Goal: Information Seeking & Learning: Learn about a topic

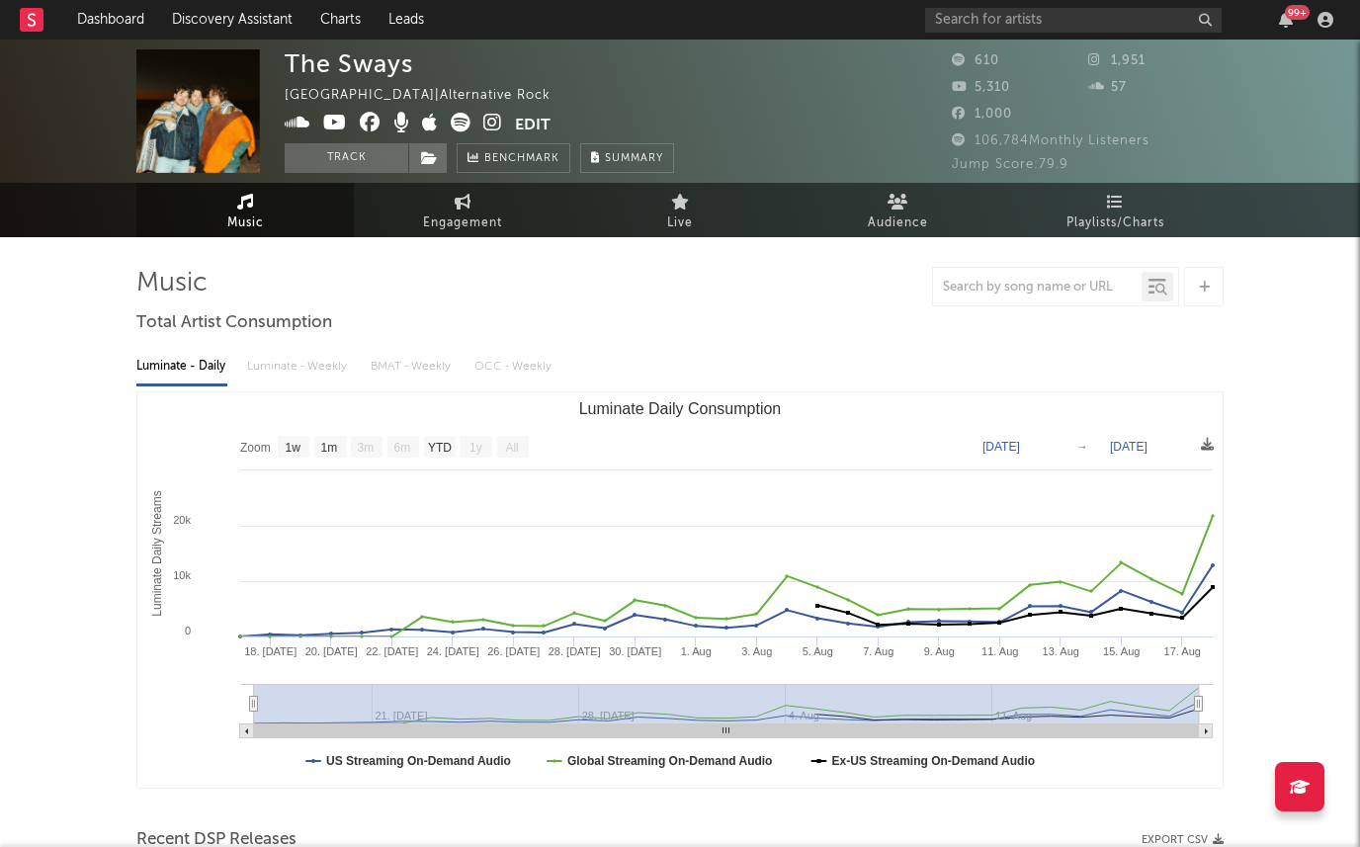
select select "1w"
click at [360, 125] on icon at bounding box center [370, 123] width 21 height 20
click at [340, 125] on icon at bounding box center [335, 123] width 24 height 20
click at [525, 124] on button "Edit" at bounding box center [533, 125] width 36 height 25
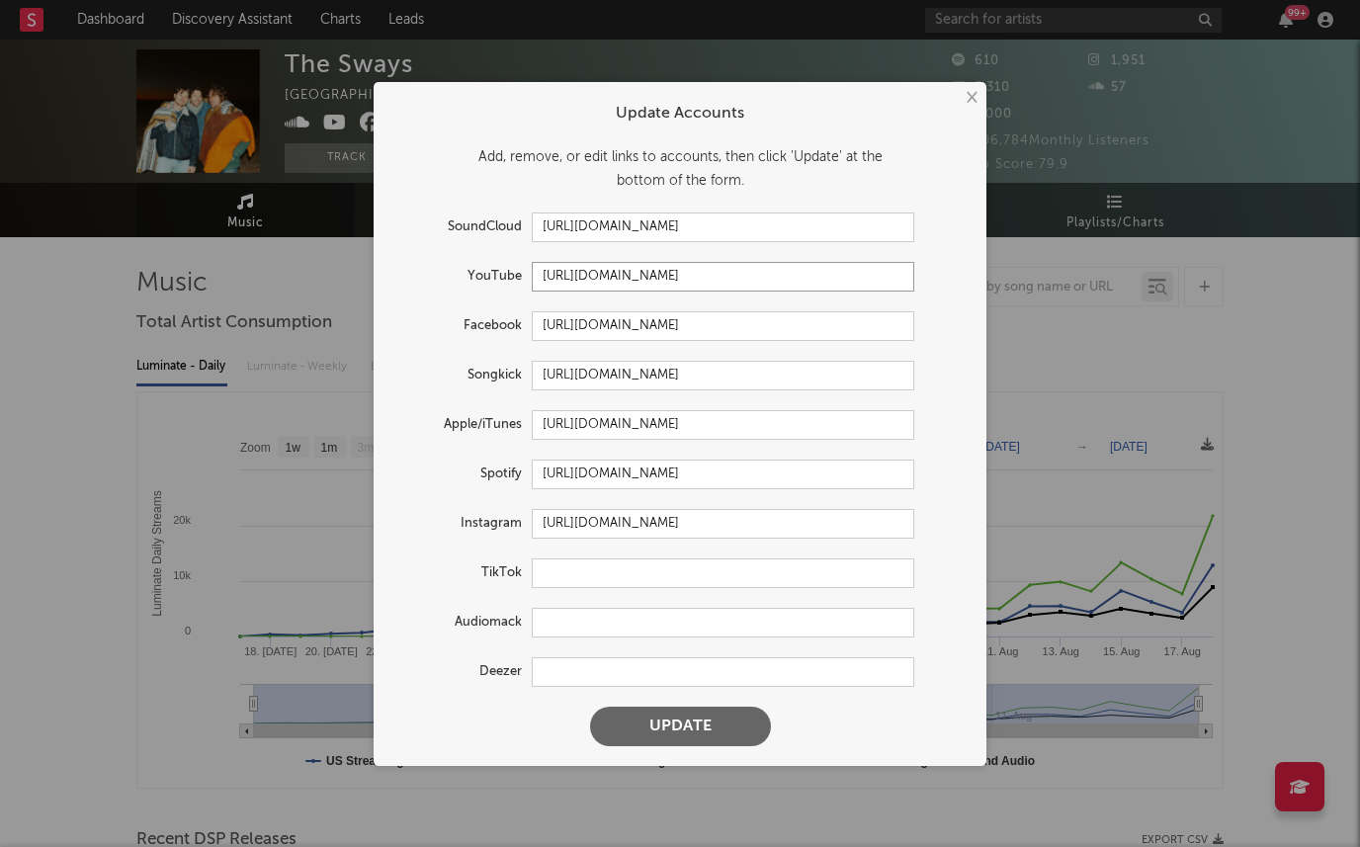
click at [577, 269] on input "https://youtube.com/@theswayworld" at bounding box center [723, 277] width 382 height 30
click at [604, 328] on input "https://www.facebook.com/theswayliverpool" at bounding box center [723, 326] width 382 height 30
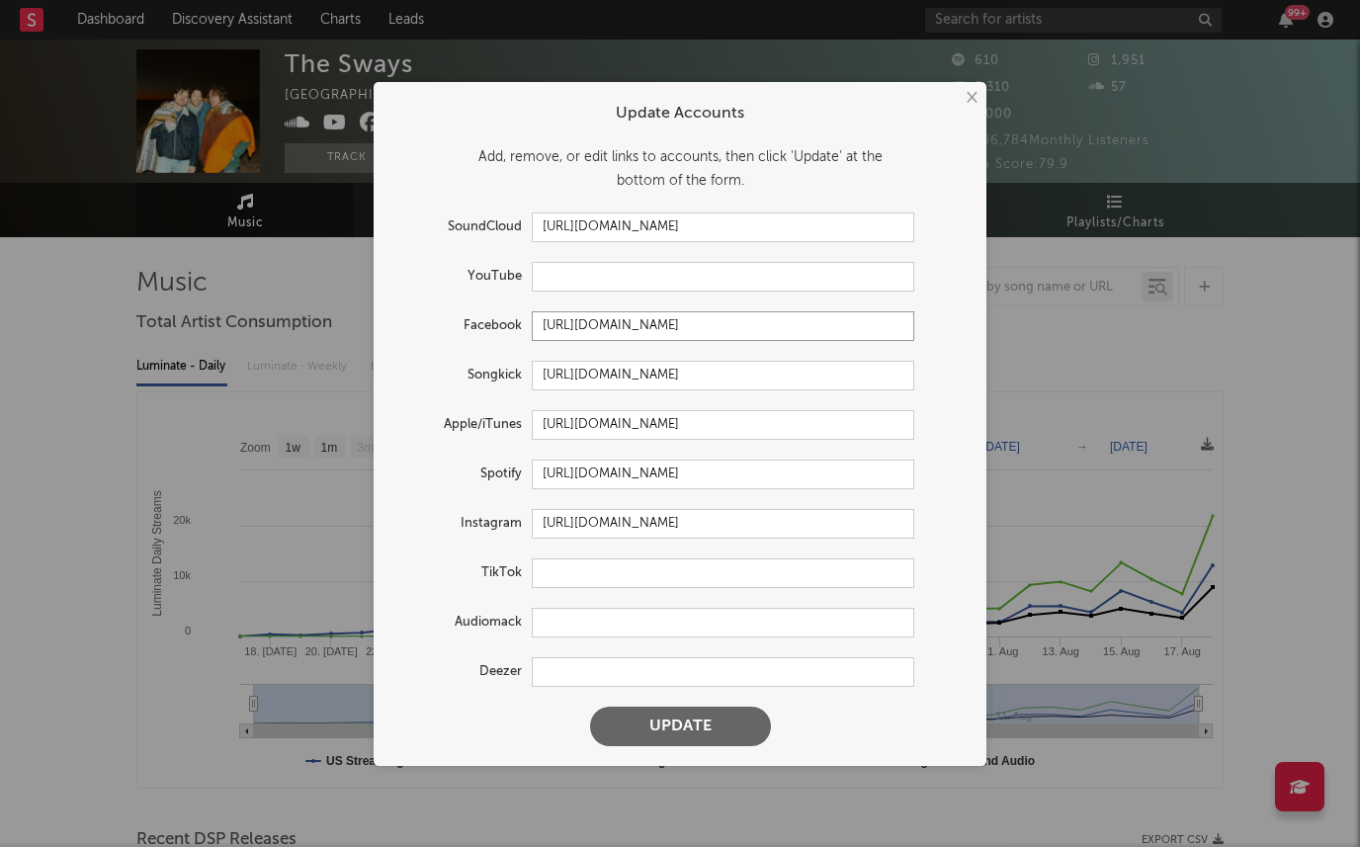
click at [606, 325] on input "https://www.facebook.com/theswayliverpool" at bounding box center [723, 326] width 382 height 30
click at [711, 720] on button "Update" at bounding box center [680, 727] width 181 height 40
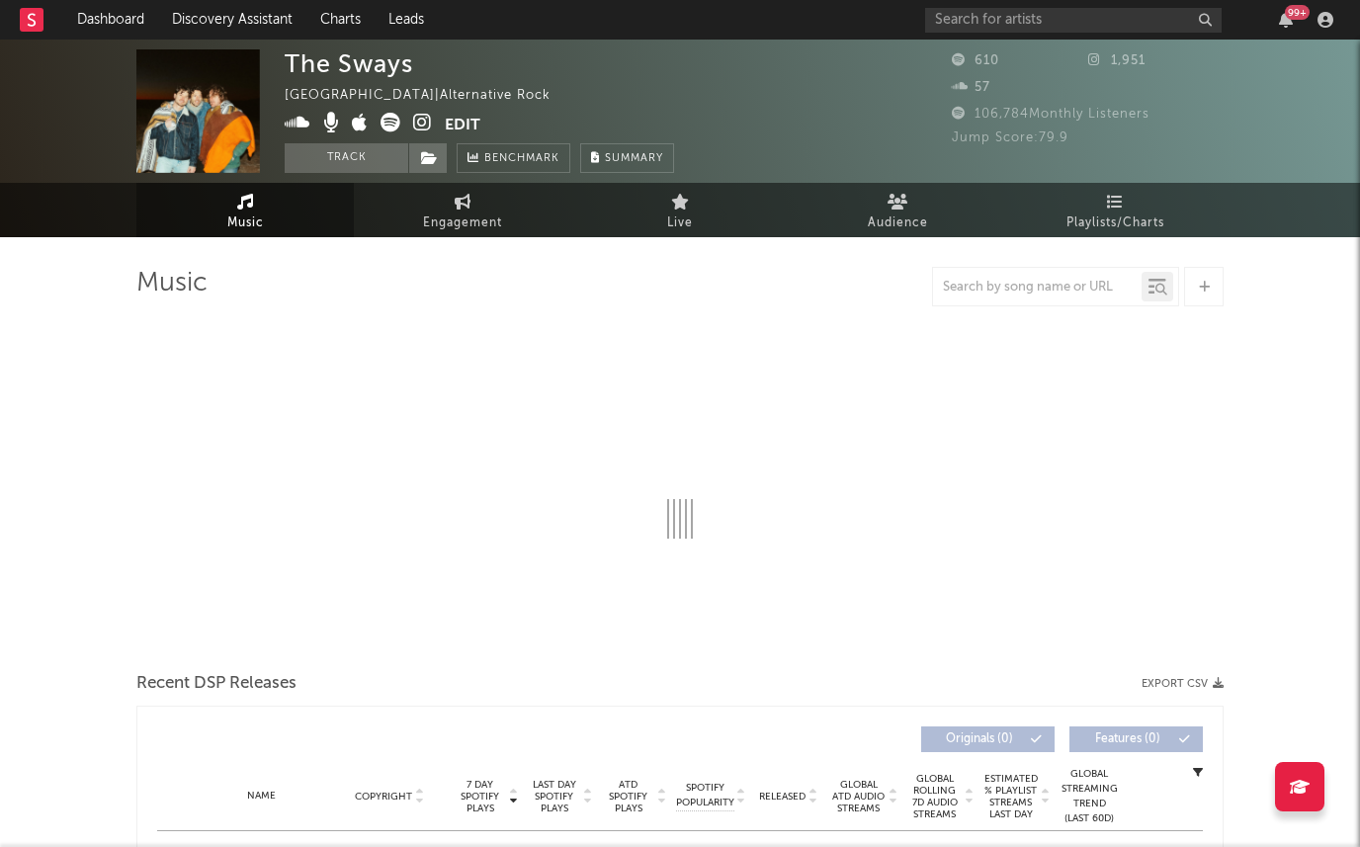
select select "1w"
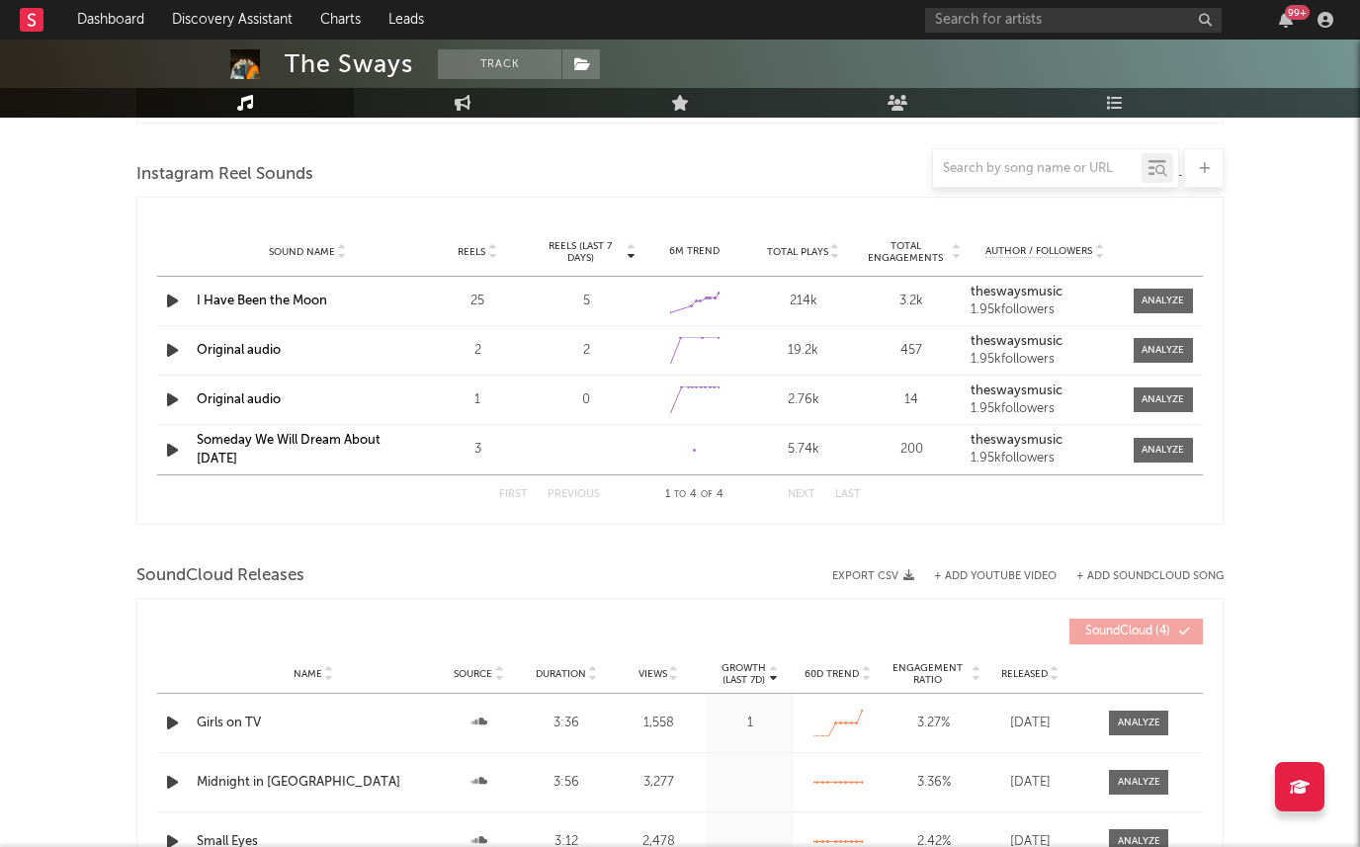
scroll to position [1066, 0]
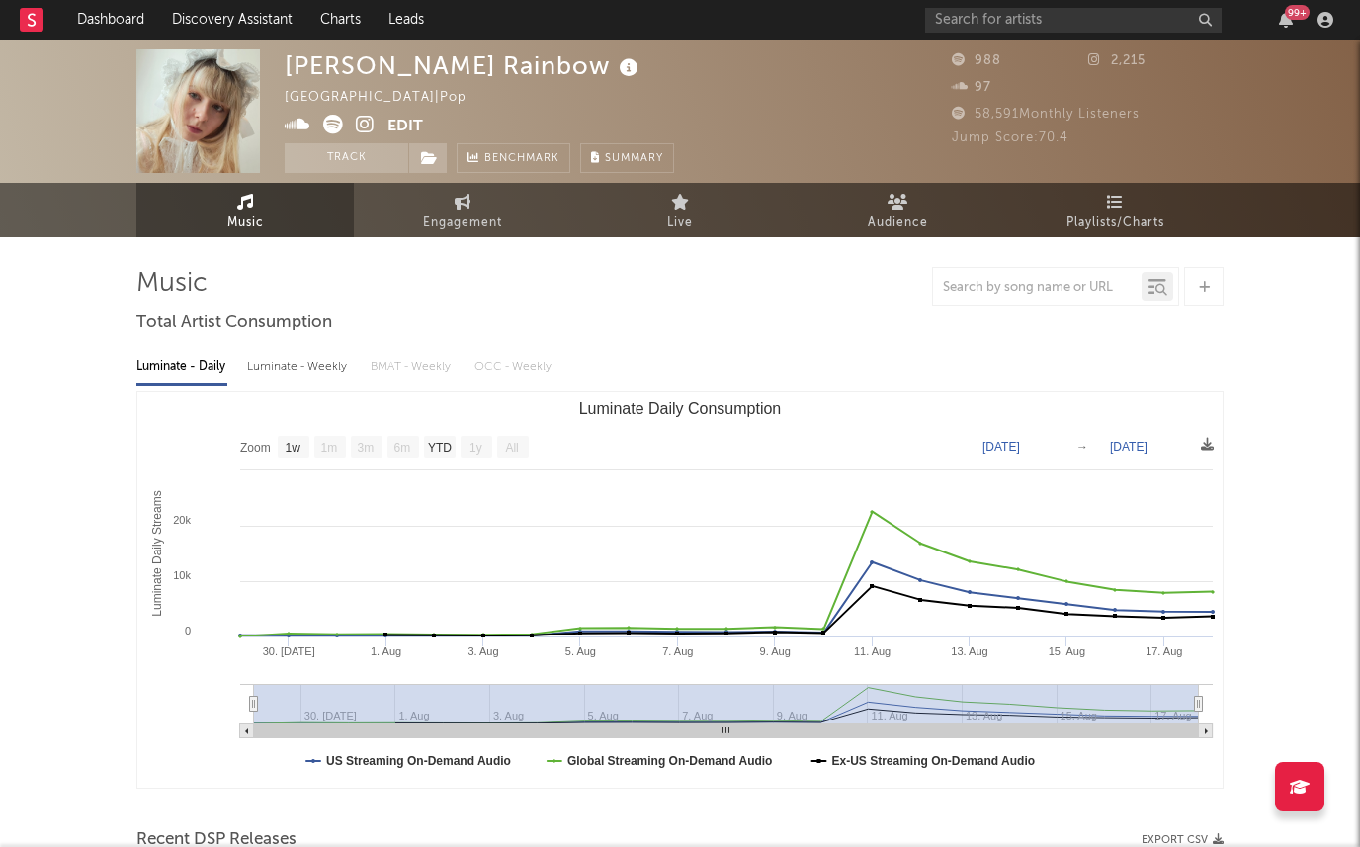
select select "1w"
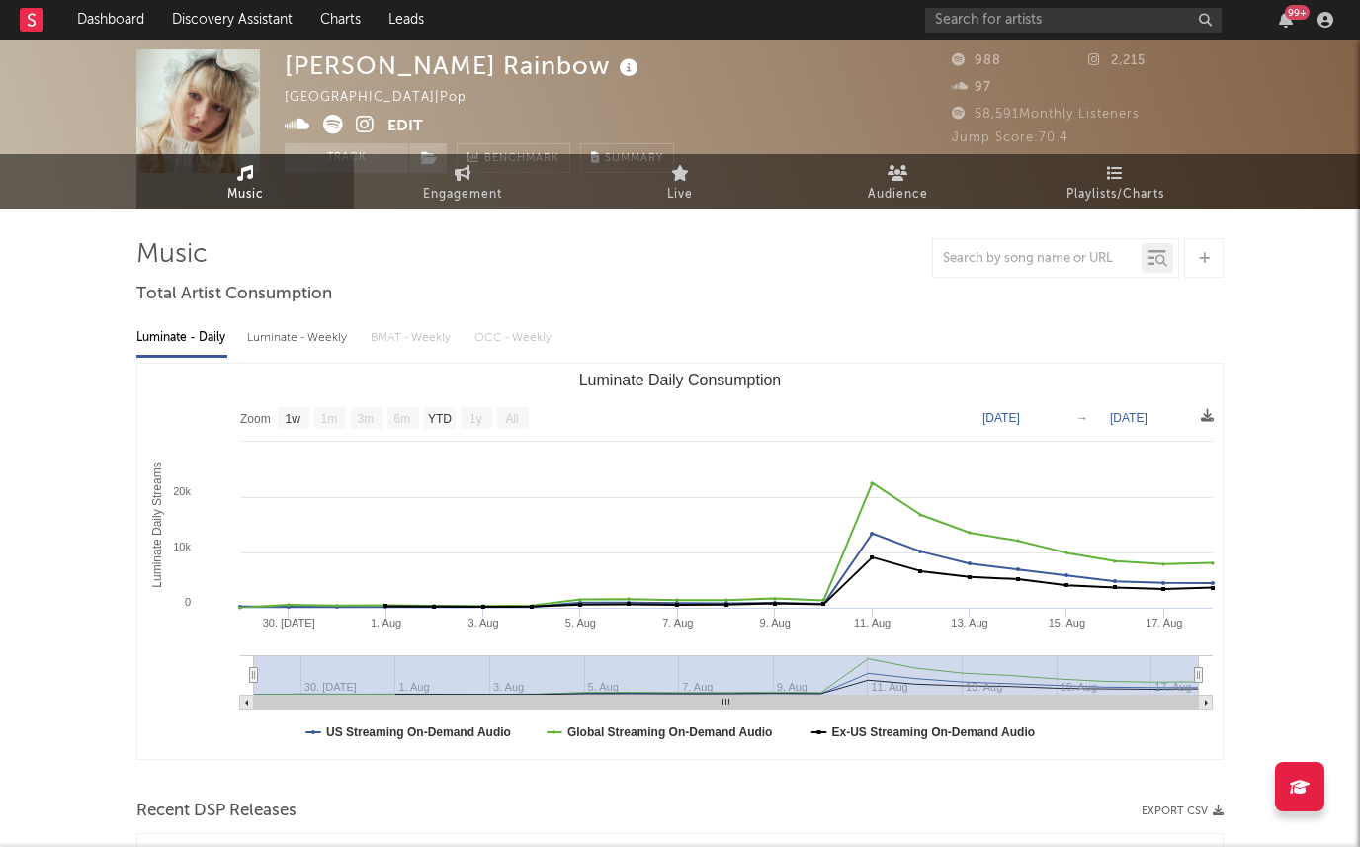
scroll to position [48, 0]
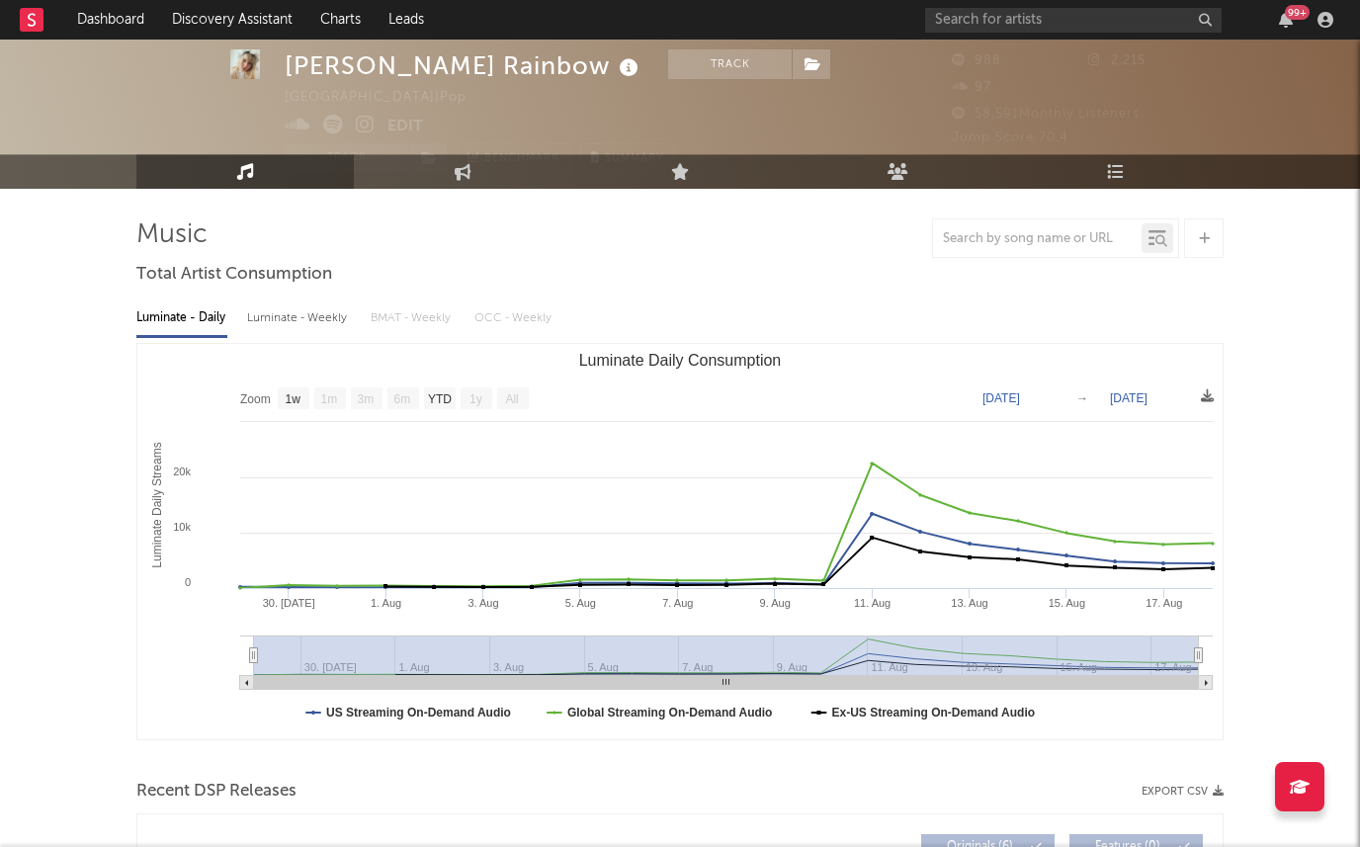
click at [300, 324] on div "Luminate - Weekly" at bounding box center [299, 318] width 104 height 34
select select "1w"
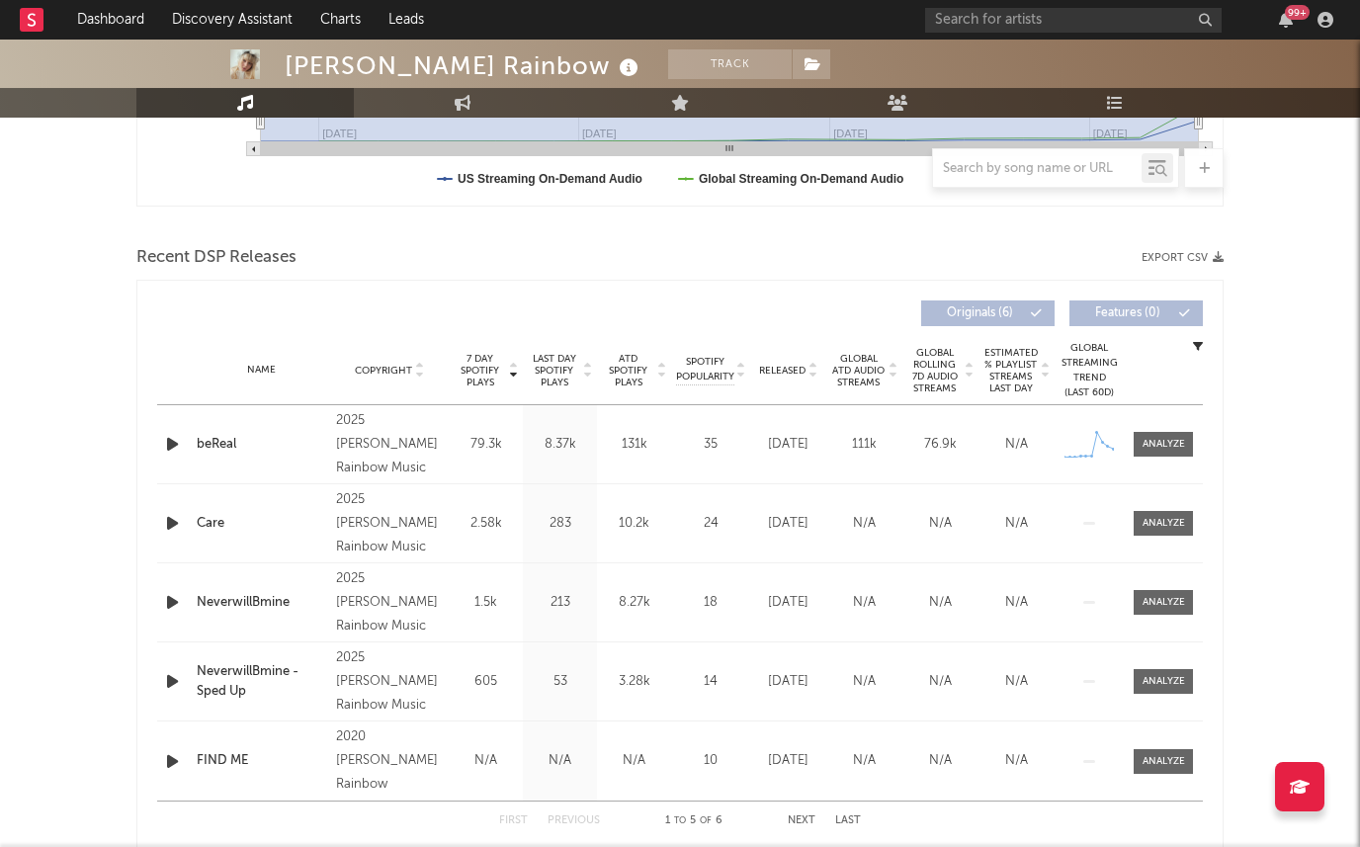
scroll to position [591, 0]
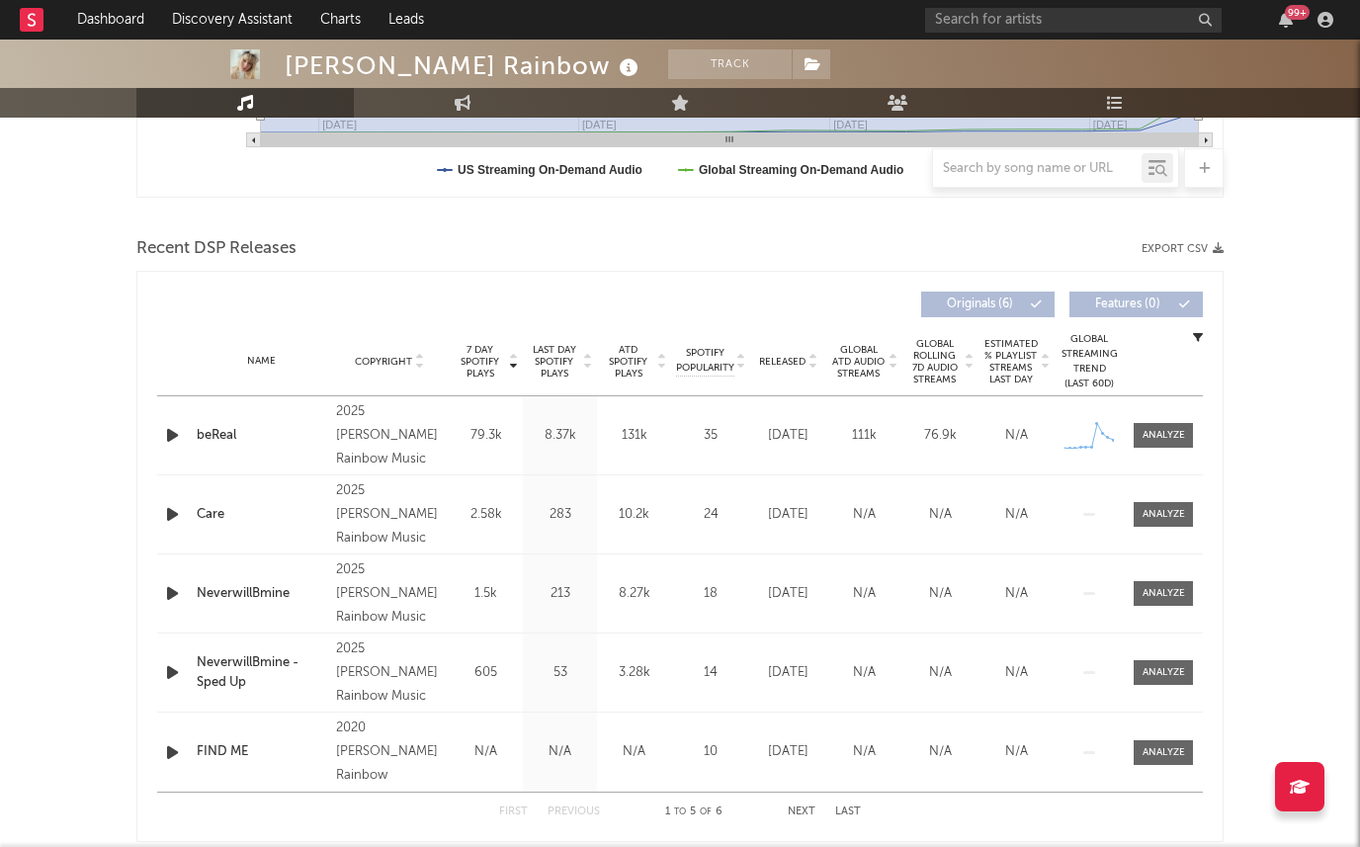
click at [557, 363] on span "Last Day Spotify Plays" at bounding box center [554, 362] width 52 height 36
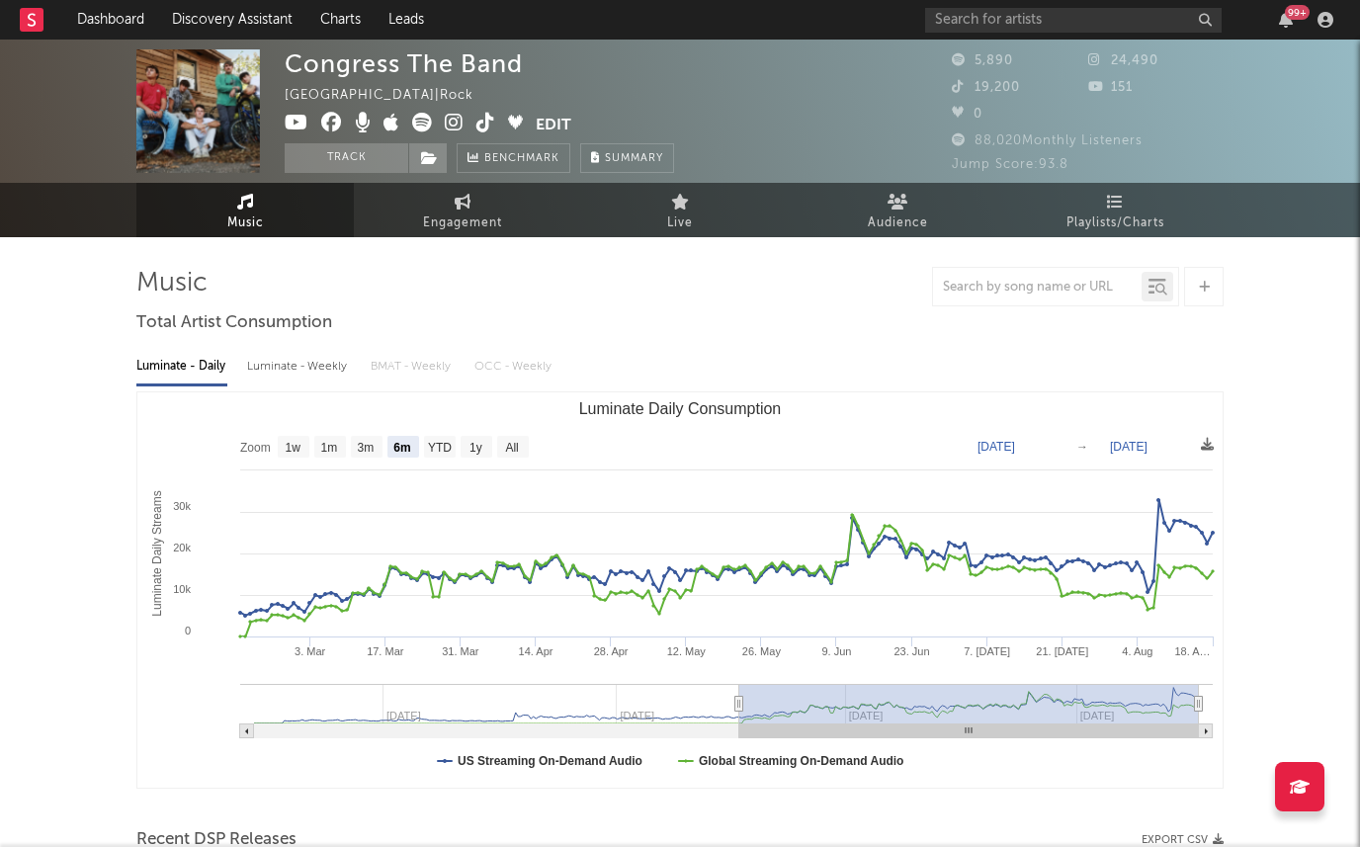
select select "6m"
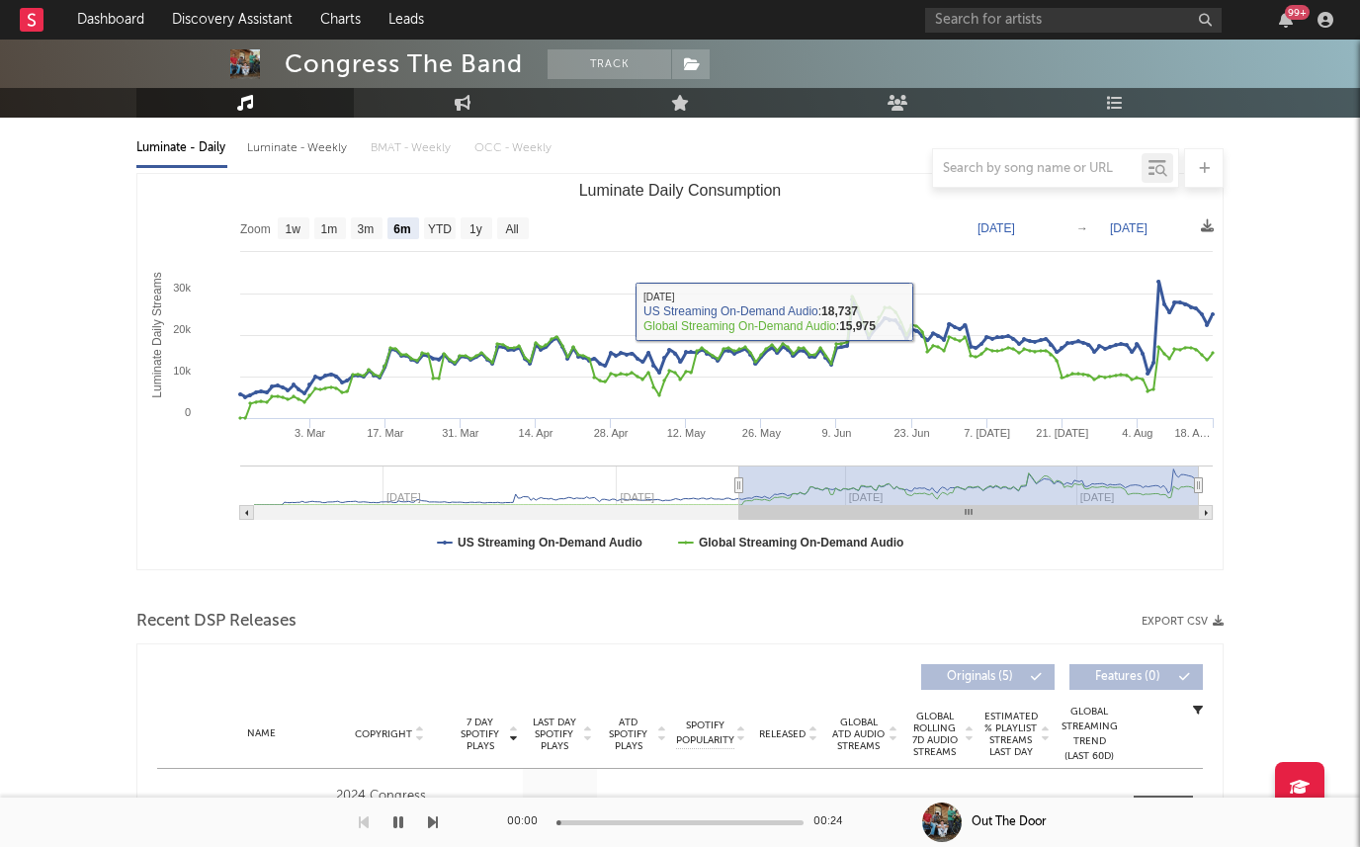
scroll to position [156, 0]
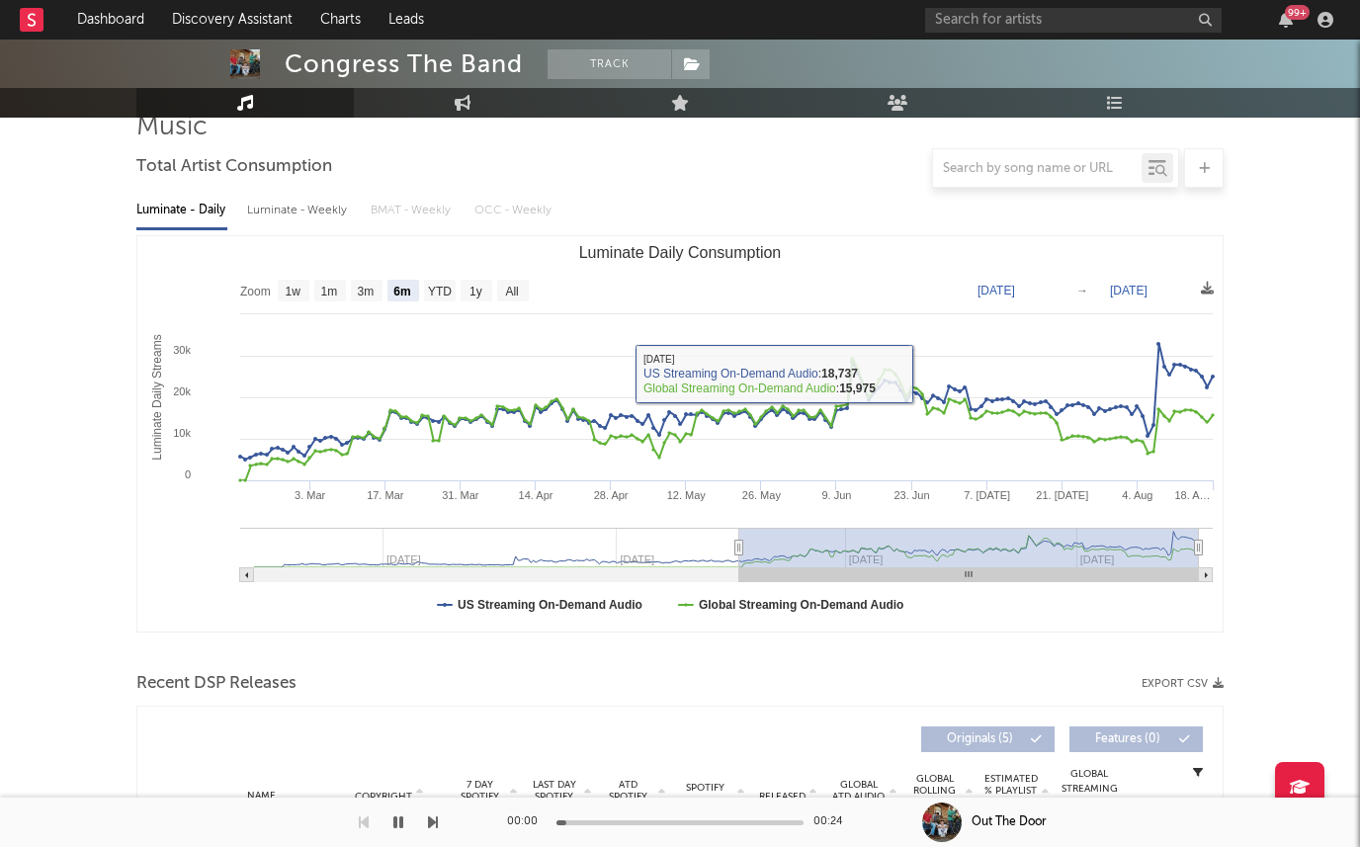
click at [309, 206] on div "Luminate - Weekly" at bounding box center [299, 211] width 104 height 34
select select "6m"
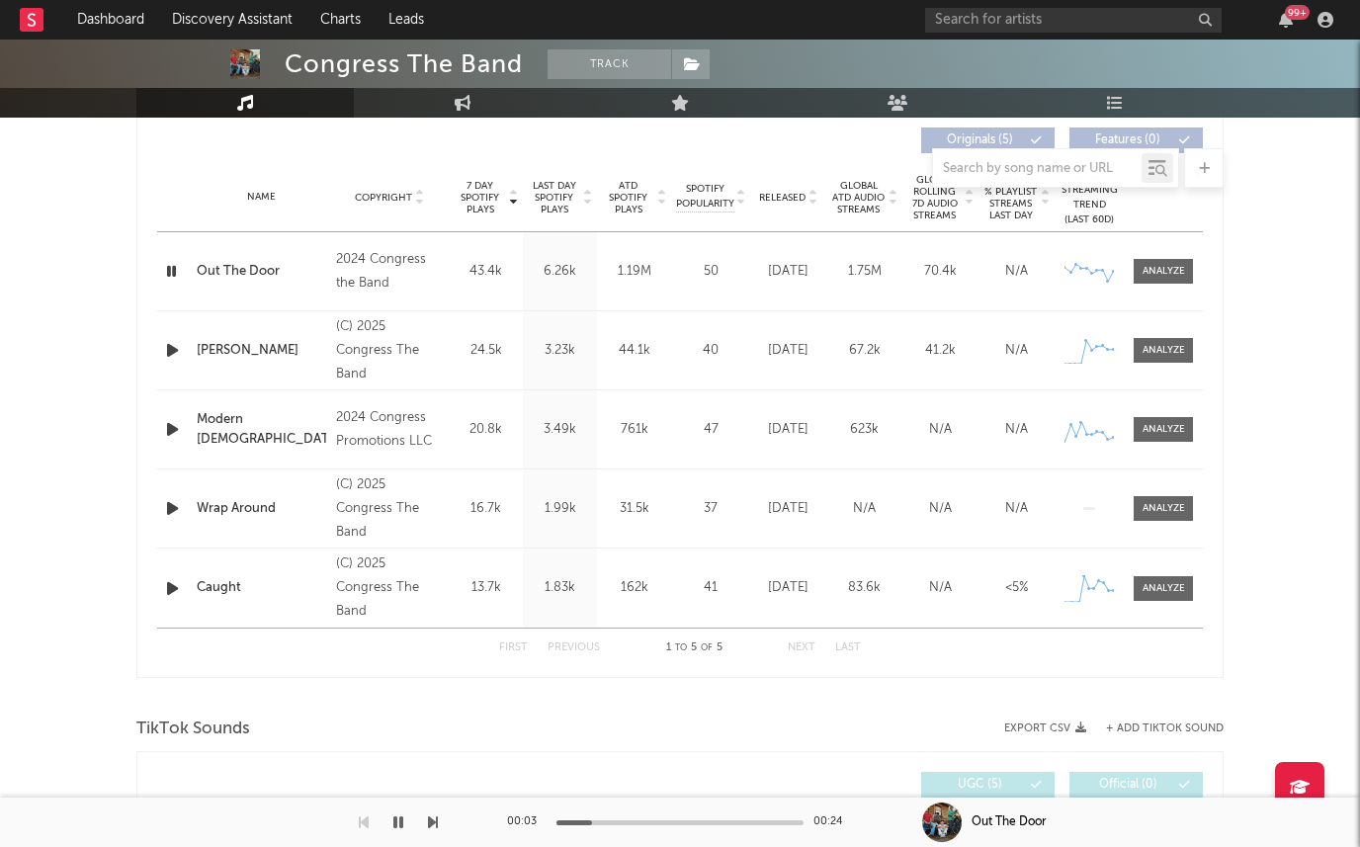
scroll to position [751, 0]
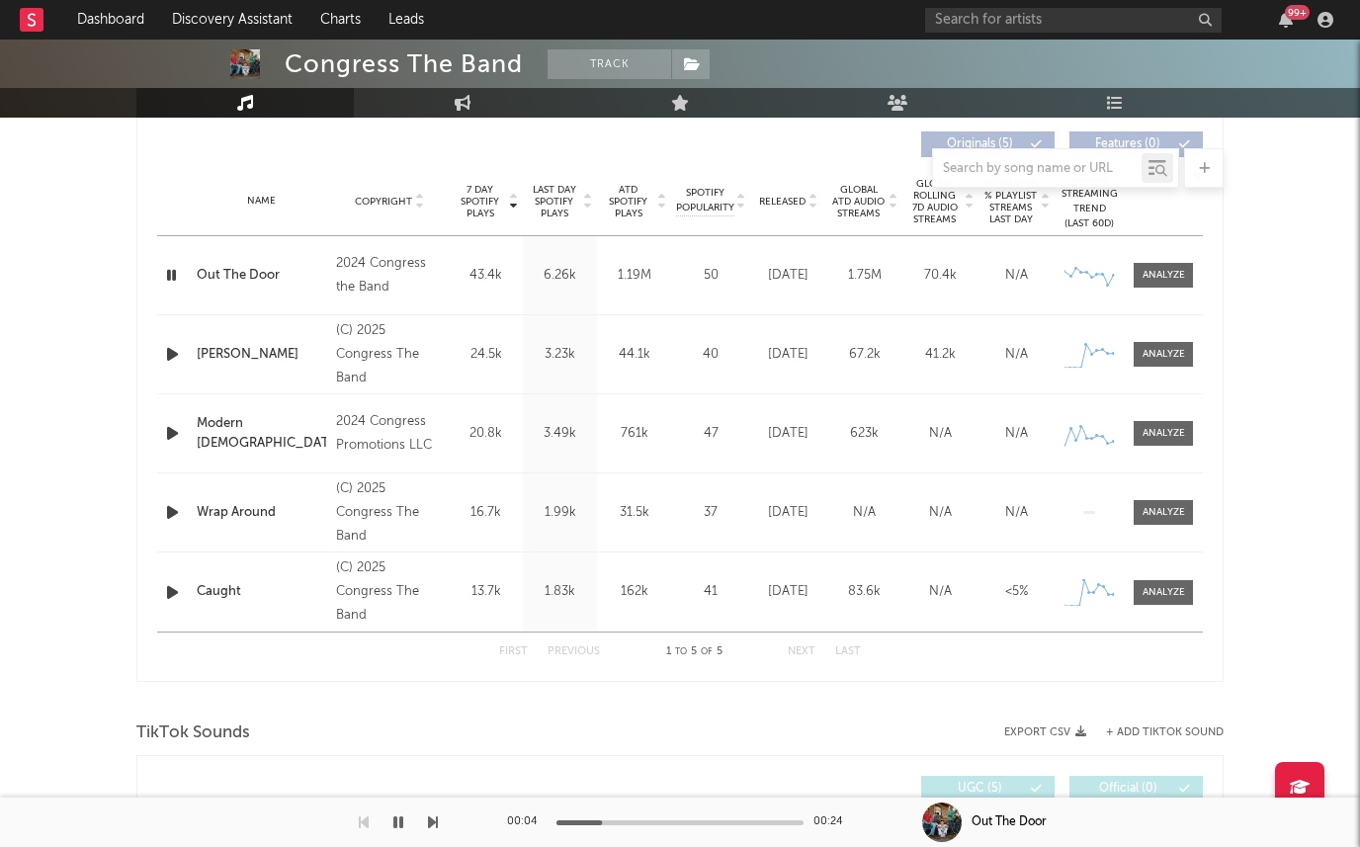
click at [548, 177] on div at bounding box center [679, 168] width 1087 height 40
click at [763, 197] on span "Released" at bounding box center [782, 202] width 46 height 12
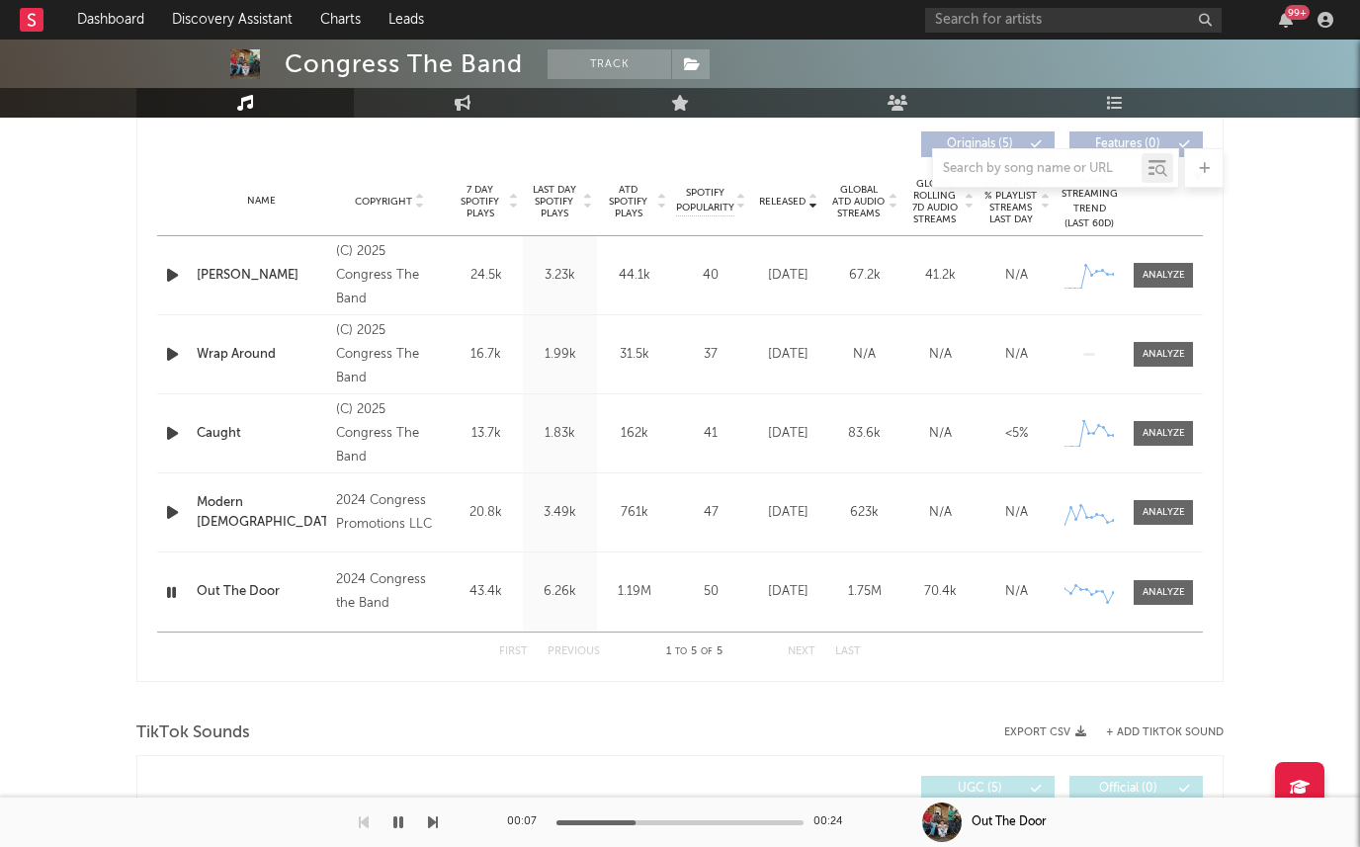
click at [543, 198] on span "Last Day Spotify Plays" at bounding box center [554, 202] width 52 height 36
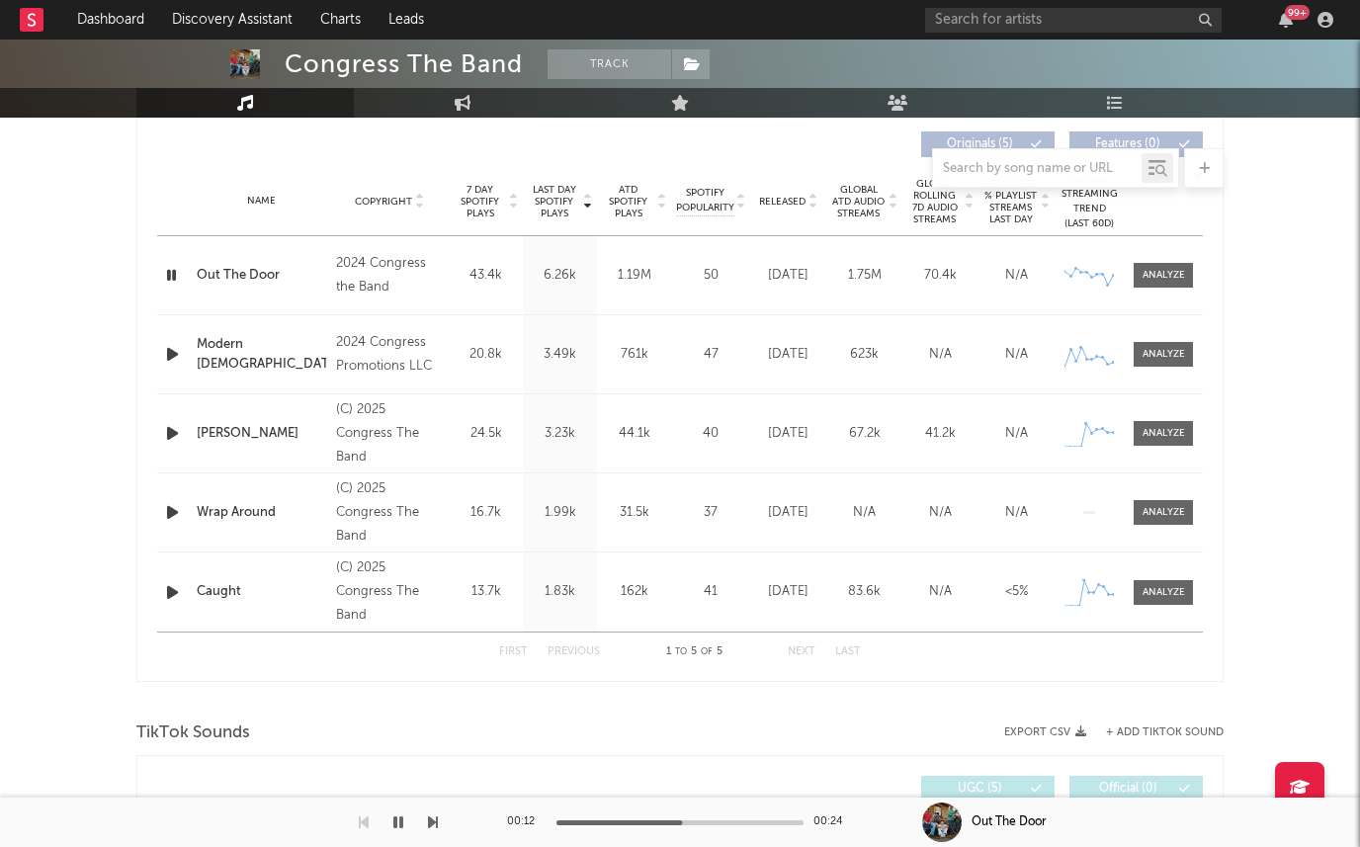
click at [478, 193] on span "7 Day Spotify Plays" at bounding box center [480, 202] width 52 height 36
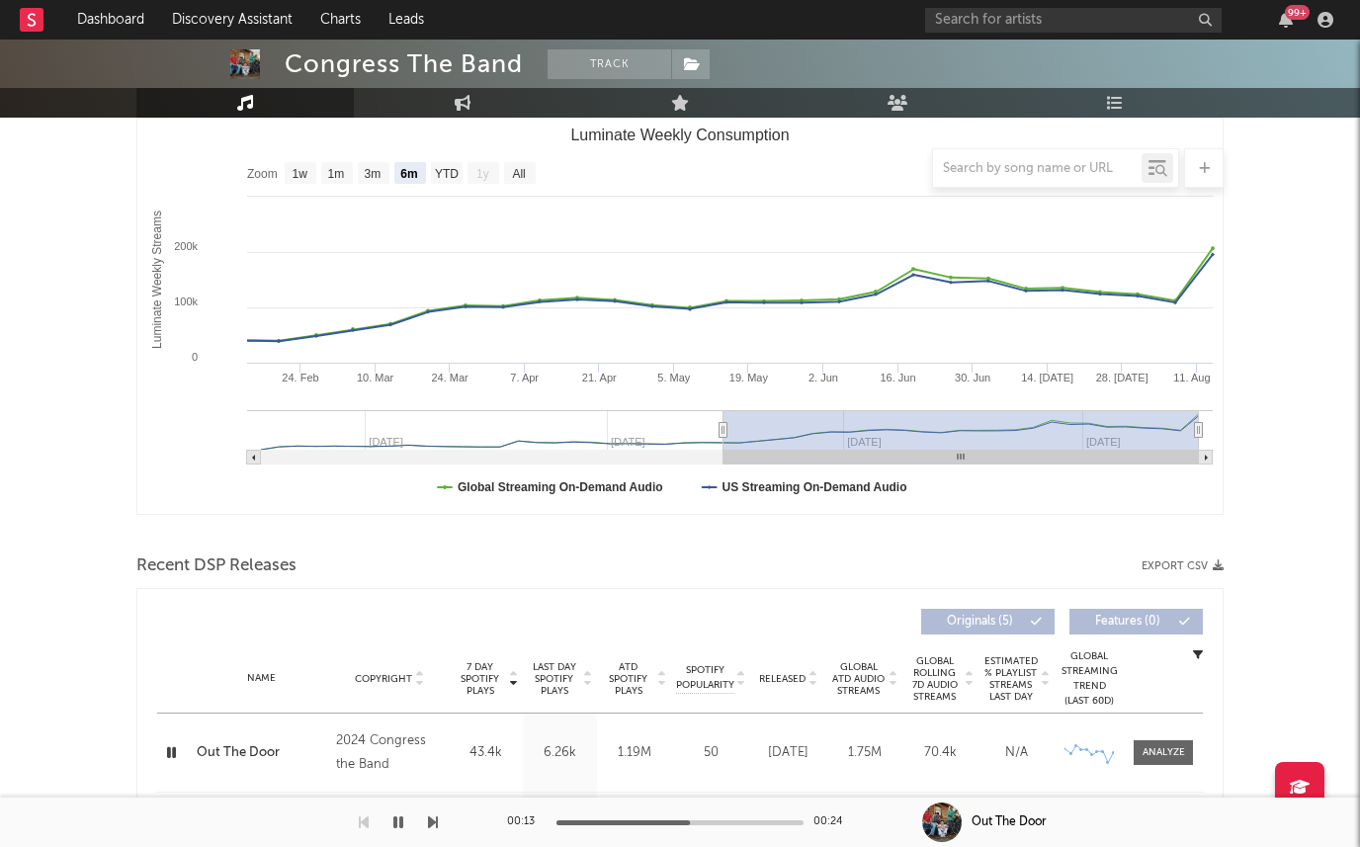
scroll to position [0, 0]
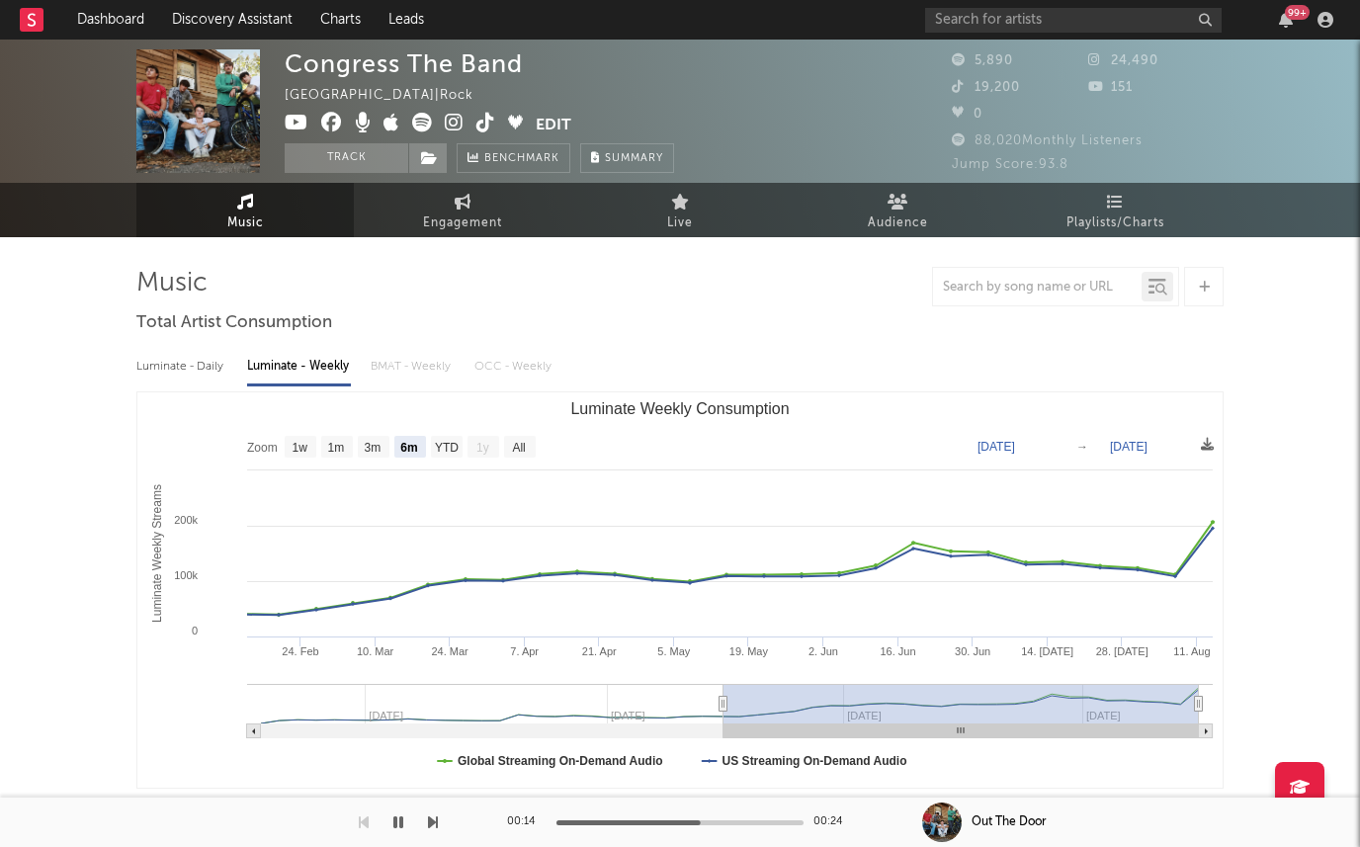
click at [438, 117] on span at bounding box center [410, 125] width 251 height 25
click at [447, 120] on icon at bounding box center [454, 123] width 19 height 20
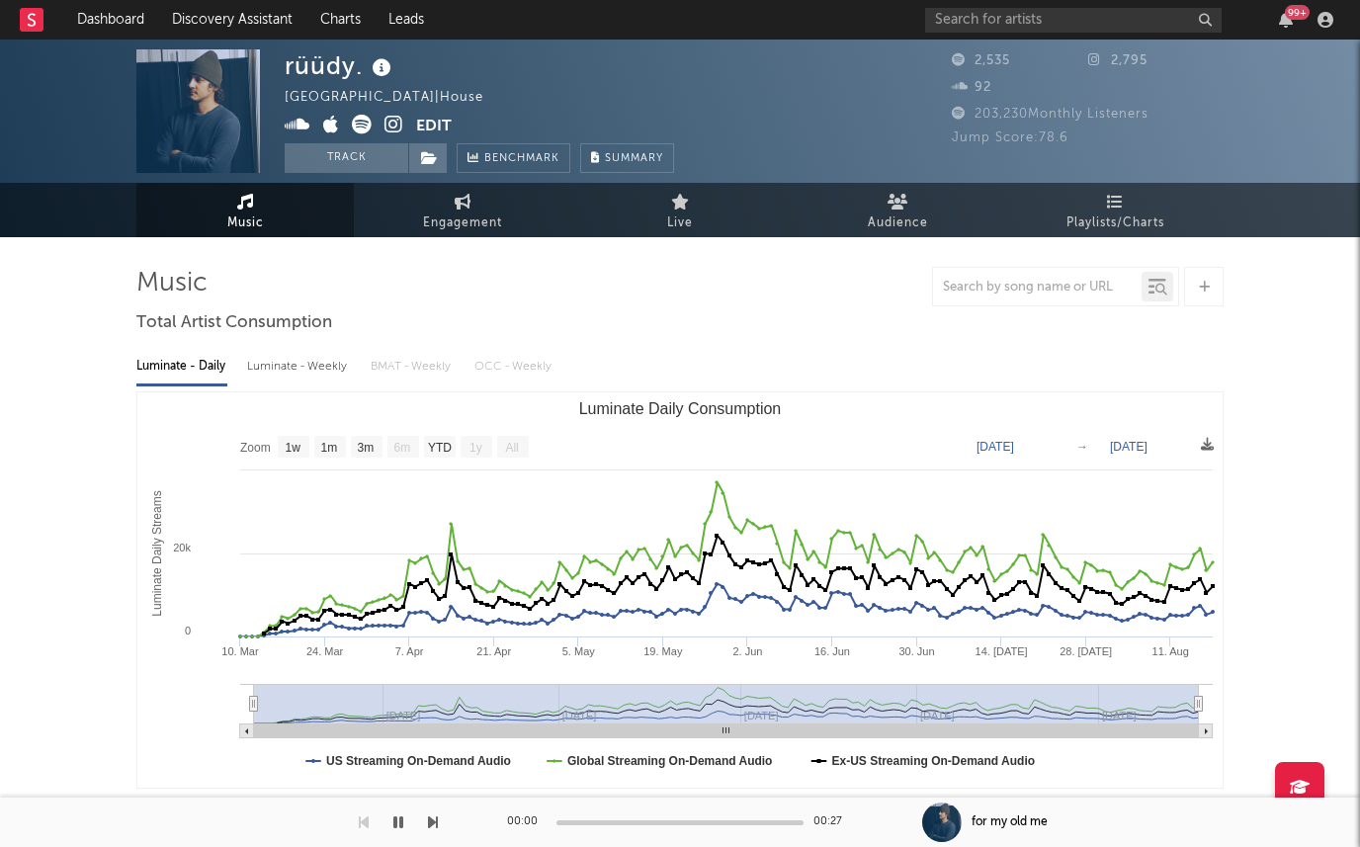
select select "1w"
click at [270, 370] on div "Luminate - Weekly" at bounding box center [299, 367] width 104 height 34
select select "6m"
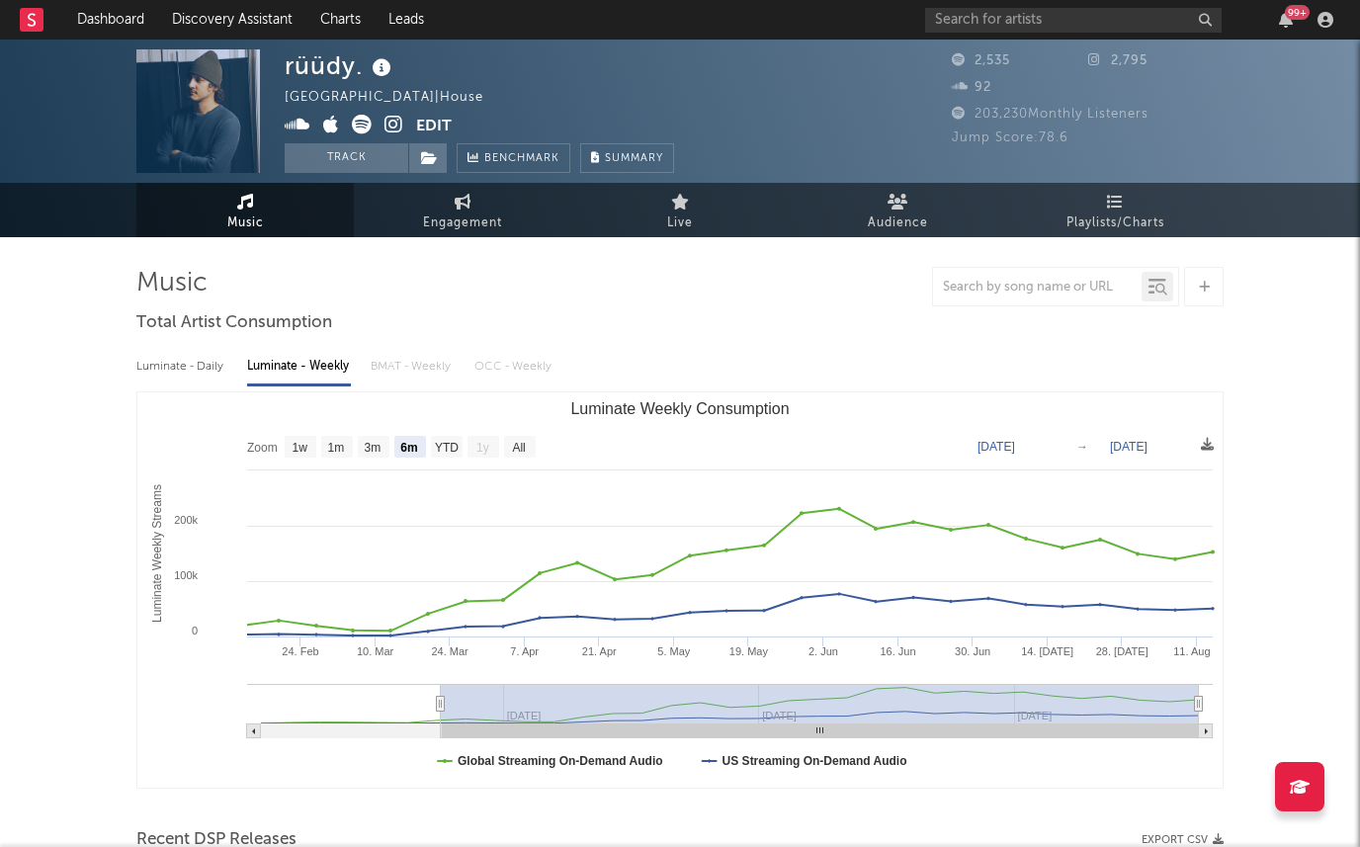
click at [391, 121] on icon at bounding box center [393, 125] width 19 height 20
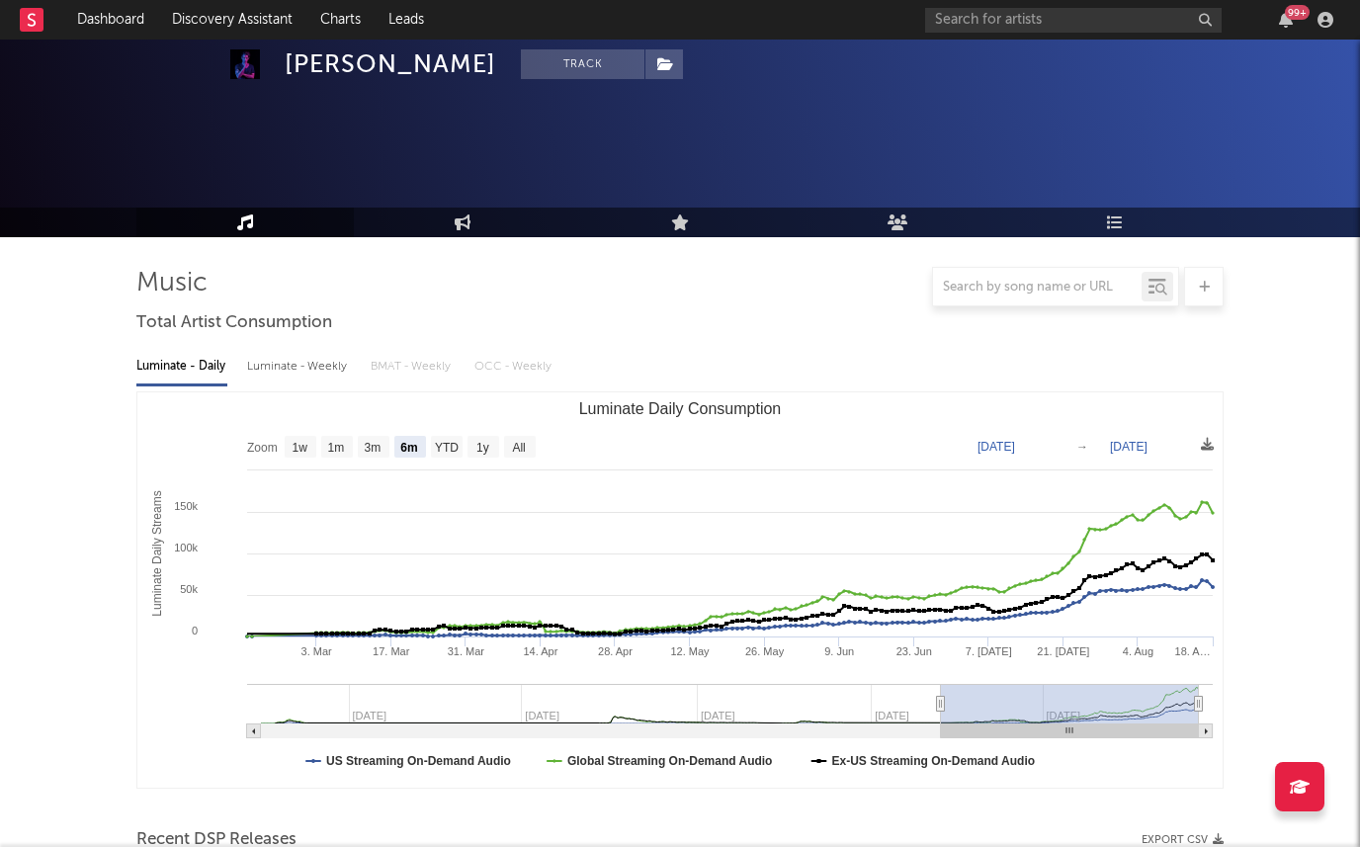
select select "6m"
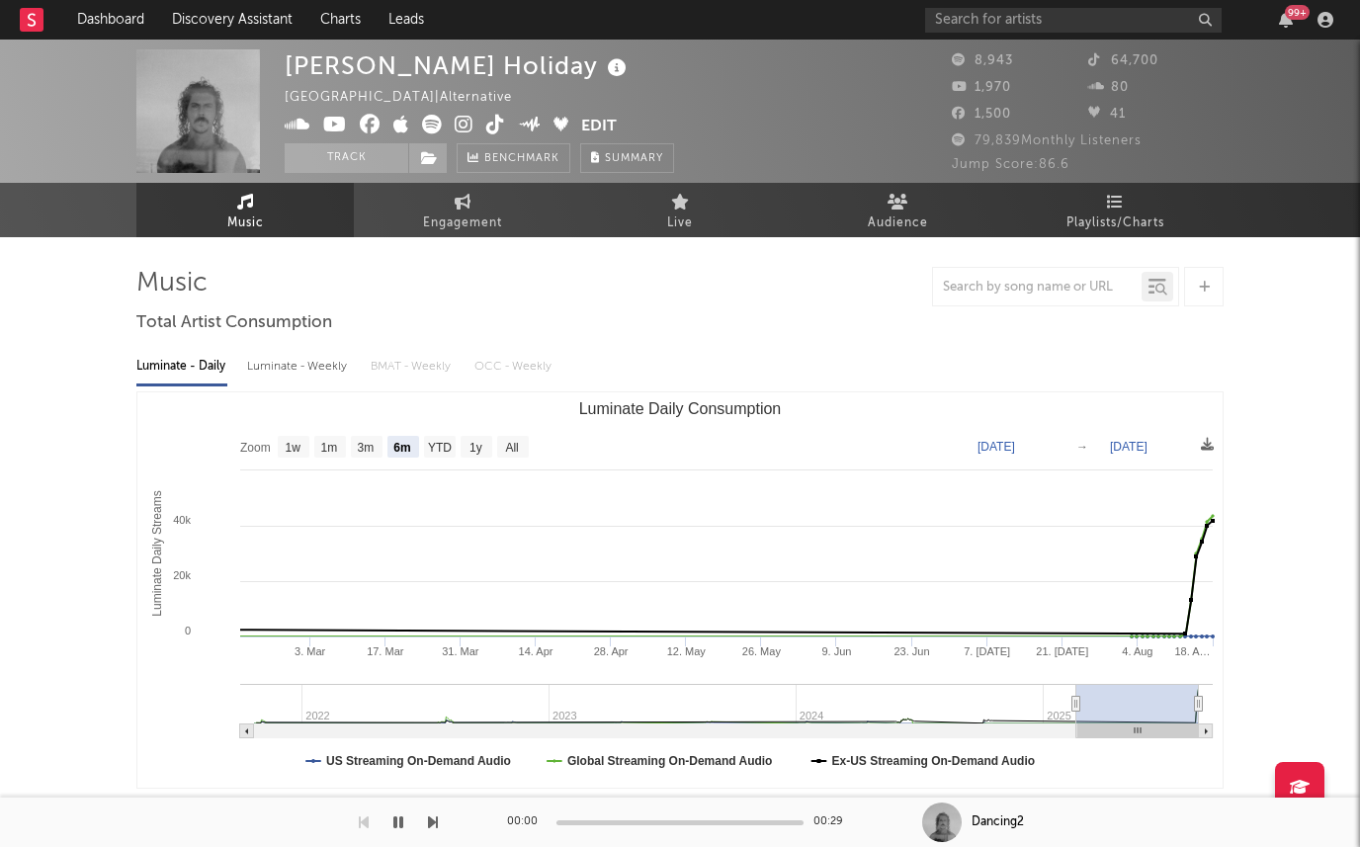
select select "6m"
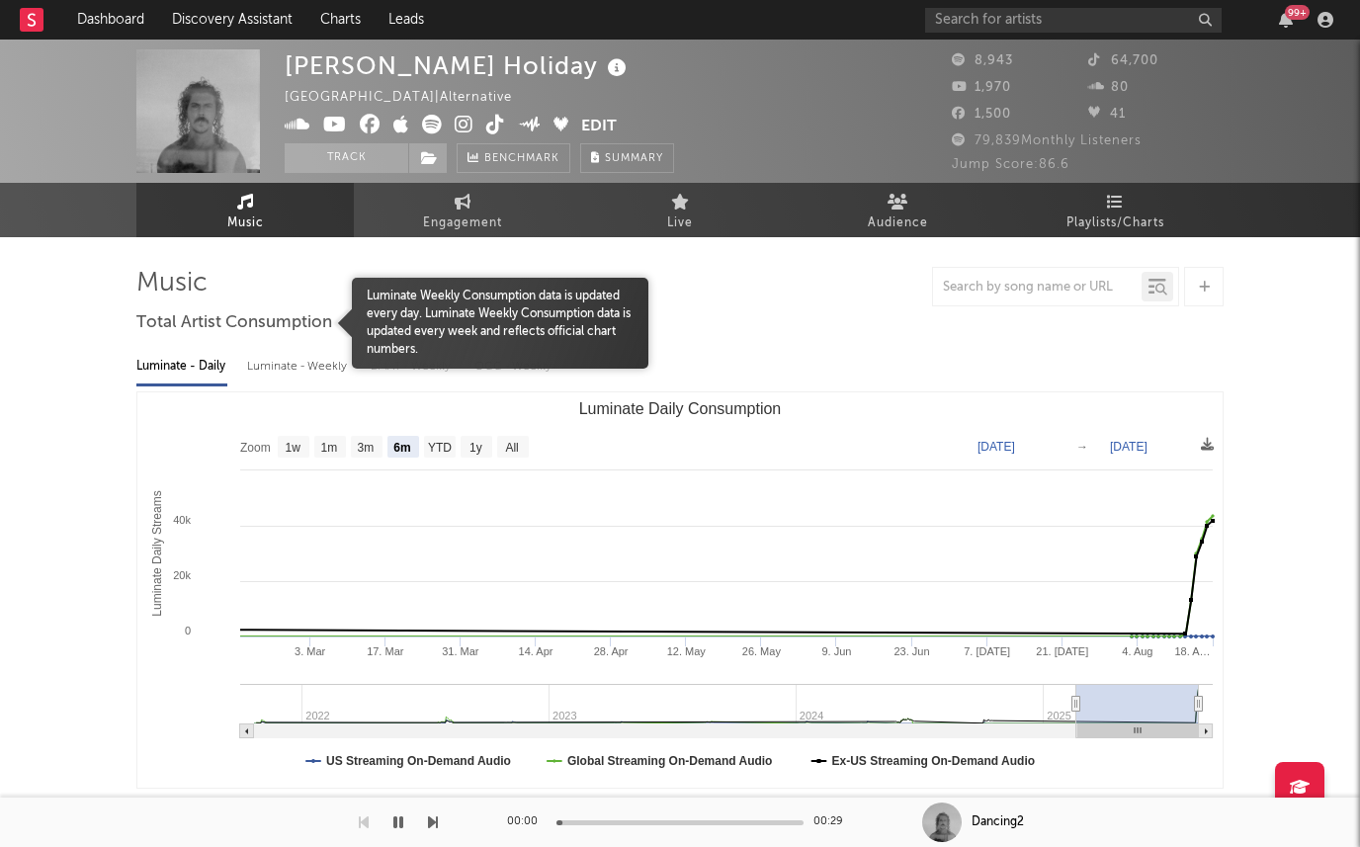
click at [271, 337] on div "Total Artist Consumption" at bounding box center [234, 323] width 196 height 34
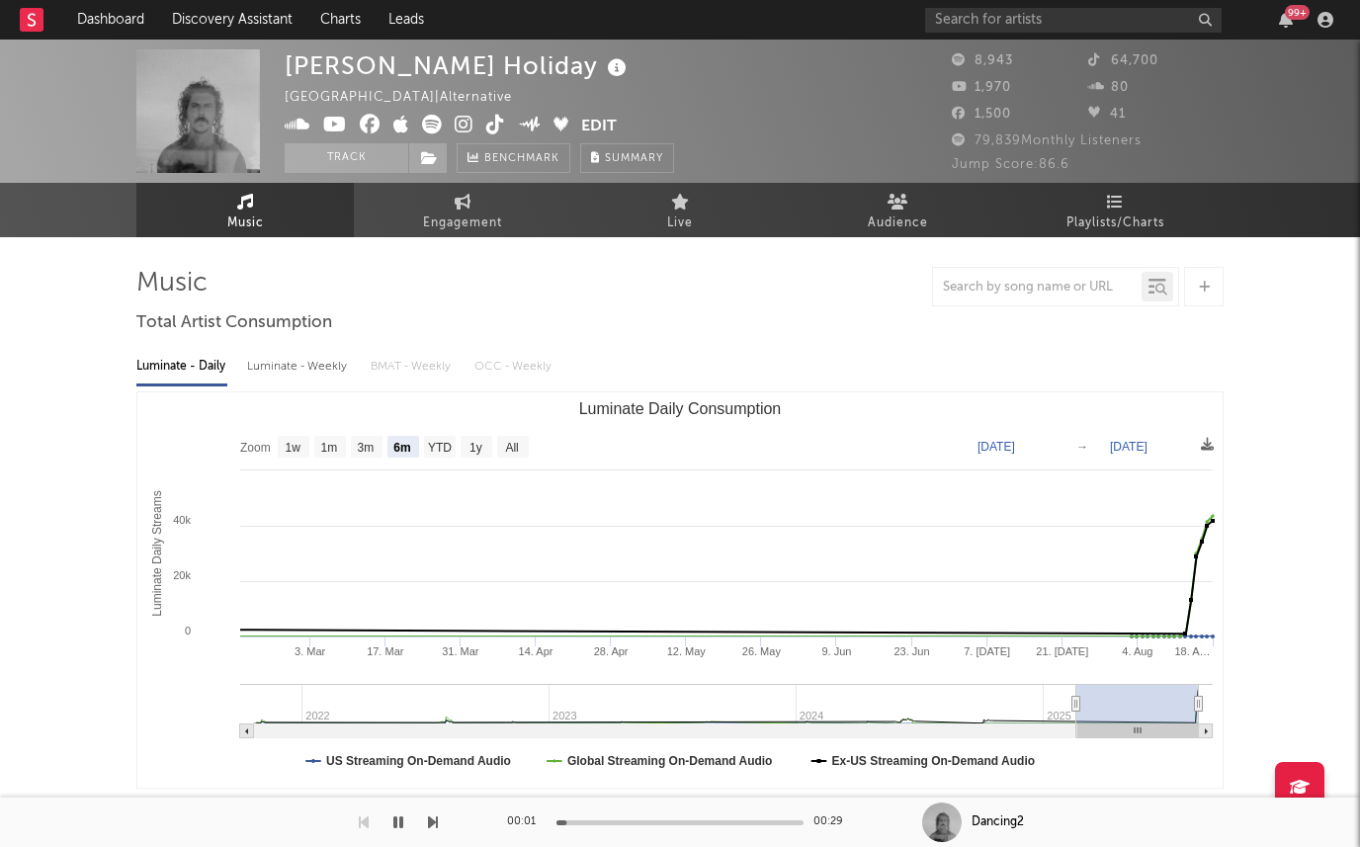
click at [271, 363] on div "Luminate - Weekly" at bounding box center [299, 367] width 104 height 34
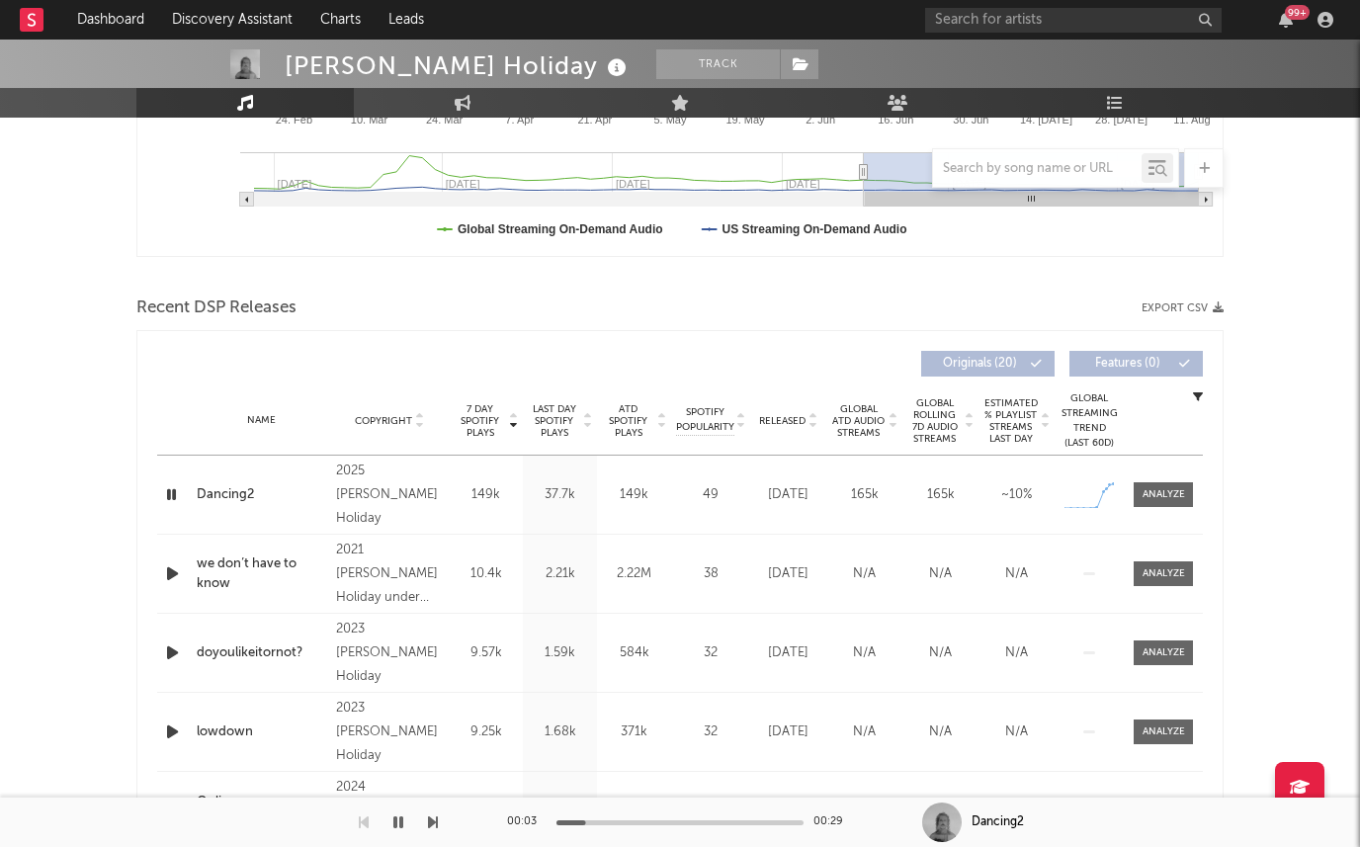
scroll to position [577, 0]
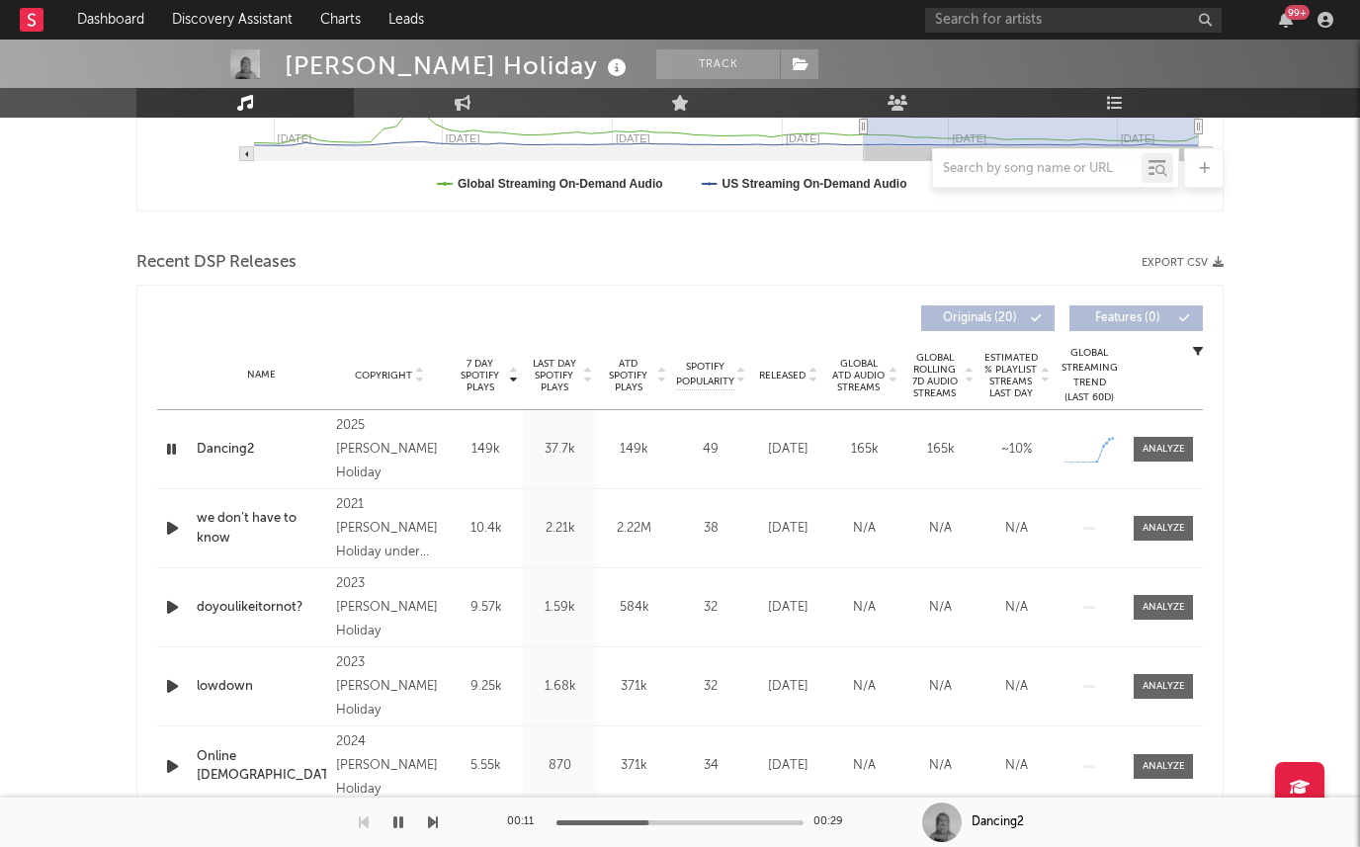
click at [559, 382] on span "Last Day Spotify Plays" at bounding box center [554, 376] width 52 height 36
click at [468, 380] on span "7 Day Spotify Plays" at bounding box center [480, 376] width 52 height 36
click at [549, 380] on span "Last Day Spotify Plays" at bounding box center [554, 376] width 52 height 36
click at [461, 376] on span "7 Day Spotify Plays" at bounding box center [480, 376] width 52 height 36
click at [539, 376] on span "Last Day Spotify Plays" at bounding box center [554, 376] width 52 height 36
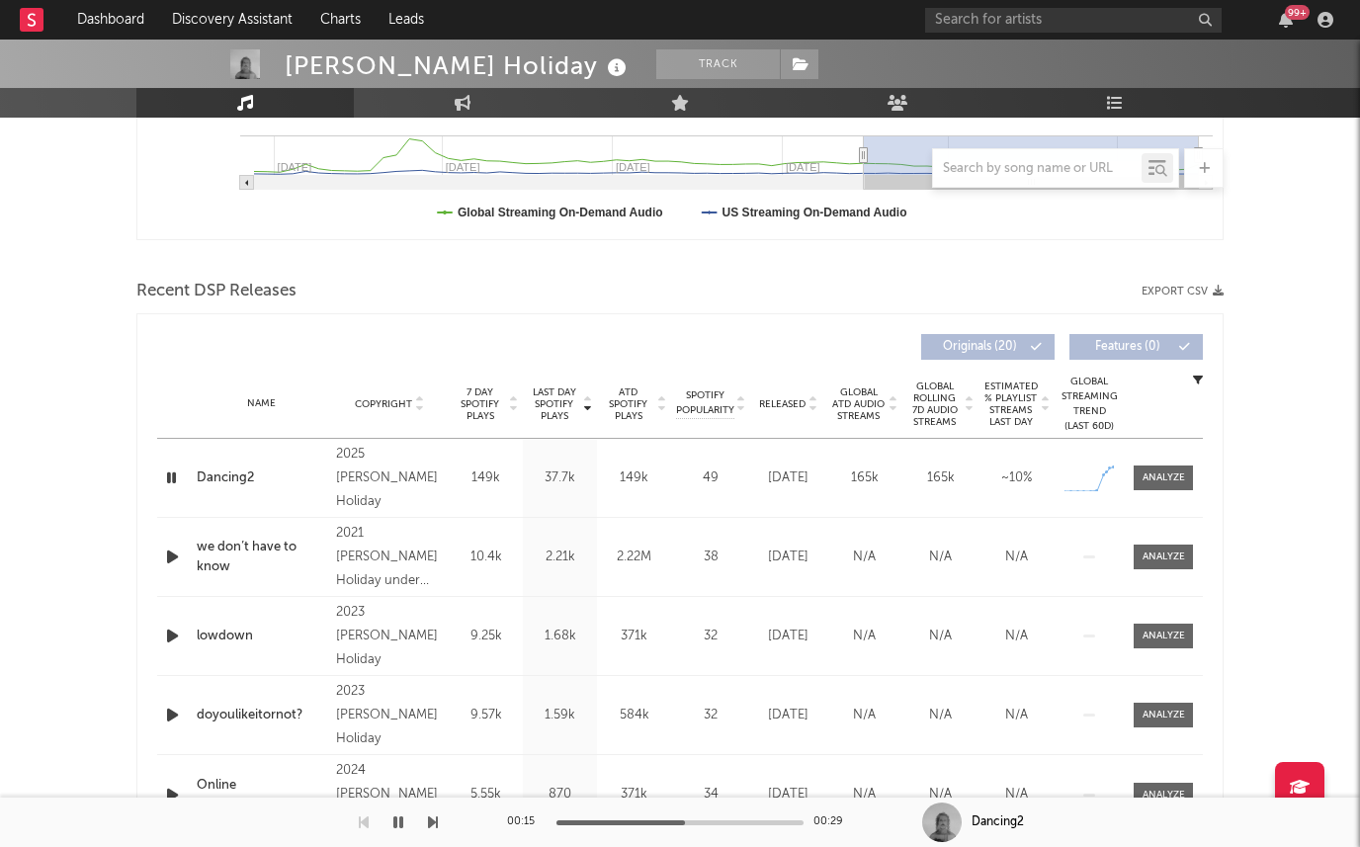
click at [493, 407] on span "7 Day Spotify Plays" at bounding box center [480, 404] width 52 height 36
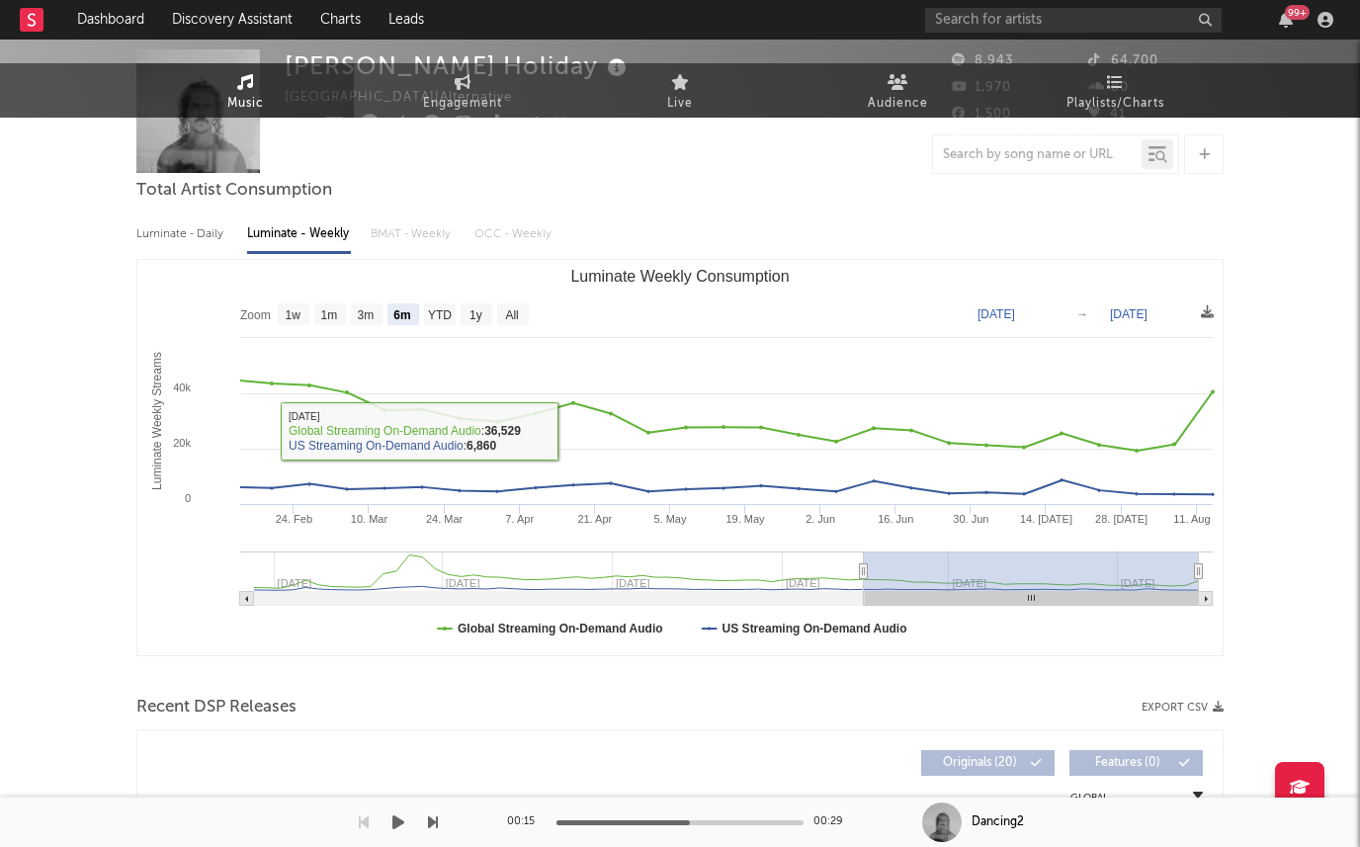
scroll to position [0, 0]
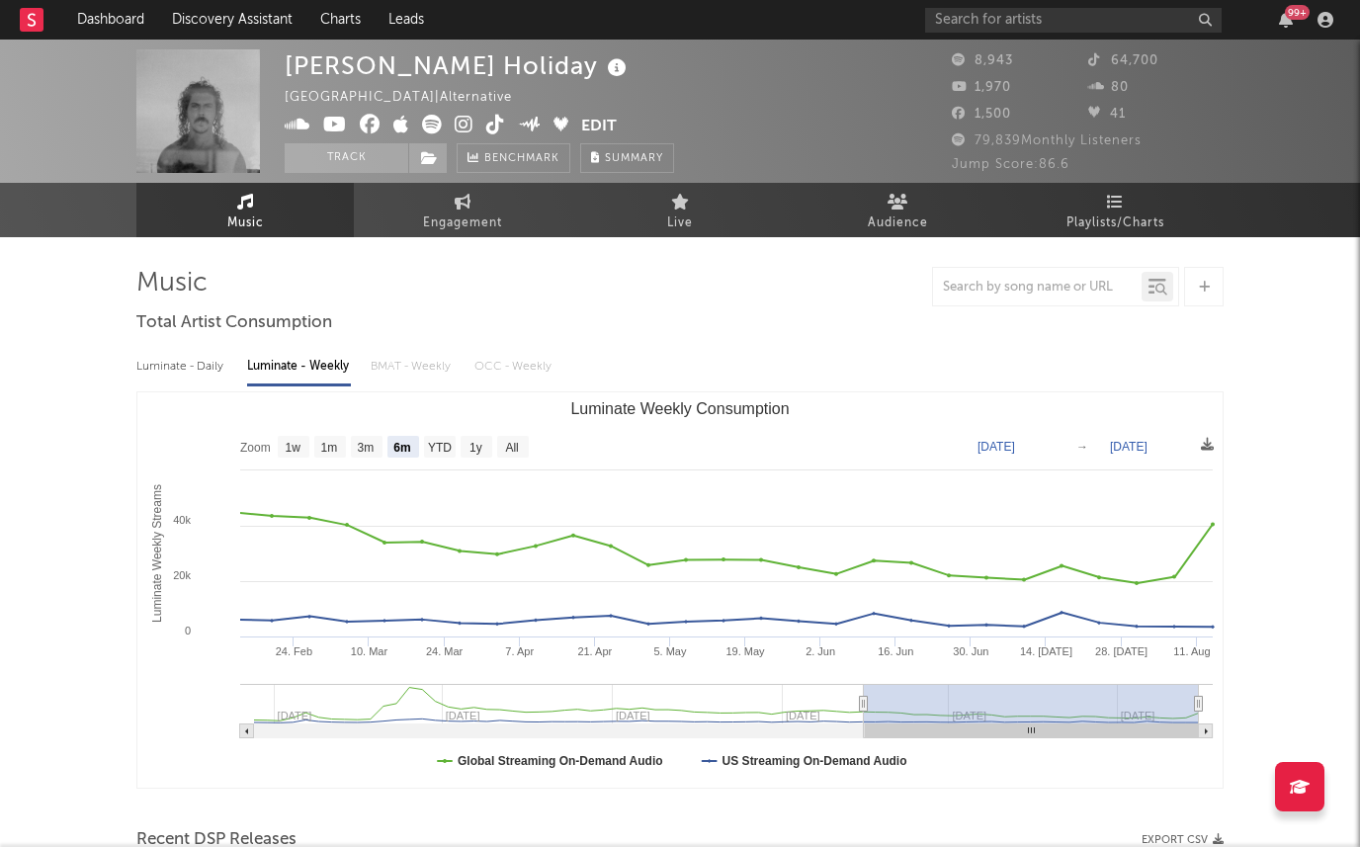
click at [465, 127] on icon at bounding box center [464, 125] width 19 height 20
click at [336, 127] on icon at bounding box center [335, 125] width 24 height 20
click at [456, 122] on icon at bounding box center [464, 125] width 19 height 20
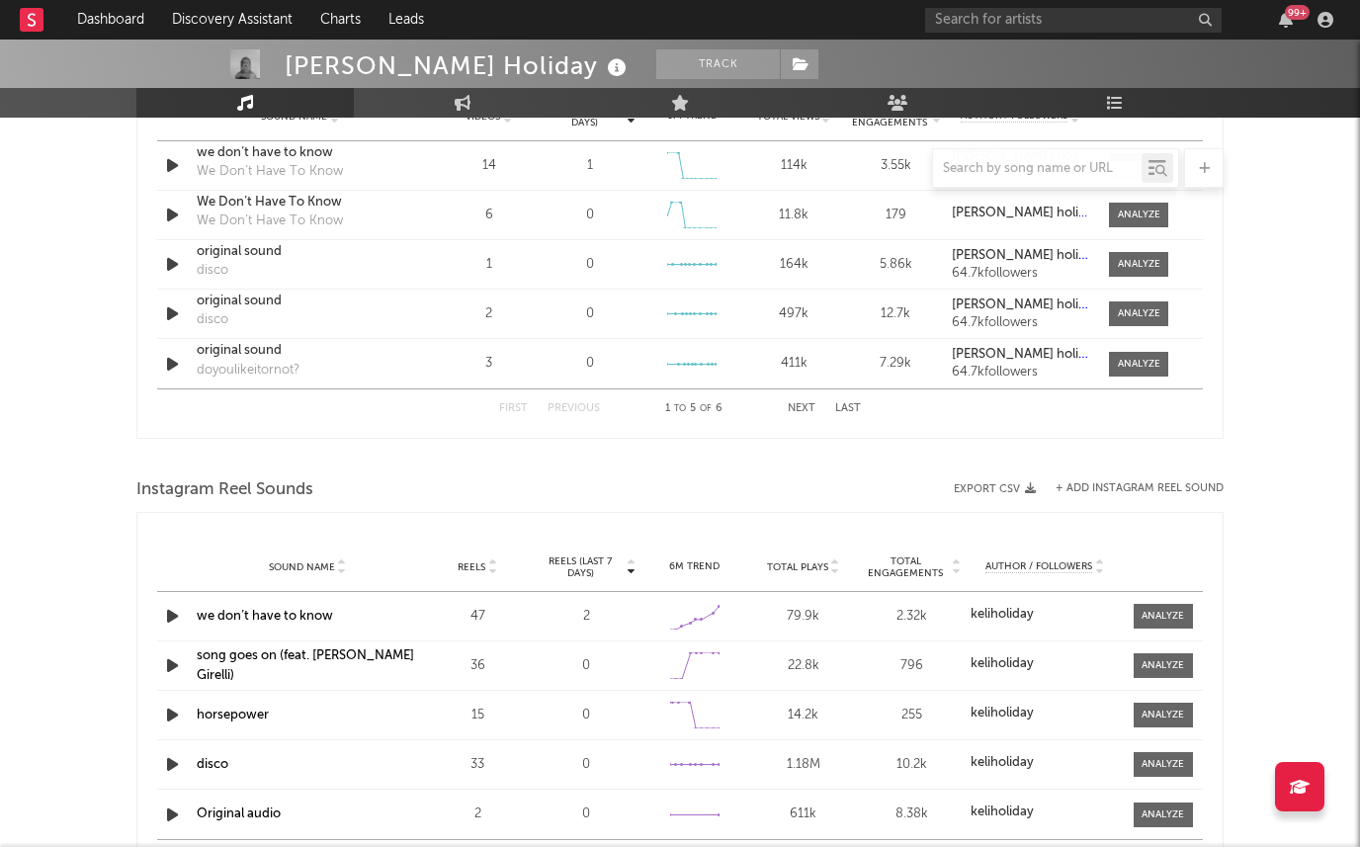
scroll to position [1329, 0]
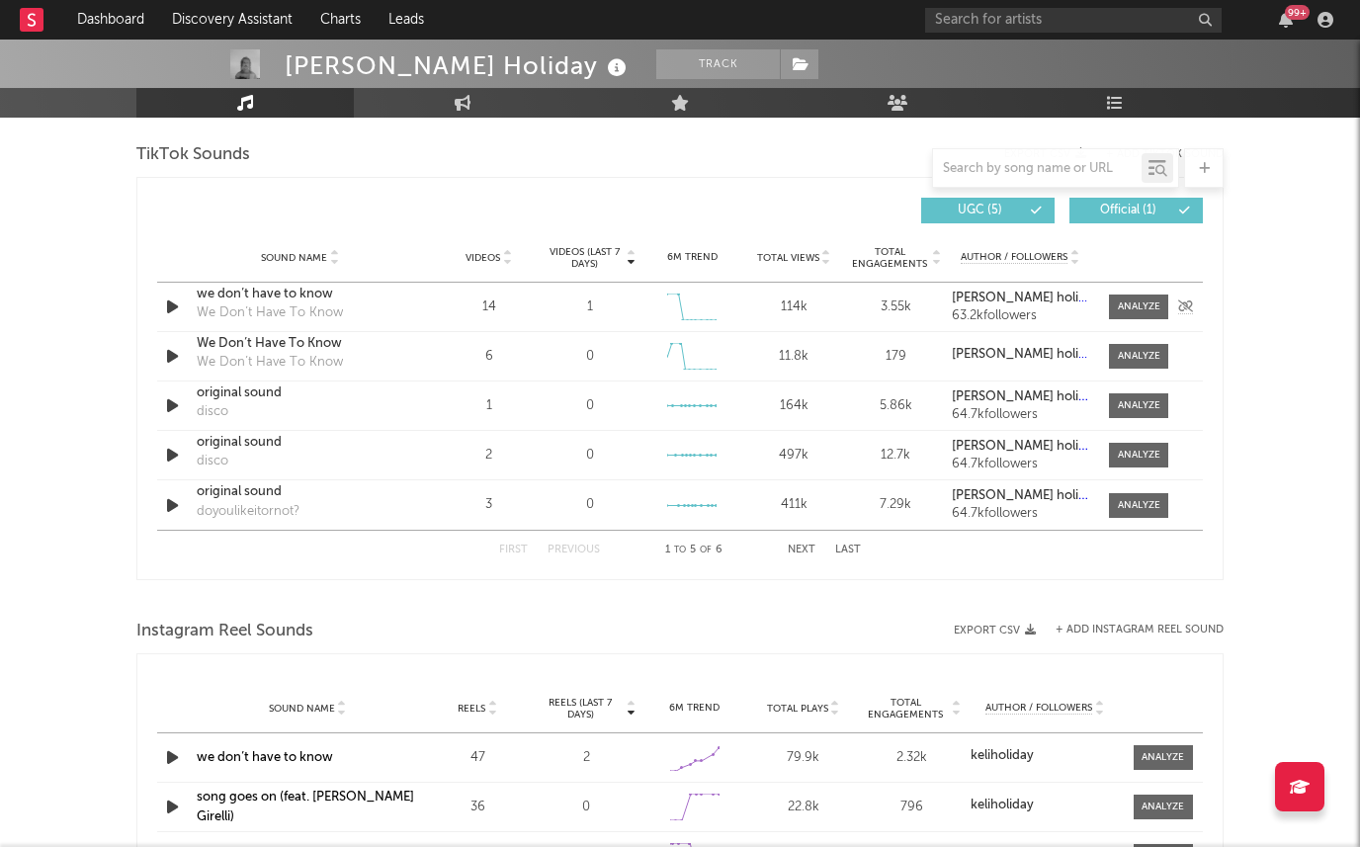
click at [584, 302] on div "1" at bounding box center [591, 307] width 92 height 20
click at [967, 293] on strong "keli holiday" at bounding box center [1026, 298] width 148 height 13
click at [247, 295] on div "we don’t have to know" at bounding box center [300, 295] width 207 height 20
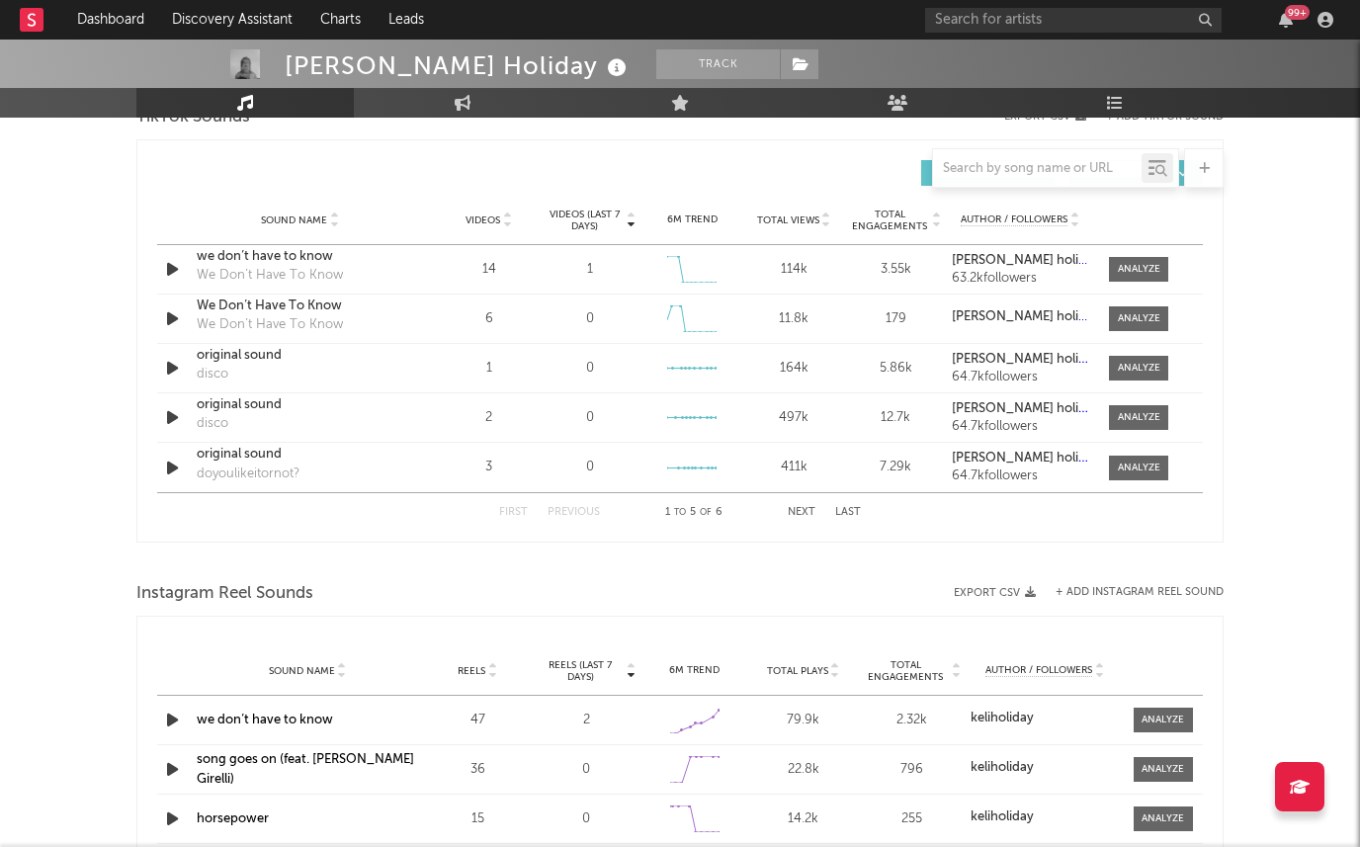
scroll to position [1357, 0]
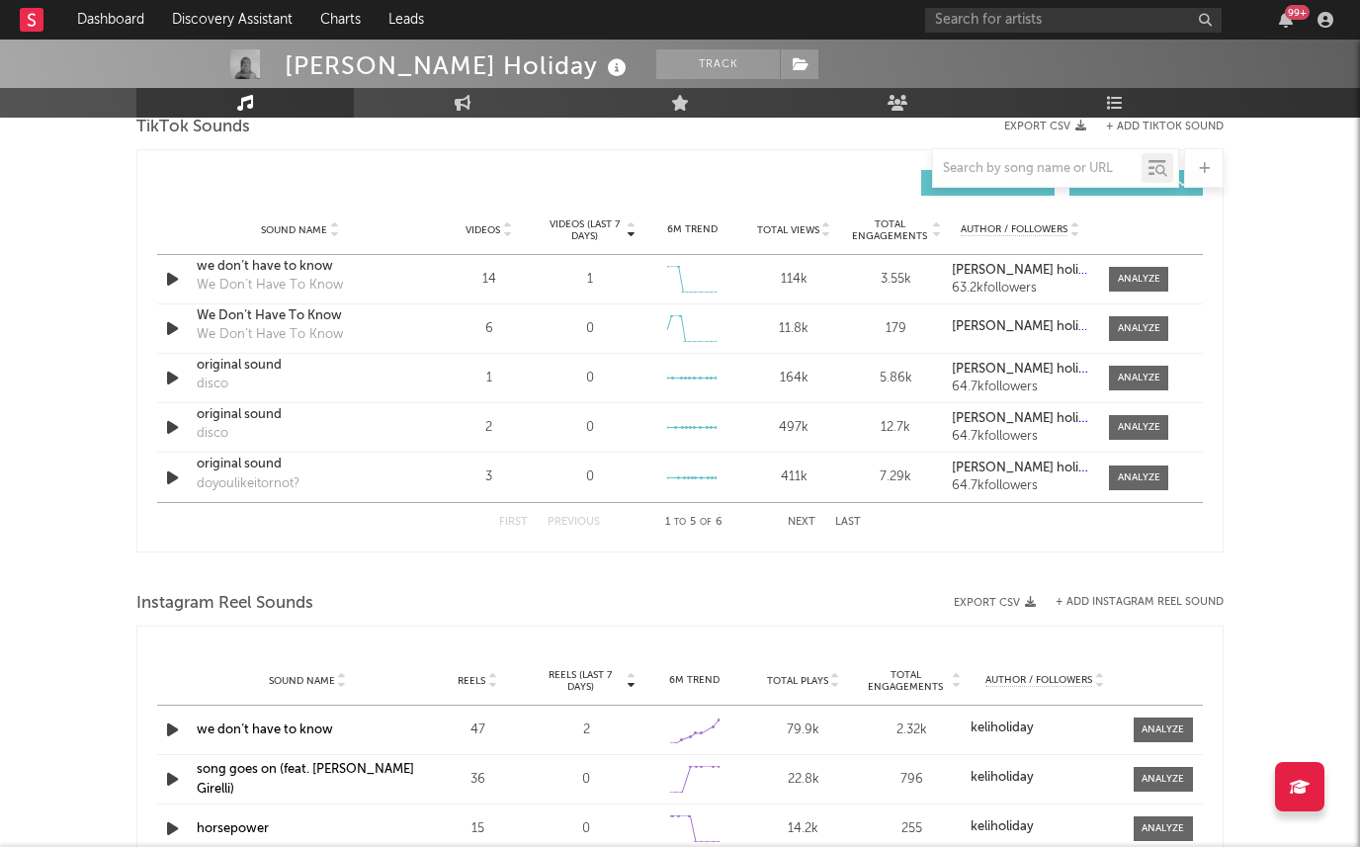
click at [599, 238] on span "Videos (last 7 days)" at bounding box center [585, 230] width 80 height 24
click at [591, 222] on span "Videos (last 7 days)" at bounding box center [585, 230] width 80 height 24
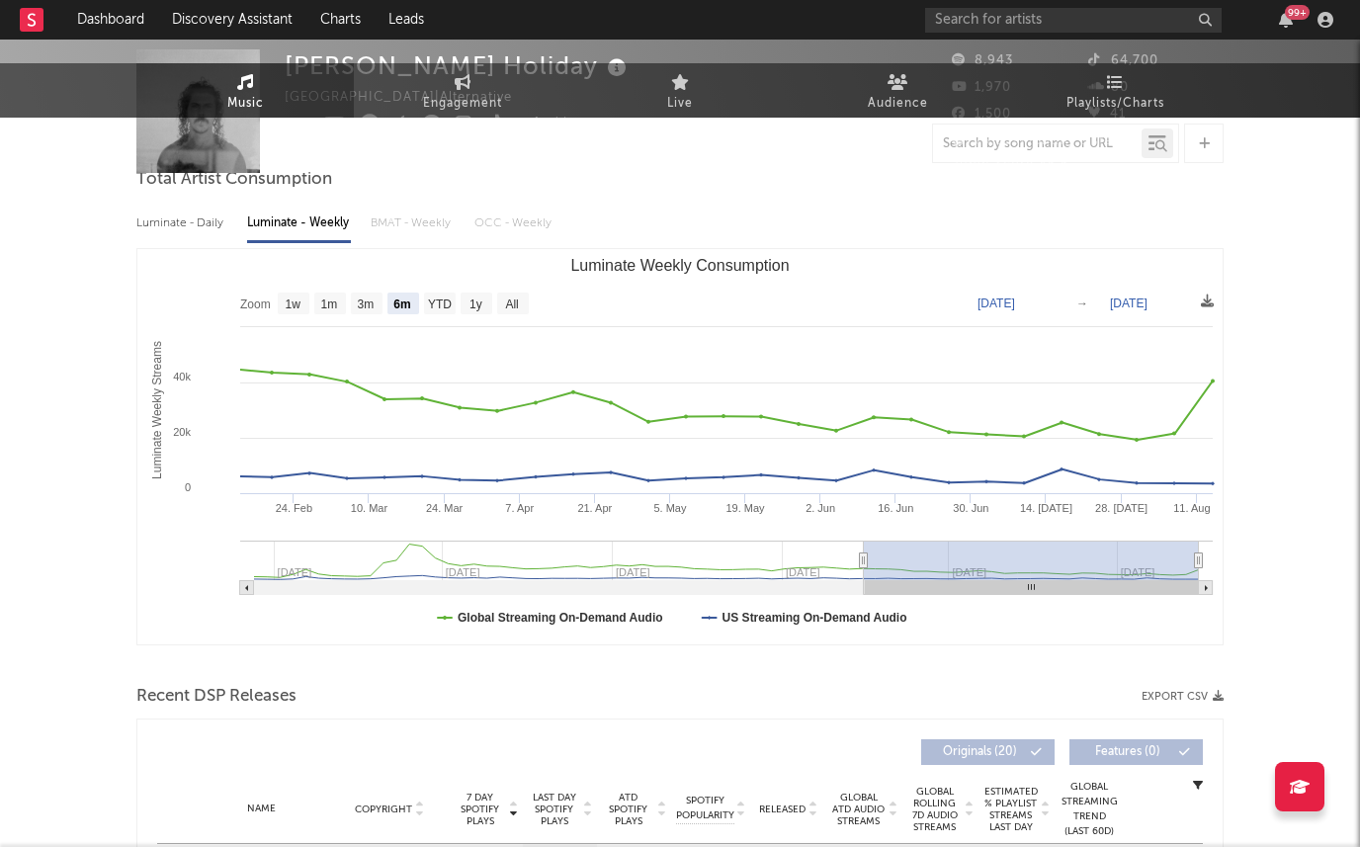
scroll to position [0, 0]
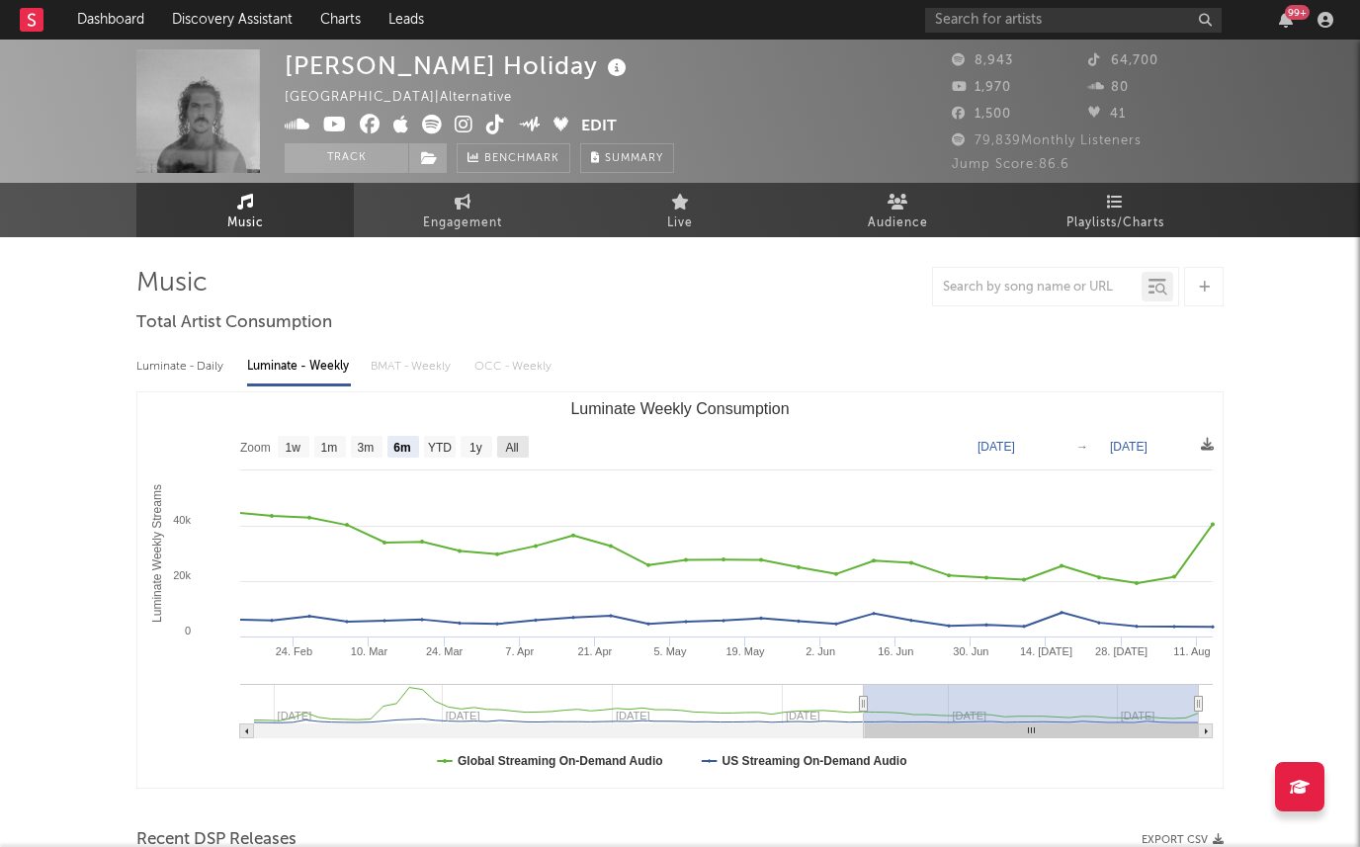
click at [500, 443] on rect "Luminate Weekly Consumption" at bounding box center [513, 447] width 32 height 22
select select "All"
type input "2024-03-21"
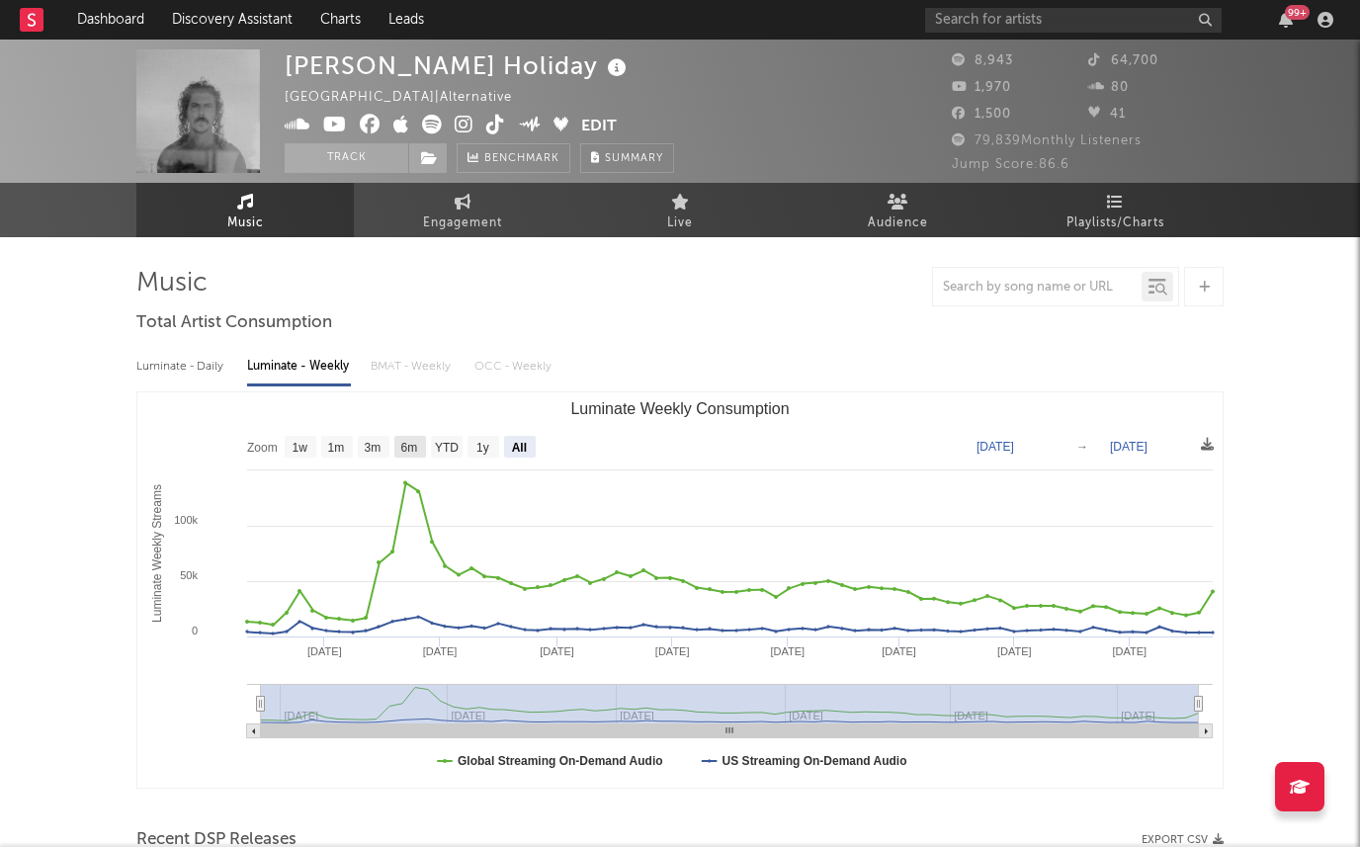
click at [407, 441] on text "6m" at bounding box center [409, 448] width 17 height 14
select select "6m"
type input "[DATE]"
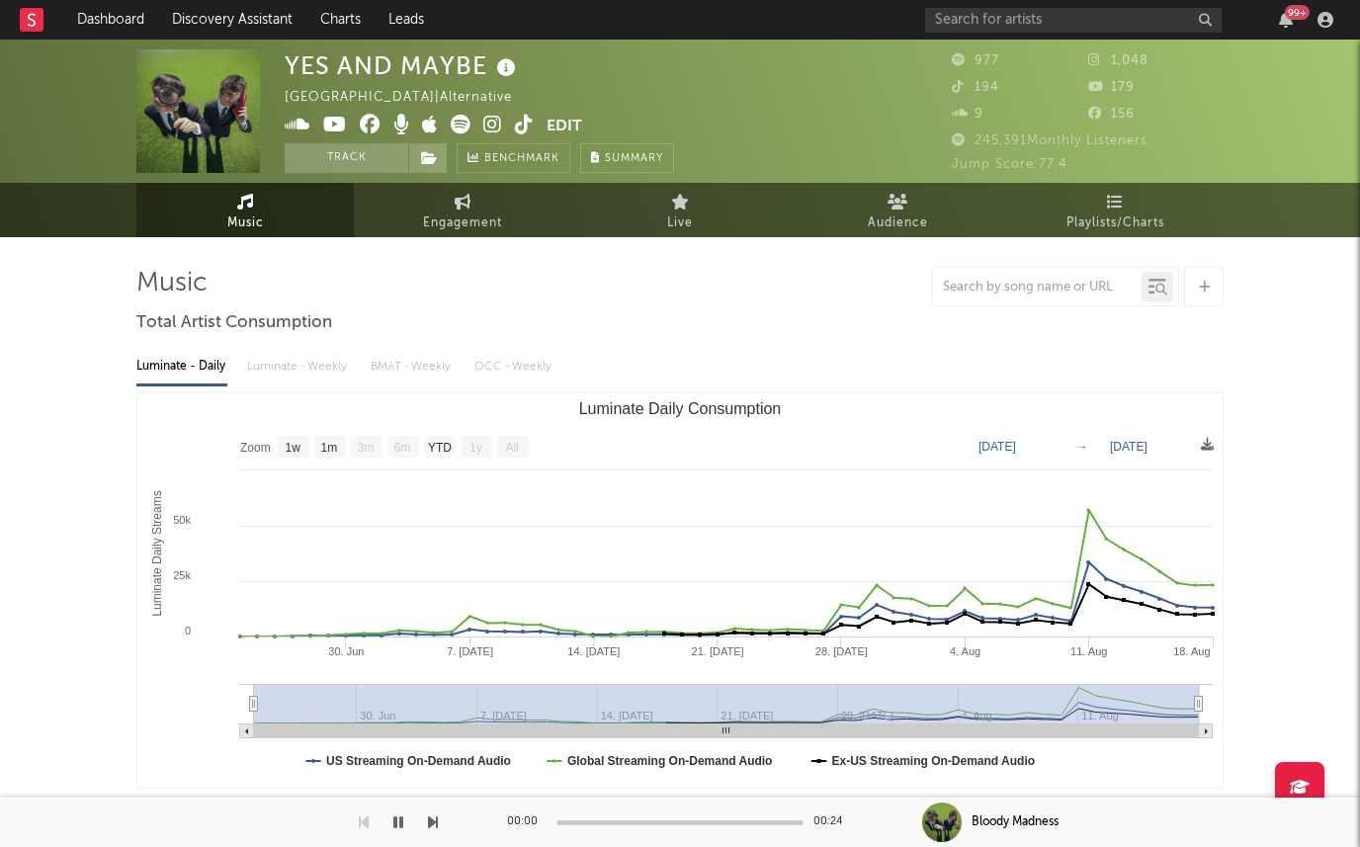
select select "1w"
click at [305, 371] on div "Luminate - Daily Luminate - Weekly BMAT - Weekly OCC - Weekly" at bounding box center [679, 367] width 1087 height 34
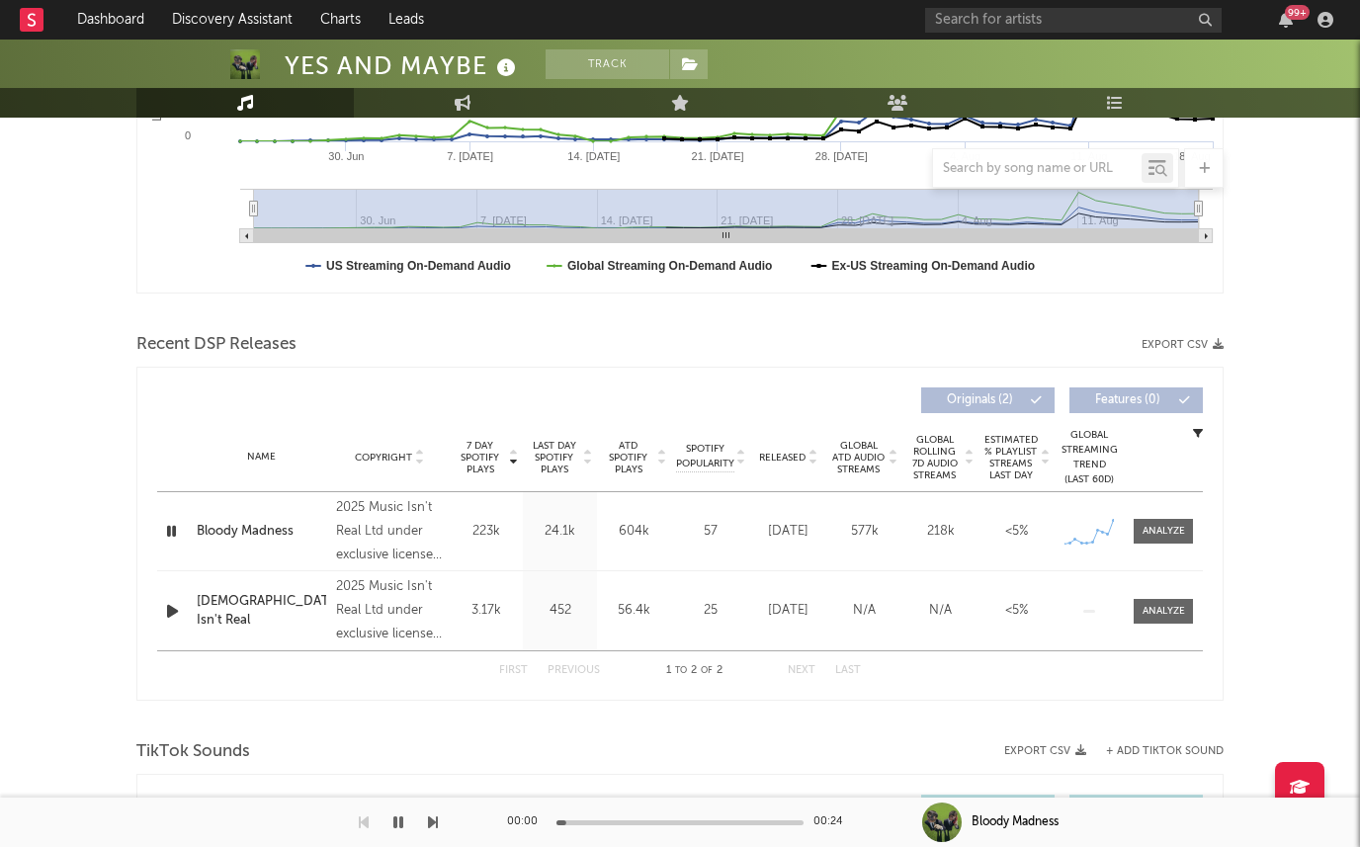
scroll to position [677, 0]
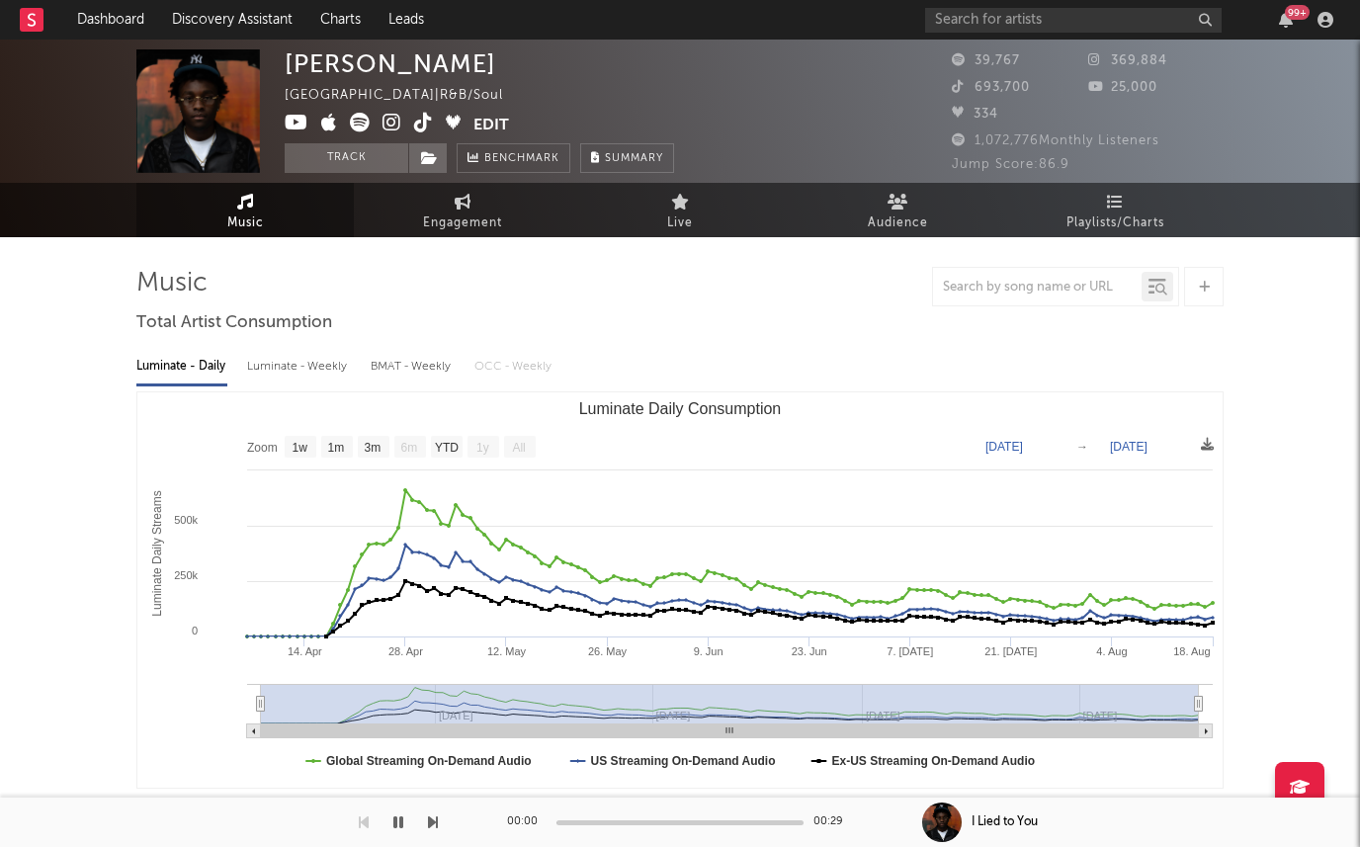
select select "1w"
click at [302, 370] on div "Luminate - Weekly" at bounding box center [299, 367] width 104 height 34
select select "6m"
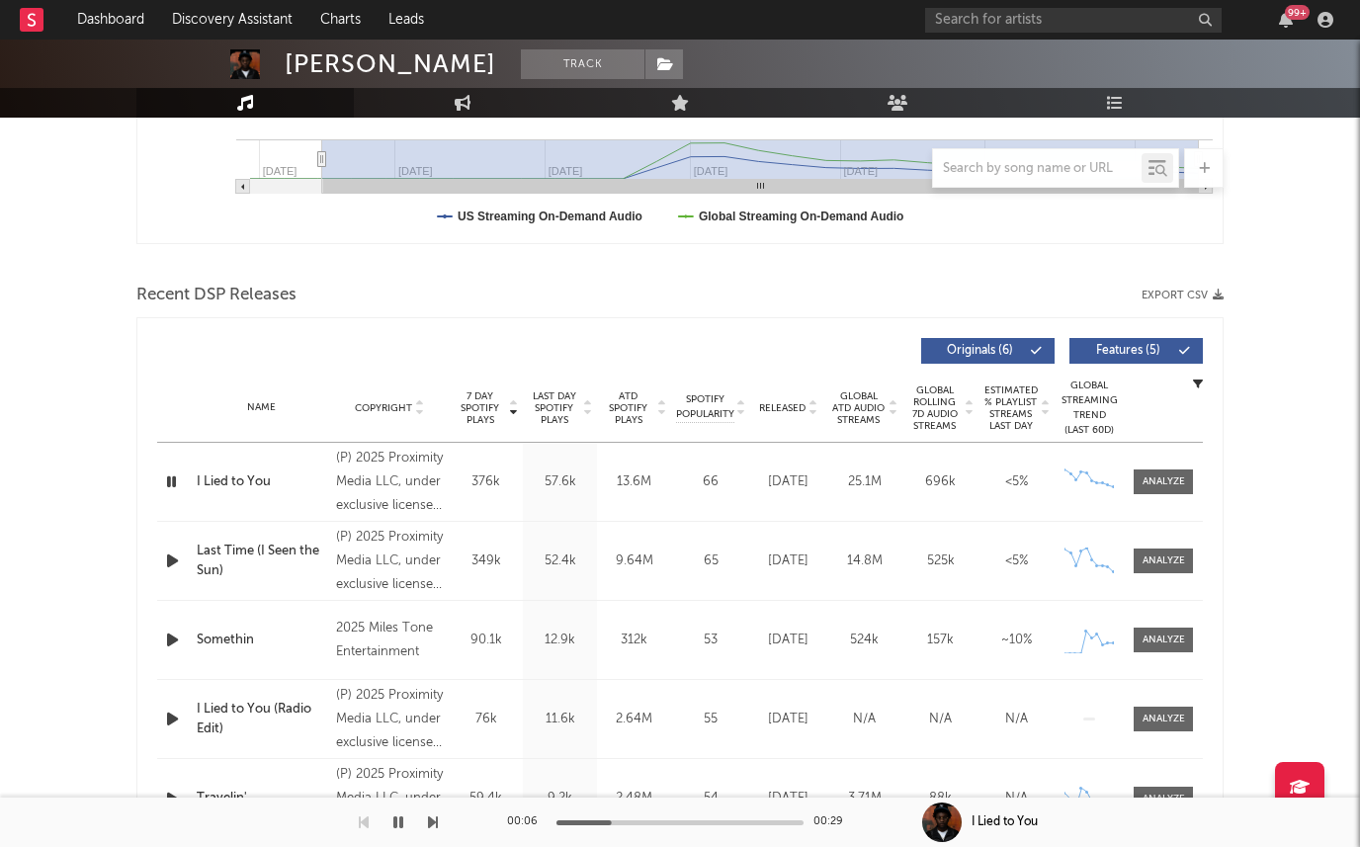
scroll to position [567, 0]
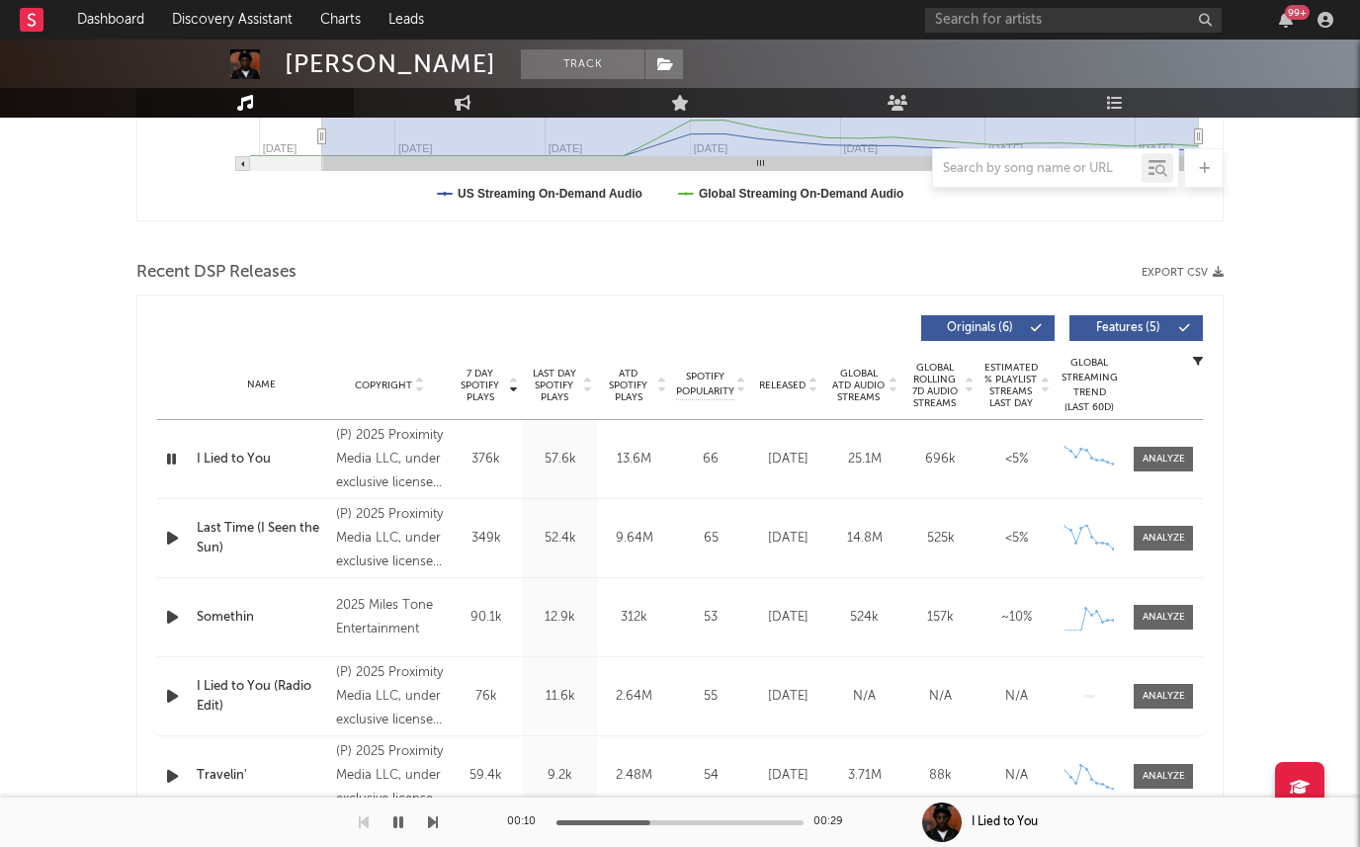
click at [176, 540] on icon "button" at bounding box center [172, 538] width 21 height 25
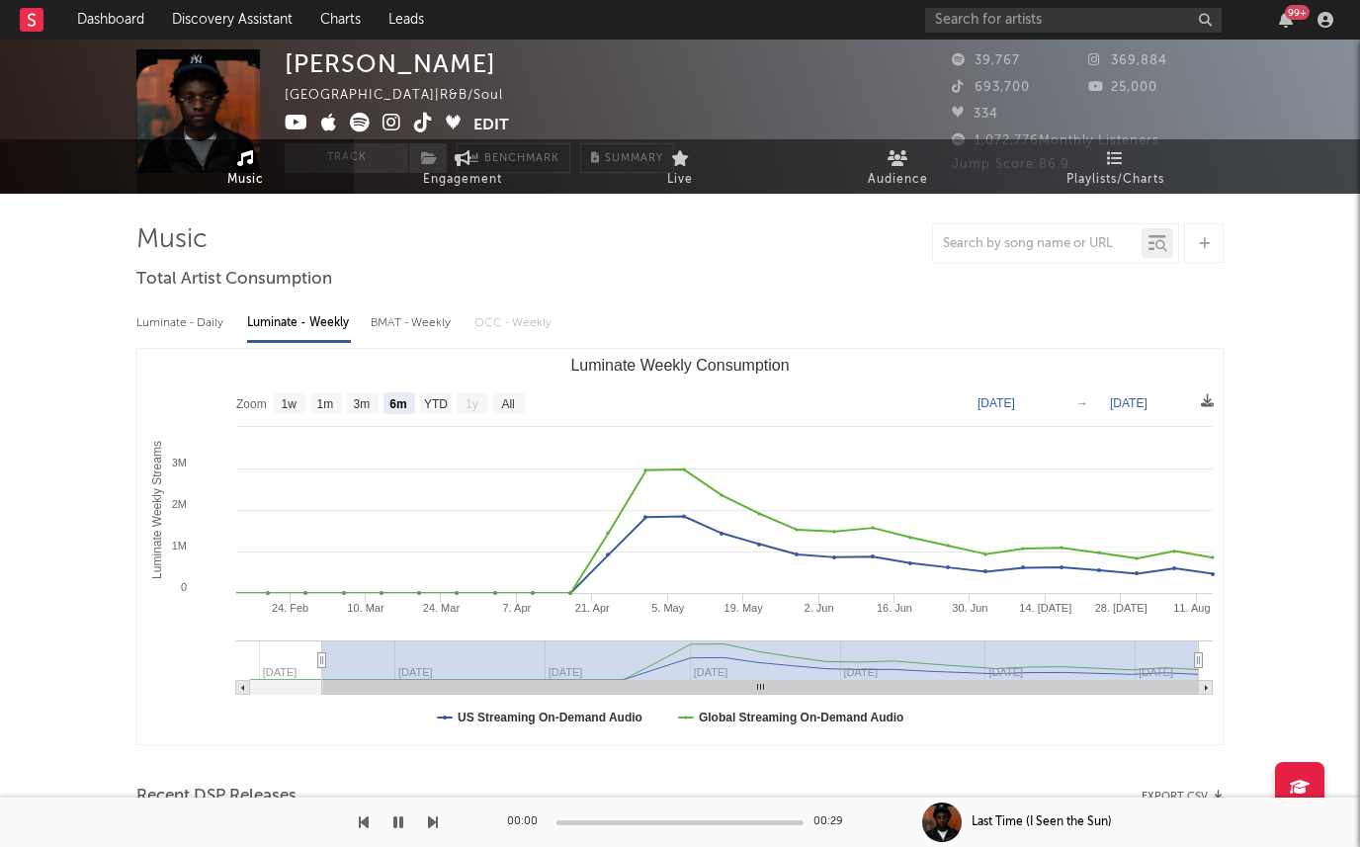
scroll to position [0, 0]
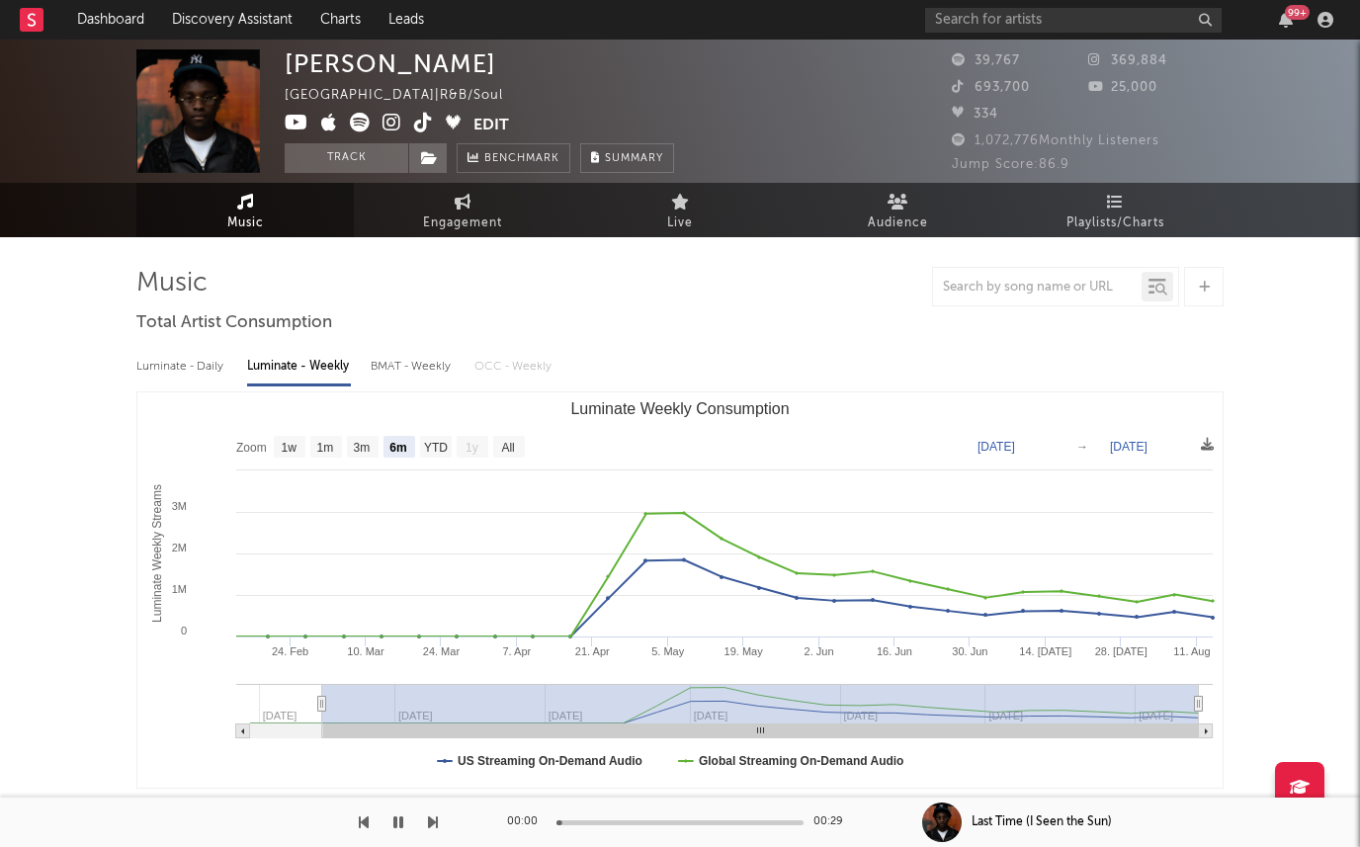
click at [211, 114] on img at bounding box center [198, 111] width 124 height 124
click at [395, 125] on icon at bounding box center [391, 123] width 19 height 20
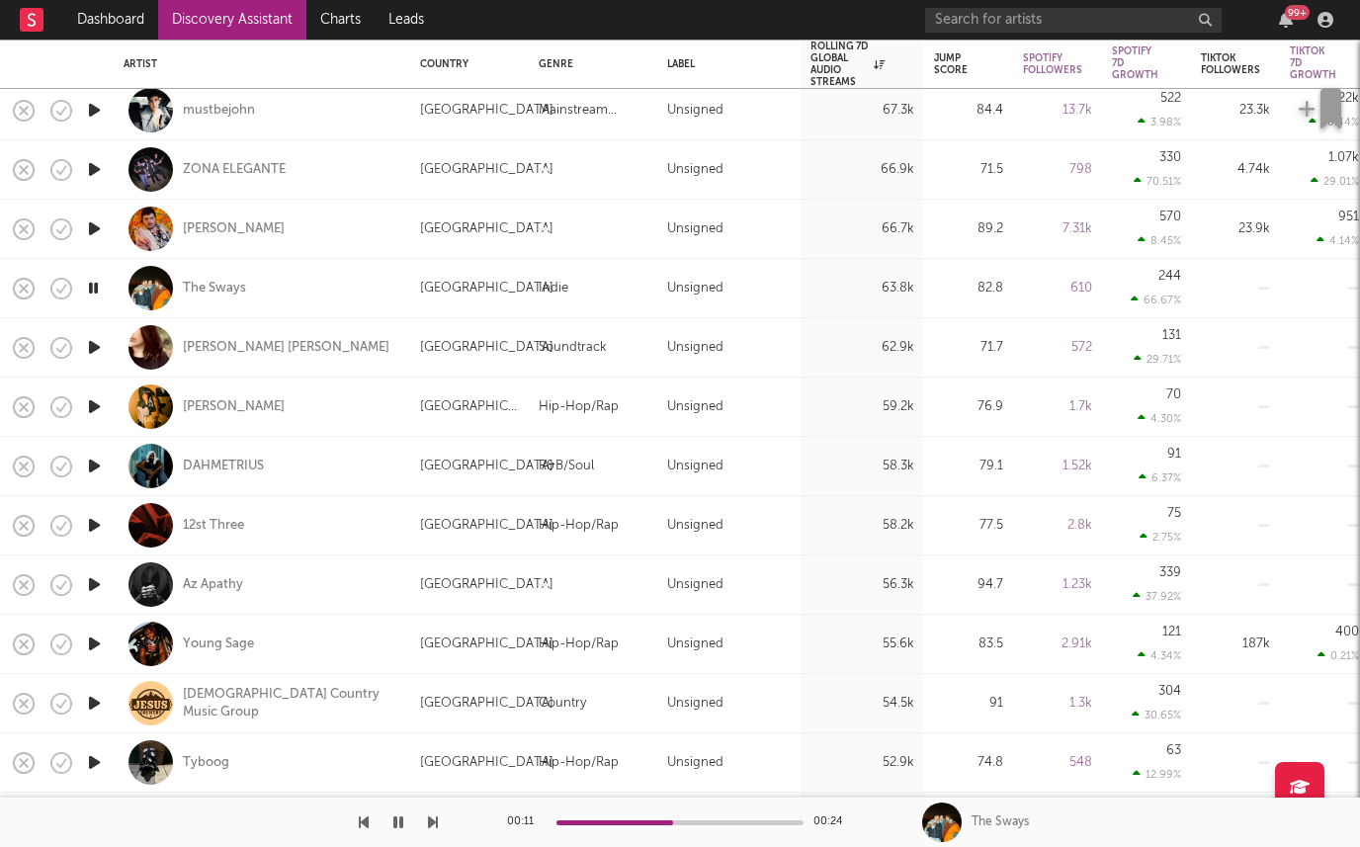
click at [91, 344] on icon "button" at bounding box center [94, 347] width 21 height 25
click at [89, 404] on icon "button" at bounding box center [94, 406] width 21 height 25
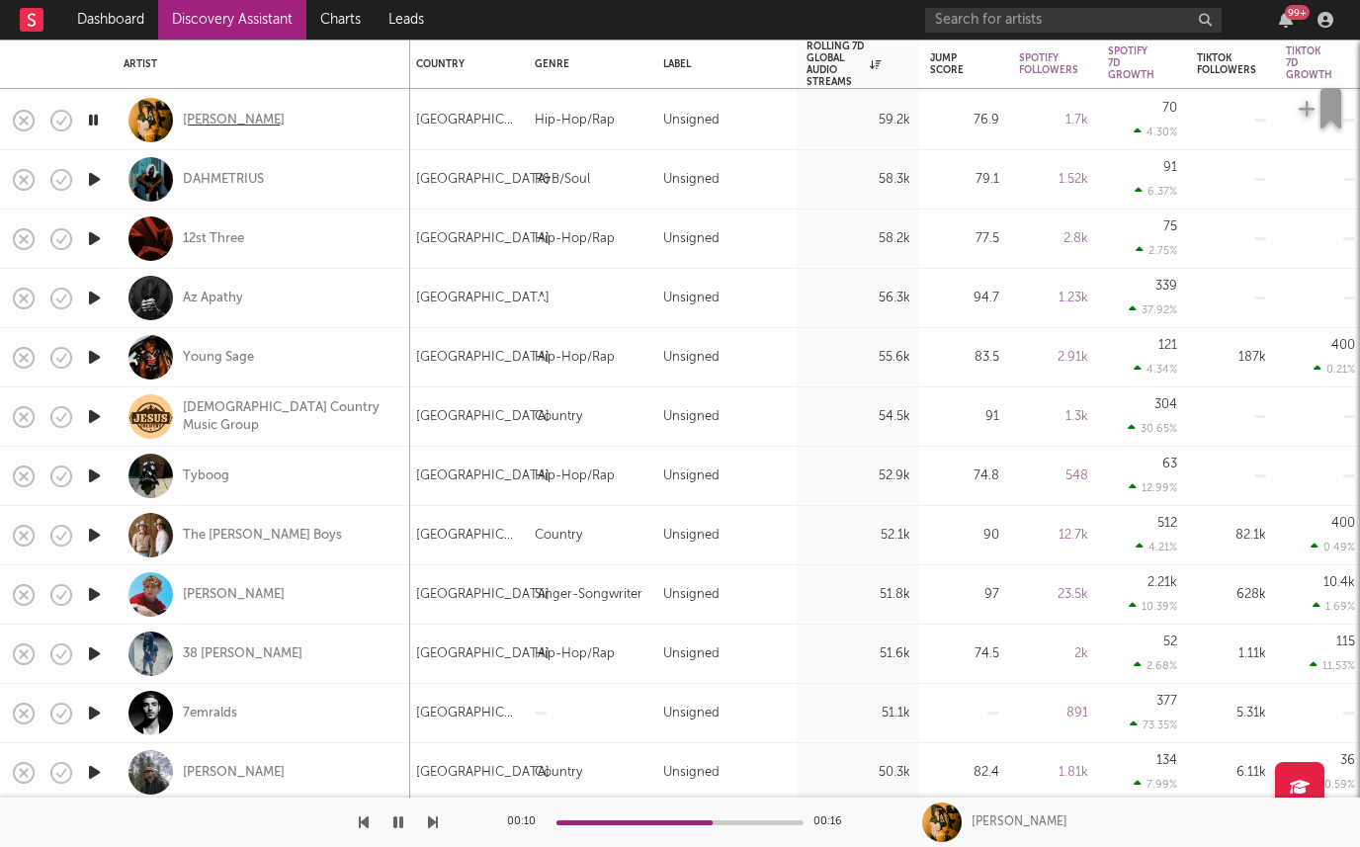
click at [197, 117] on div "[PERSON_NAME]" at bounding box center [234, 121] width 102 height 18
click at [88, 176] on icon "button" at bounding box center [94, 179] width 21 height 25
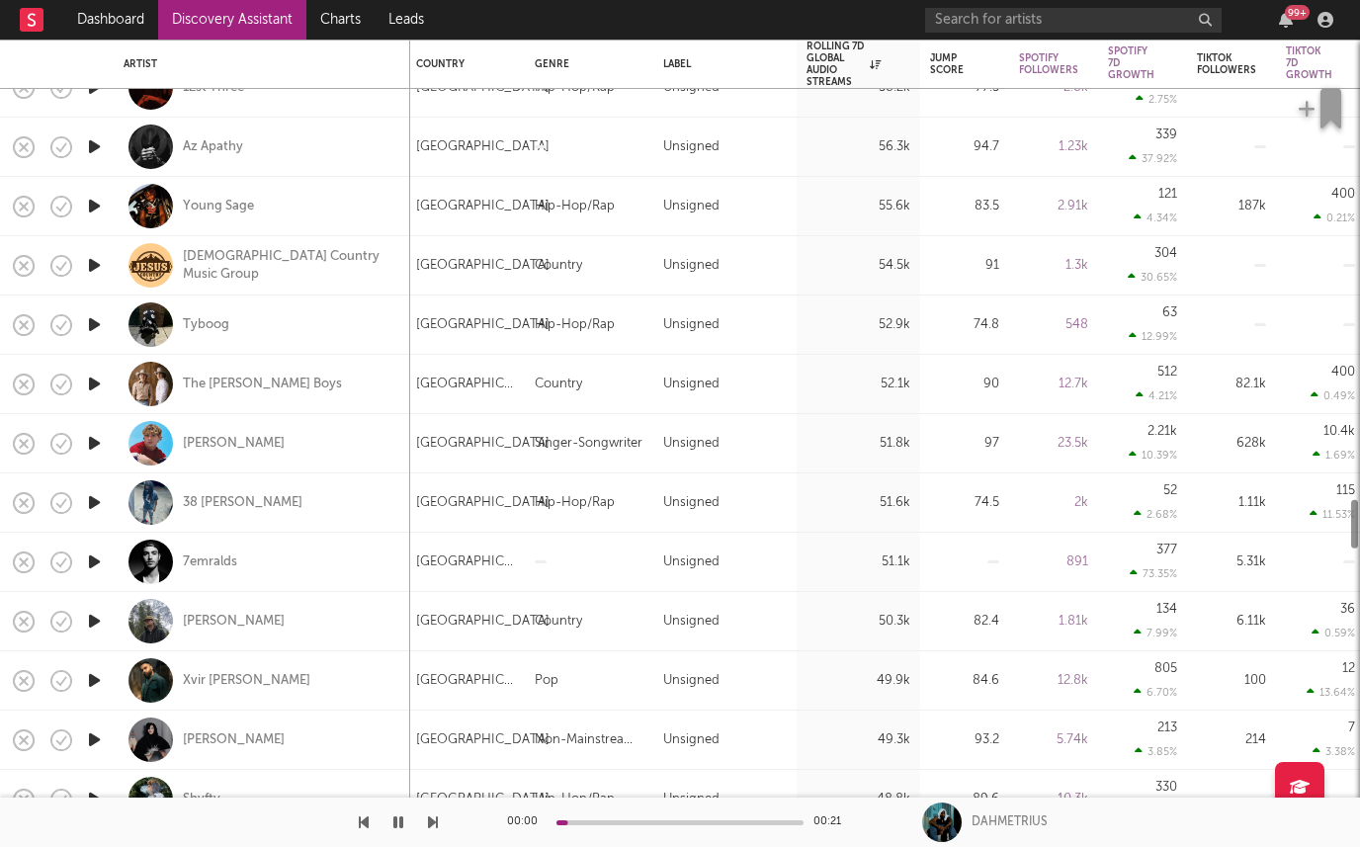
click at [89, 208] on icon "button" at bounding box center [94, 206] width 21 height 25
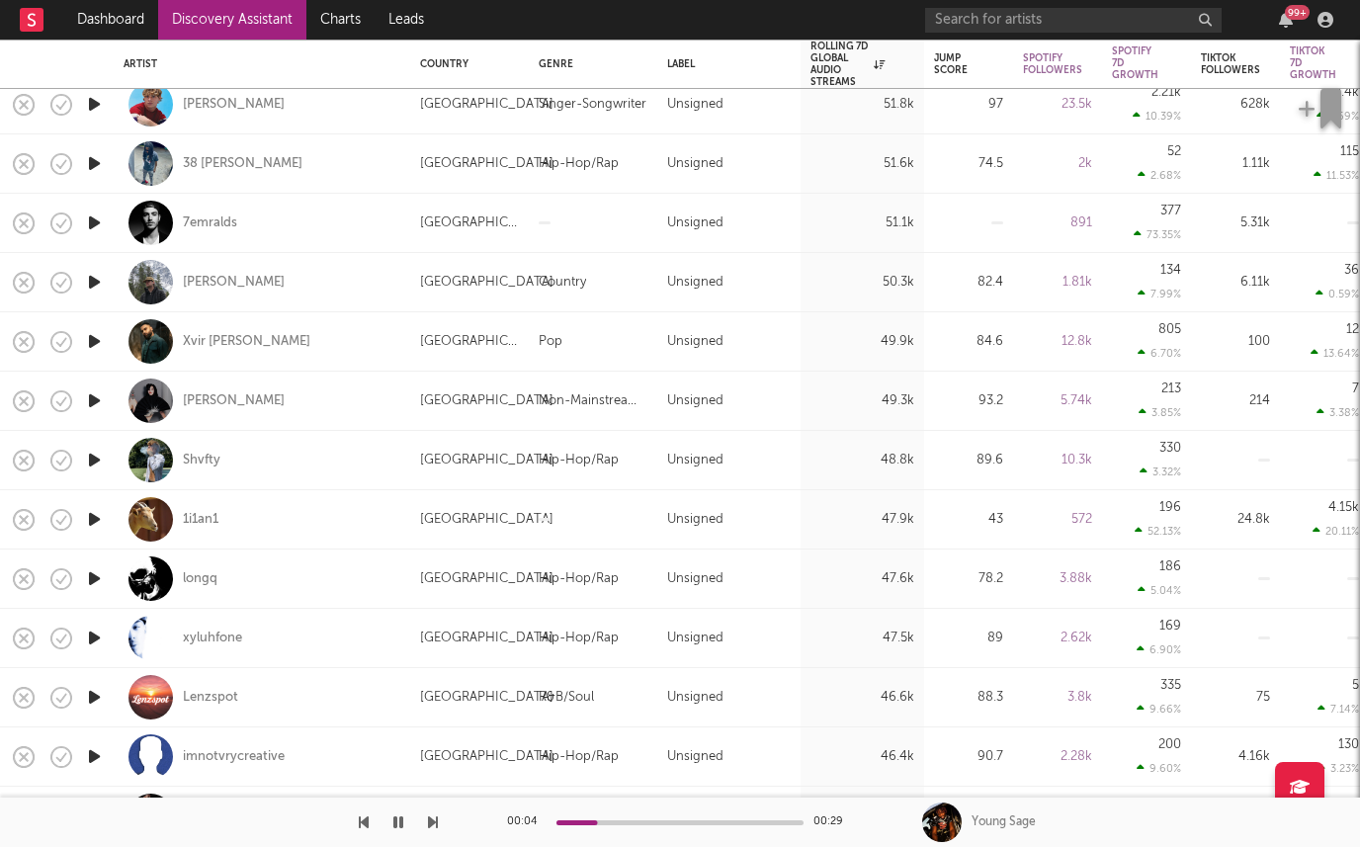
click at [574, 820] on div at bounding box center [473, 822] width 247 height 5
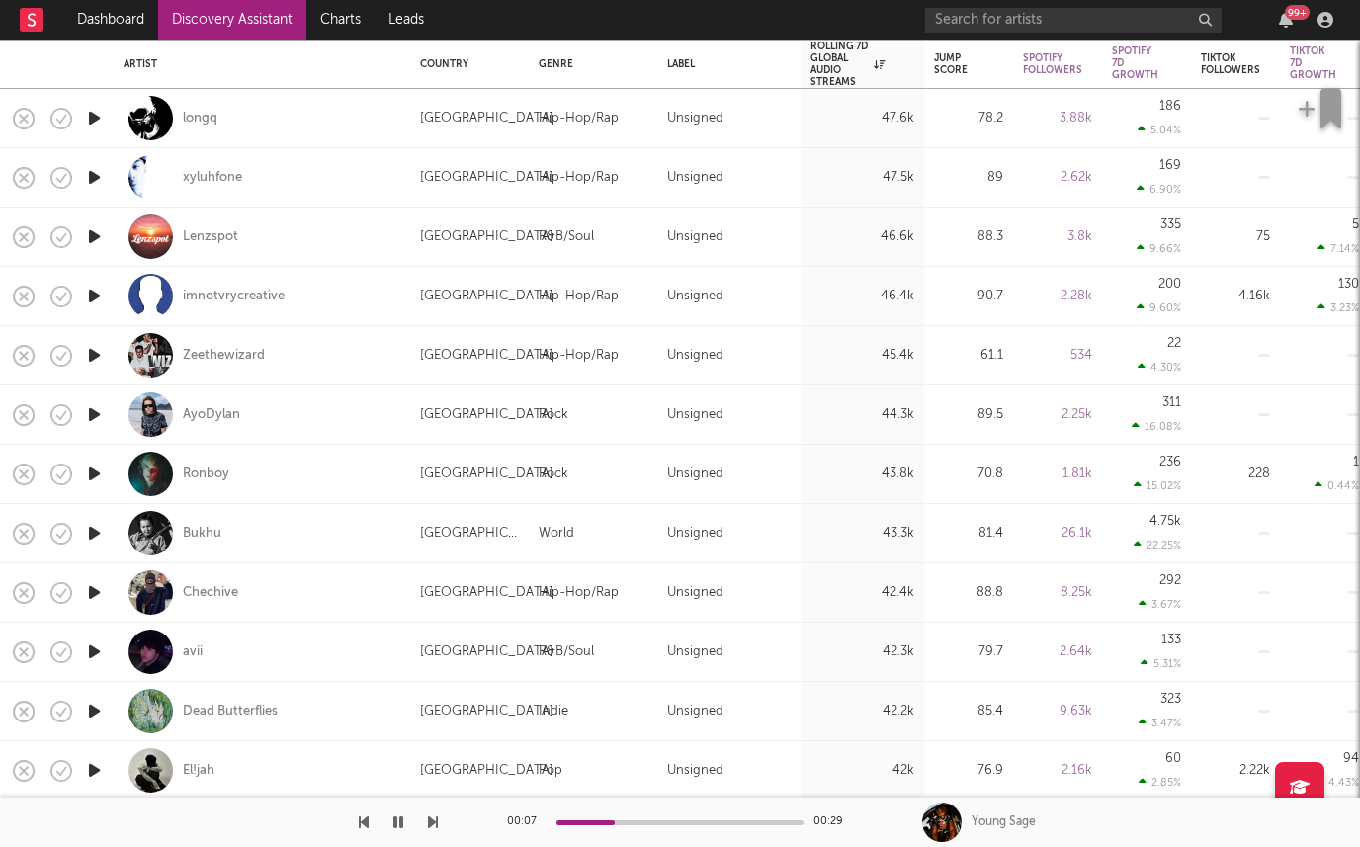
click at [91, 529] on icon "button" at bounding box center [94, 533] width 21 height 25
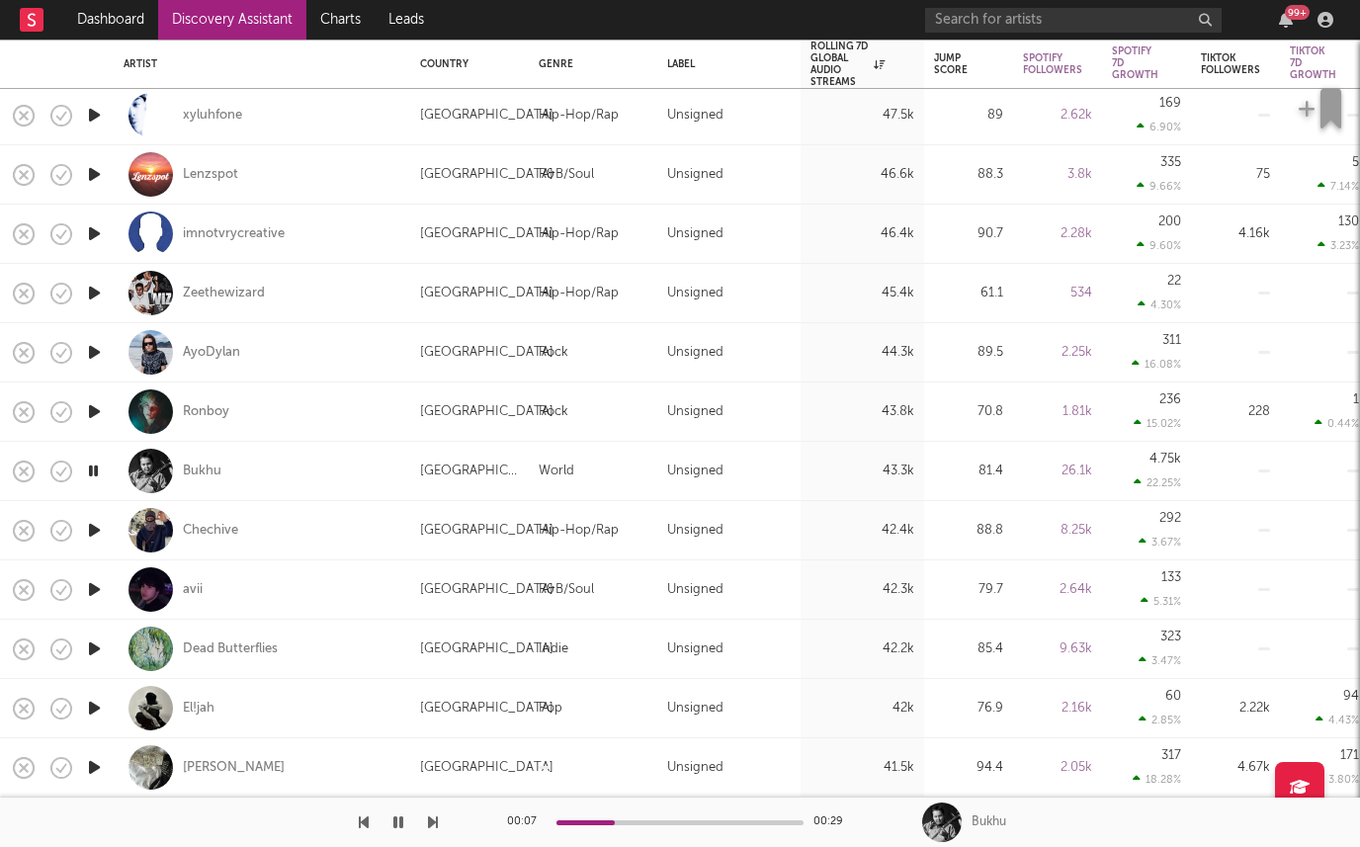
click at [87, 590] on icon "button" at bounding box center [94, 589] width 21 height 25
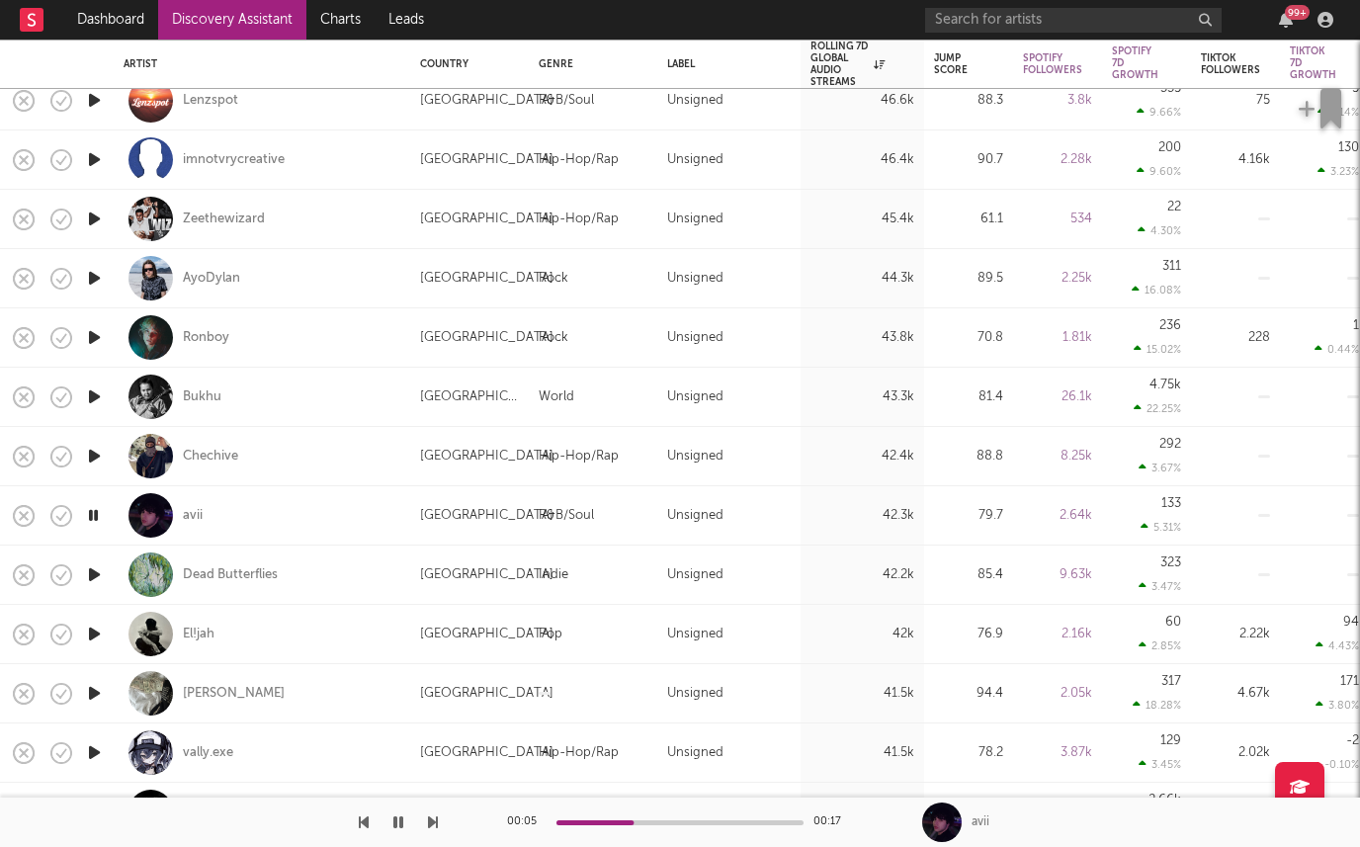
click at [91, 573] on icon "button" at bounding box center [94, 574] width 21 height 25
click at [91, 635] on icon "button" at bounding box center [94, 634] width 21 height 25
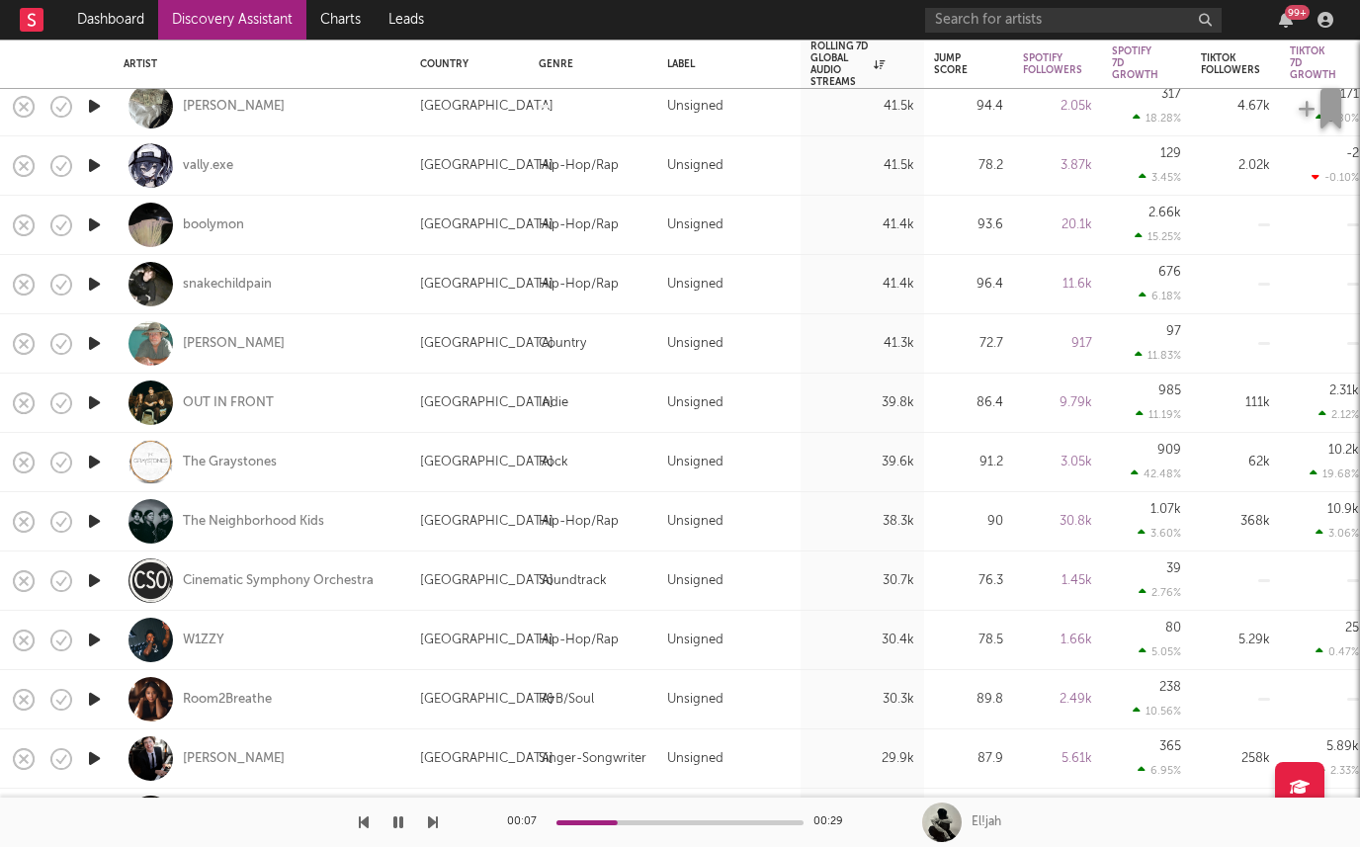
click at [97, 523] on icon "button" at bounding box center [94, 521] width 21 height 25
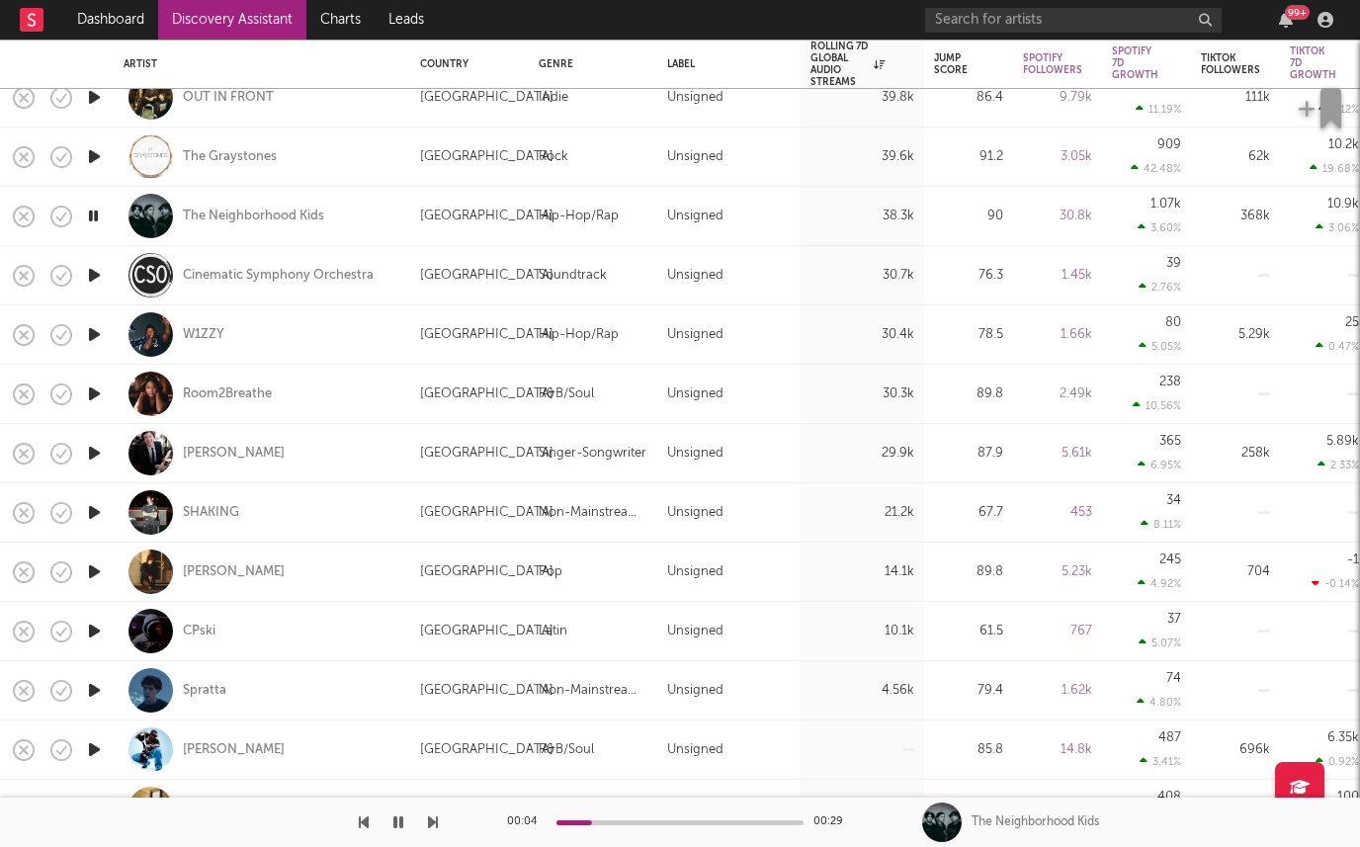
click at [90, 507] on icon "button" at bounding box center [94, 512] width 21 height 25
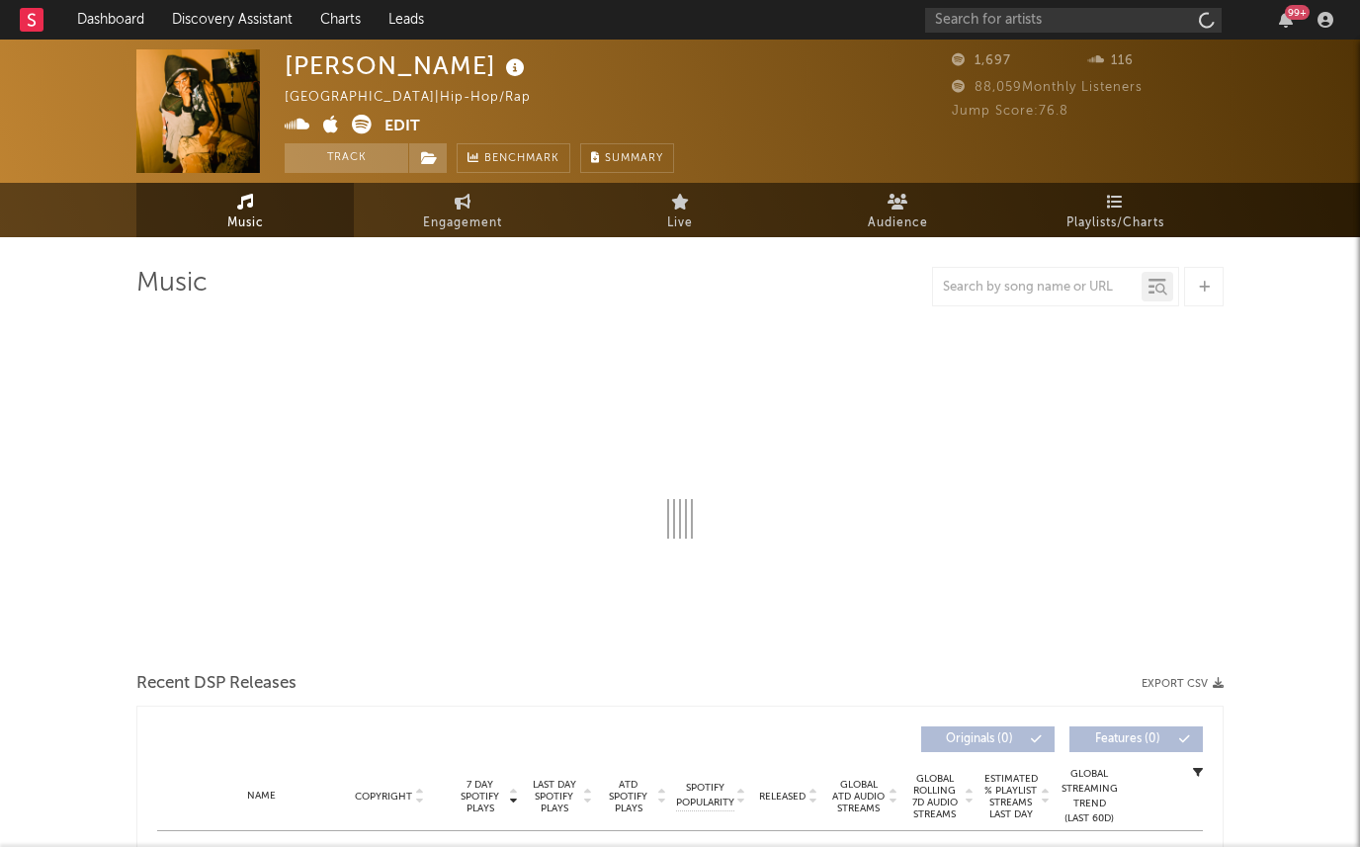
select select "6m"
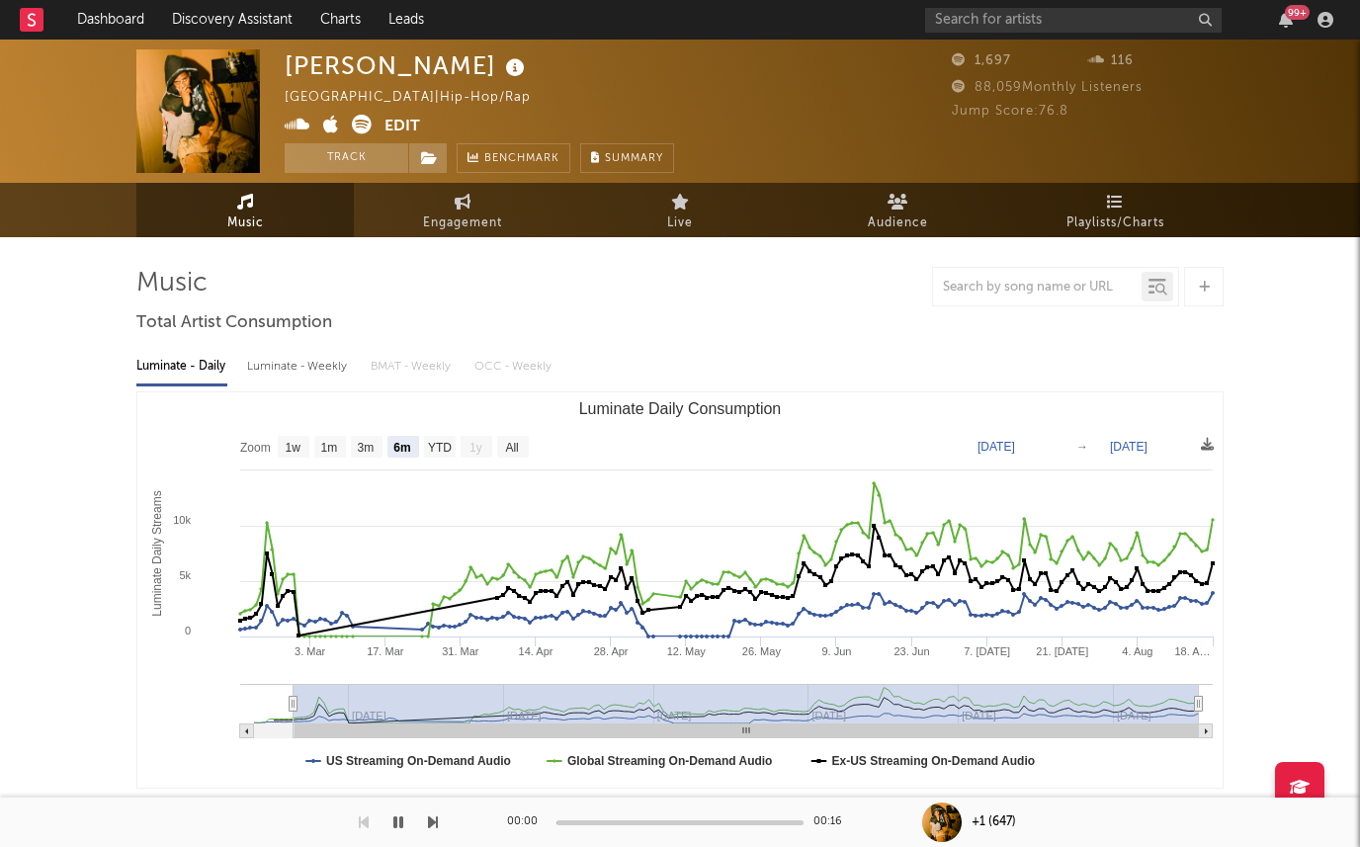
click at [320, 372] on div "Luminate - Weekly" at bounding box center [299, 367] width 104 height 34
select select "6m"
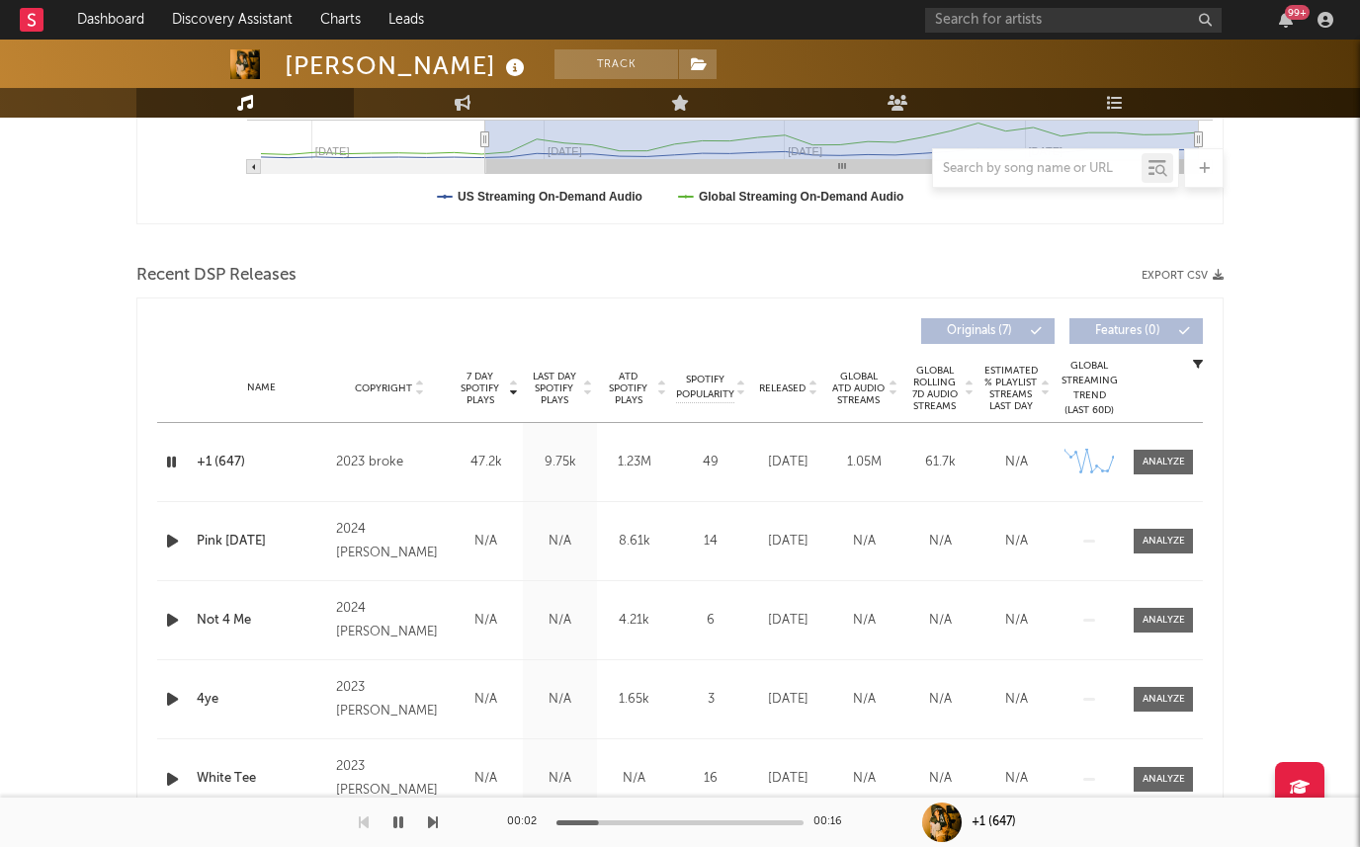
scroll to position [571, 0]
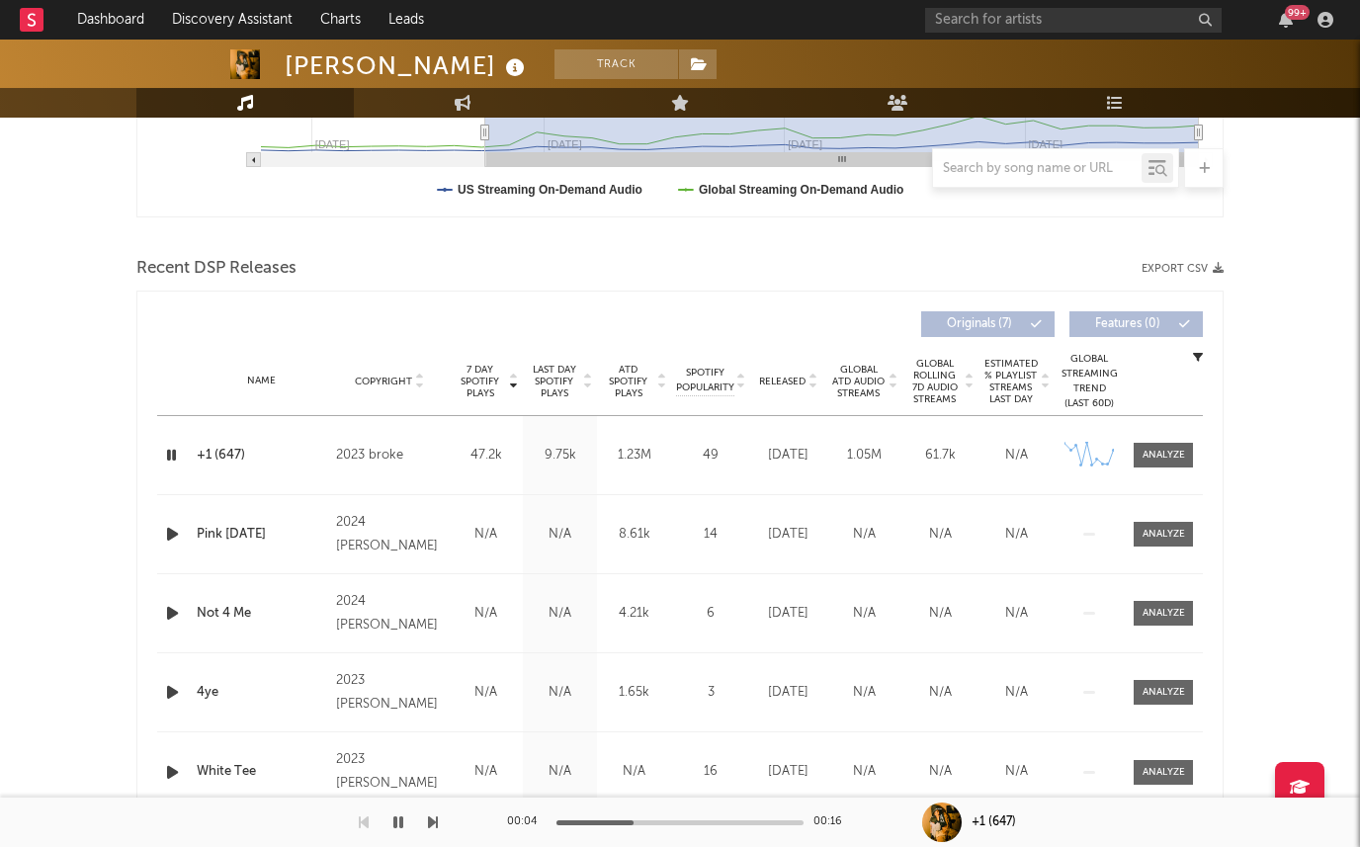
click at [778, 387] on div "Released" at bounding box center [788, 381] width 66 height 15
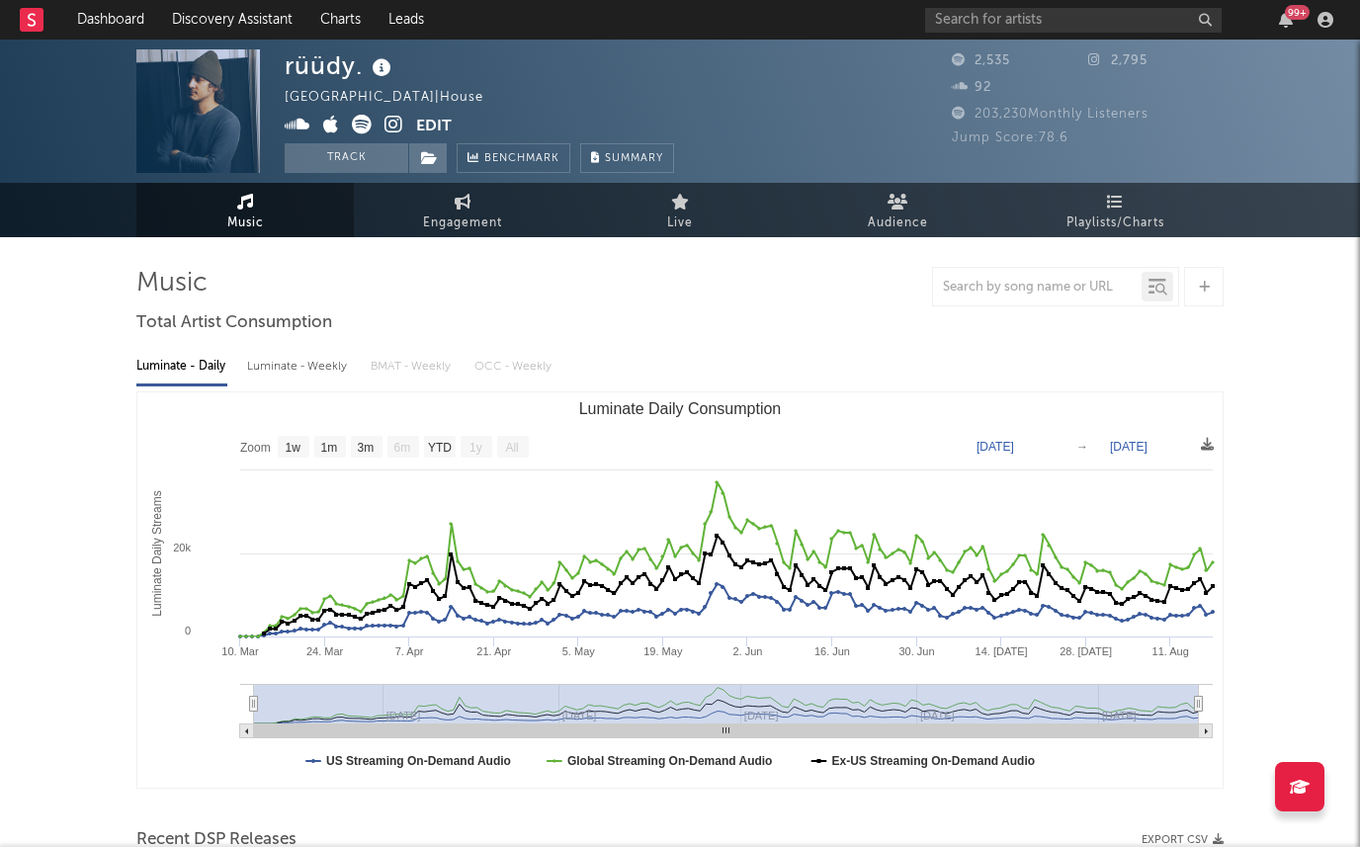
select select "1w"
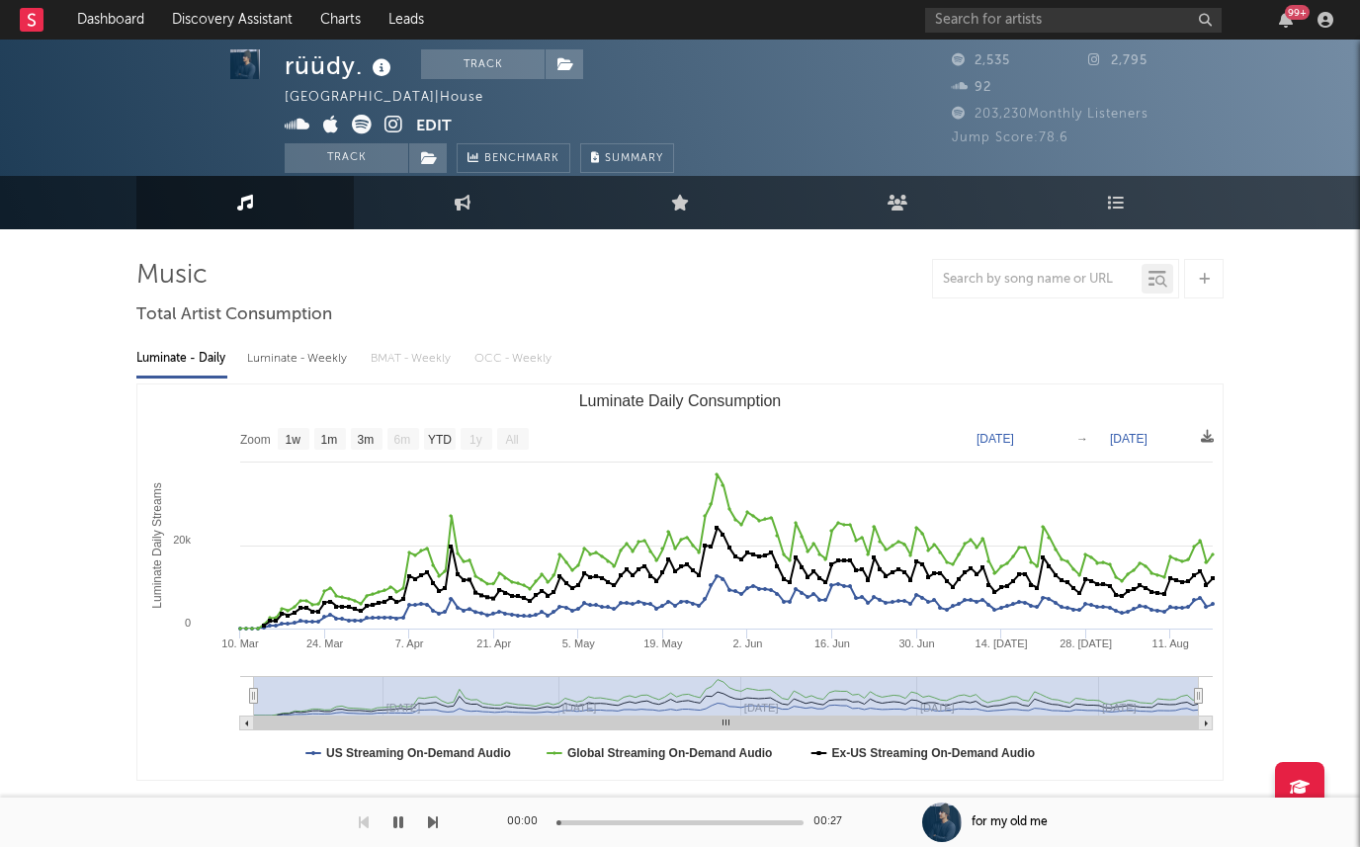
scroll to position [10, 0]
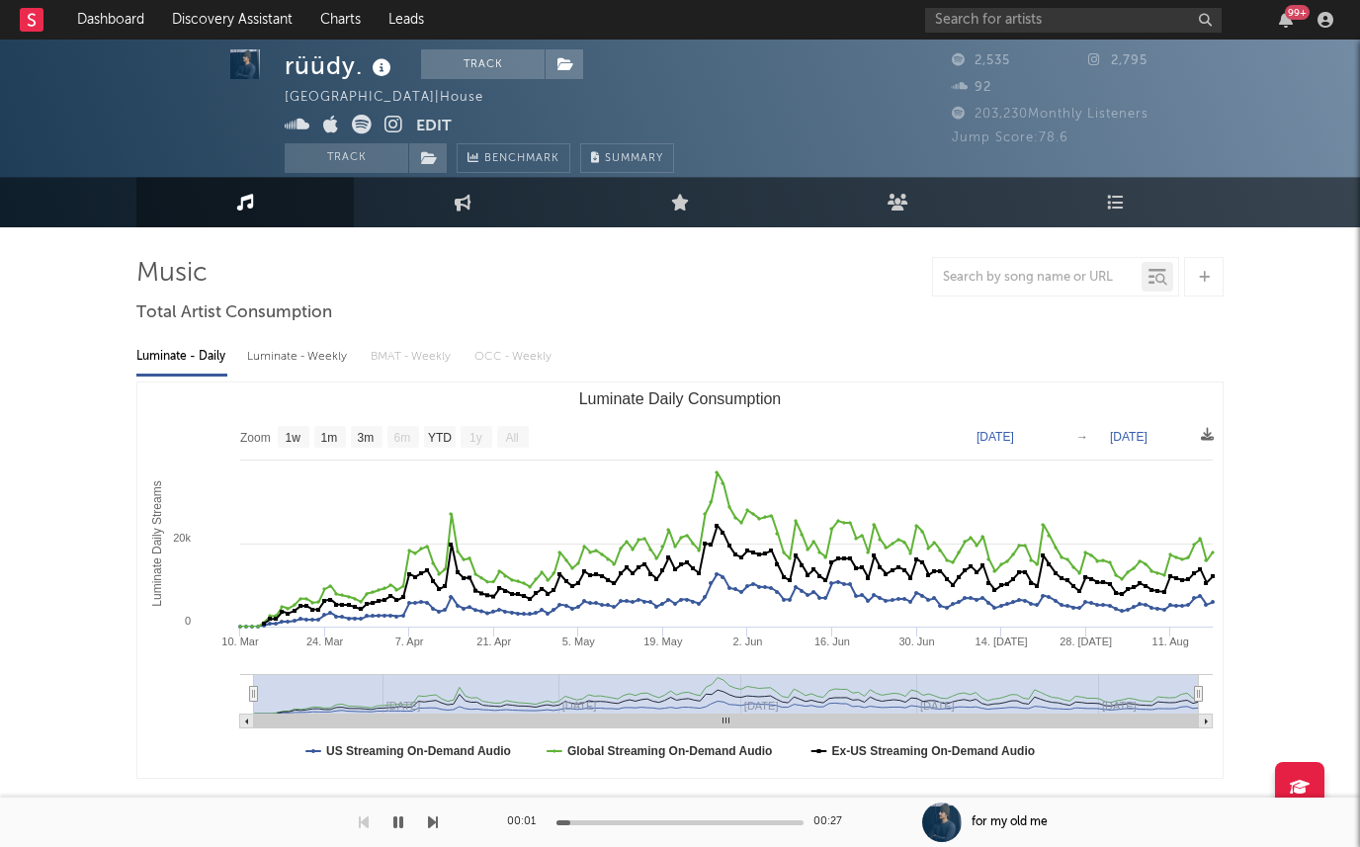
click at [390, 115] on icon at bounding box center [393, 125] width 19 height 20
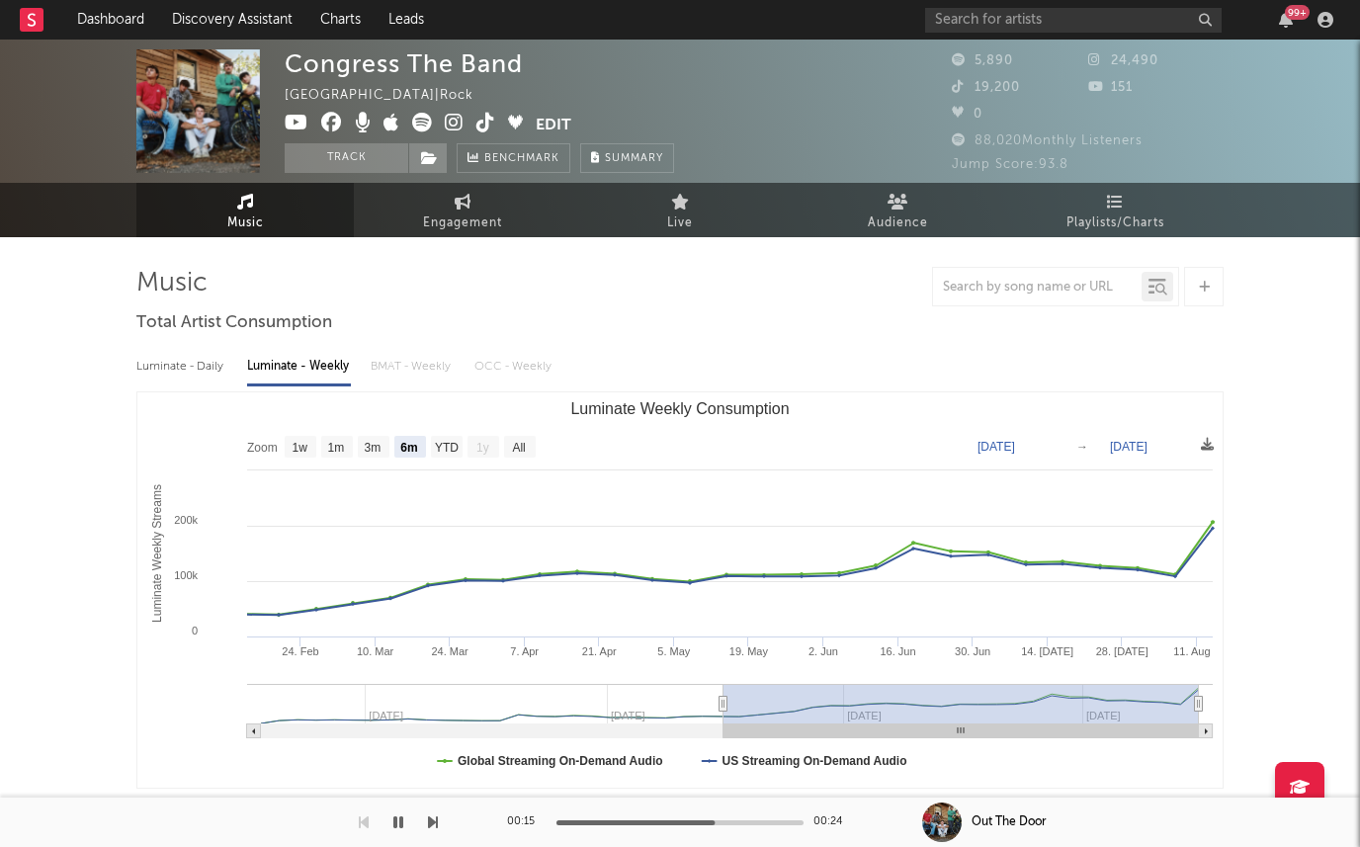
select select "6m"
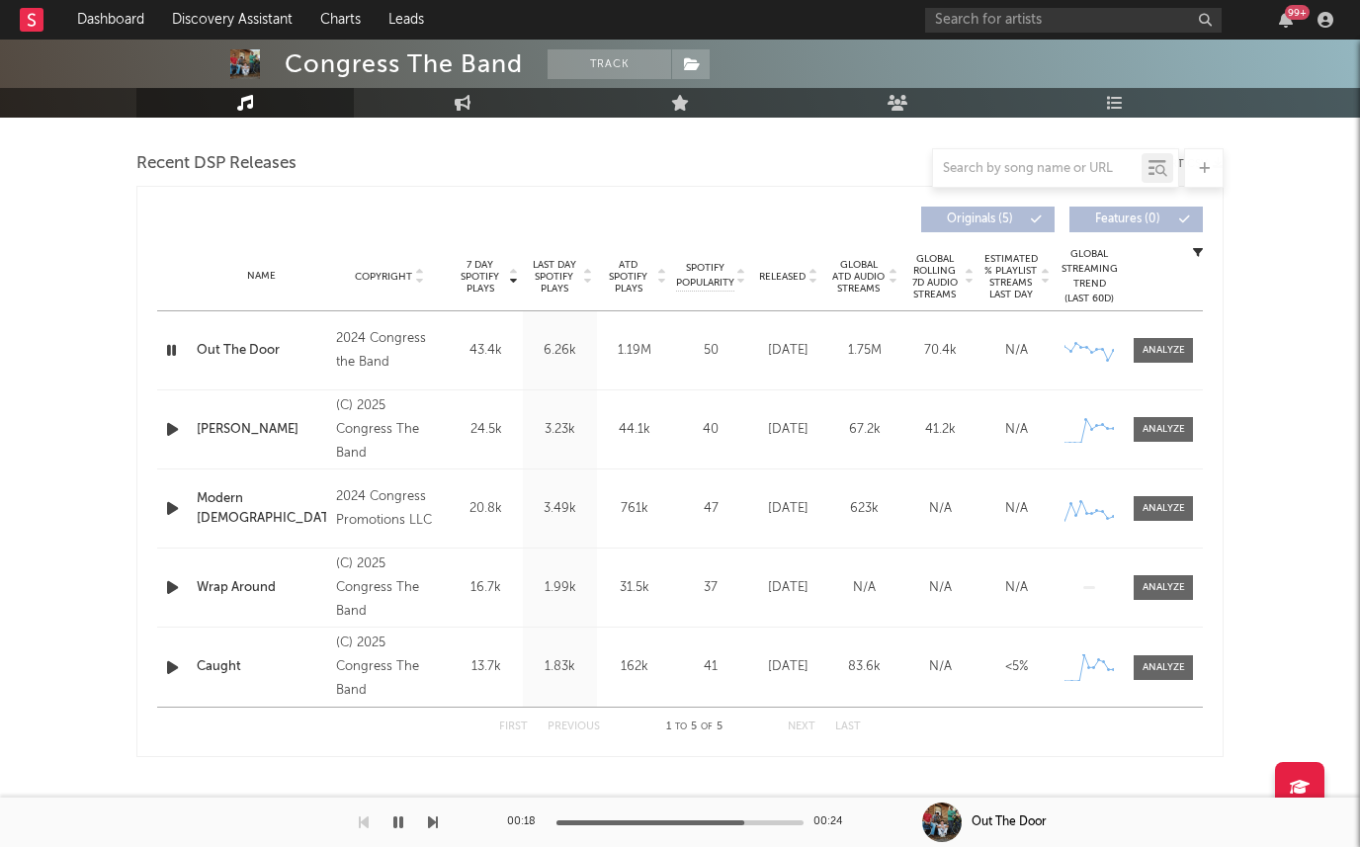
scroll to position [686, 0]
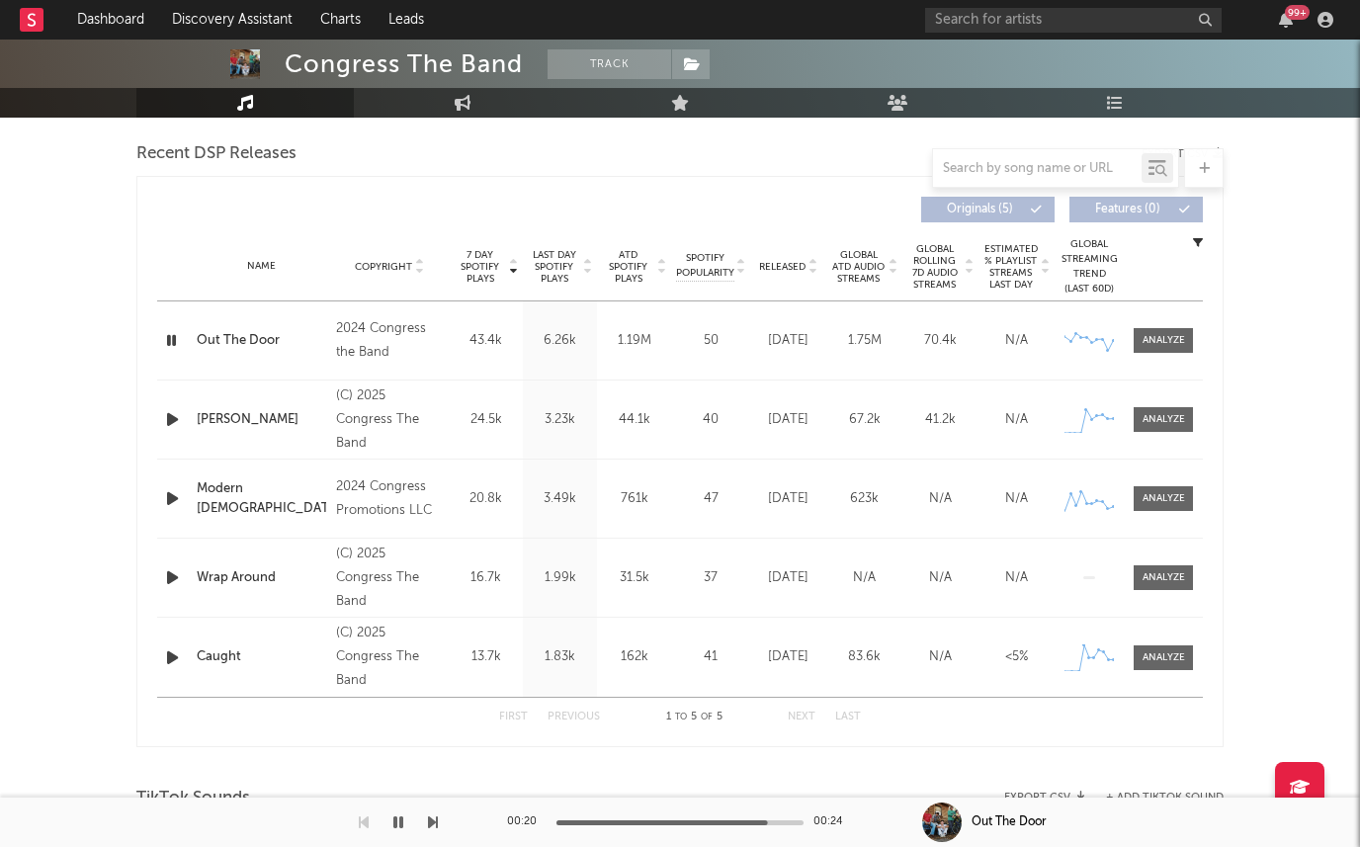
click at [168, 490] on icon "button" at bounding box center [172, 498] width 21 height 25
click at [162, 577] on icon "button" at bounding box center [172, 577] width 21 height 25
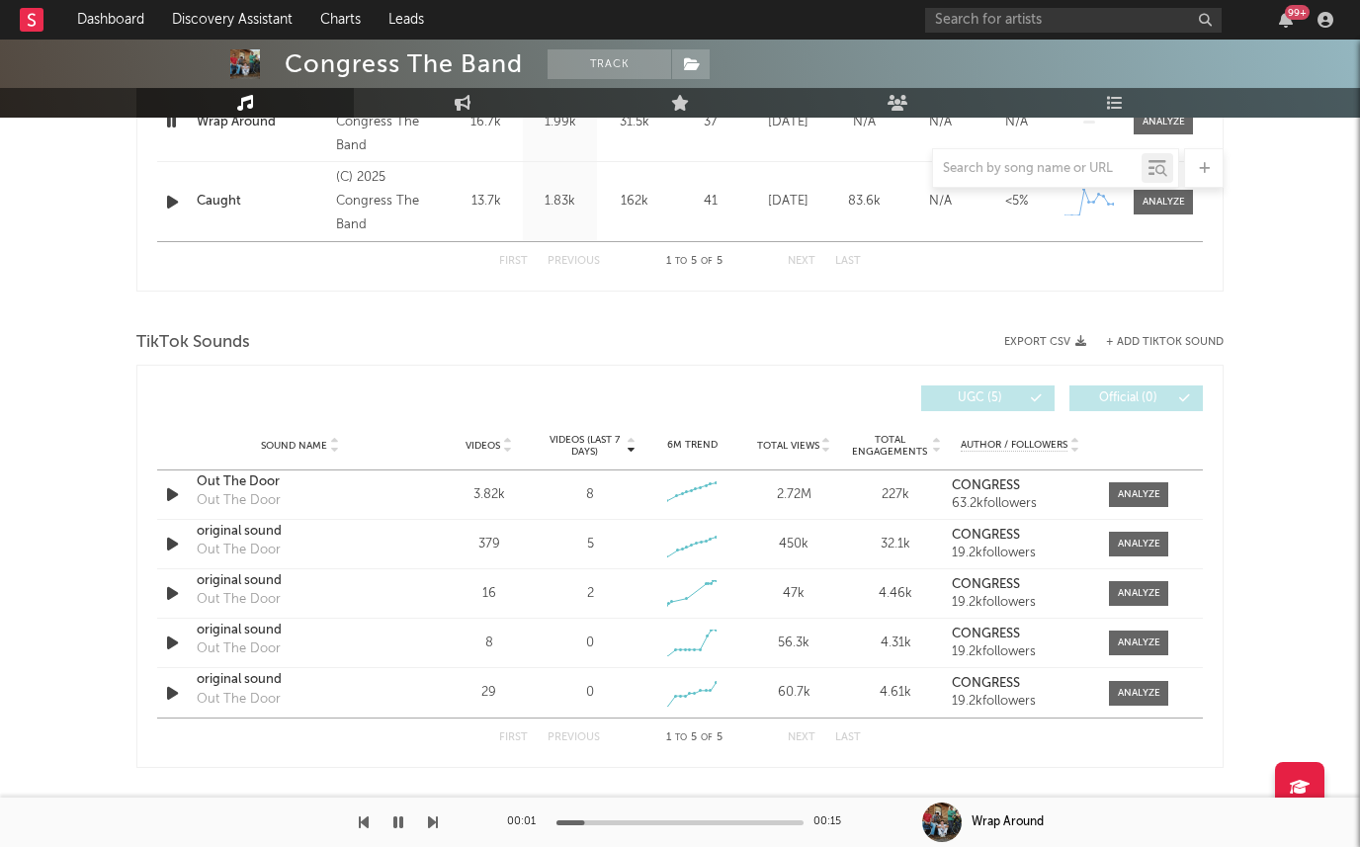
scroll to position [1185, 0]
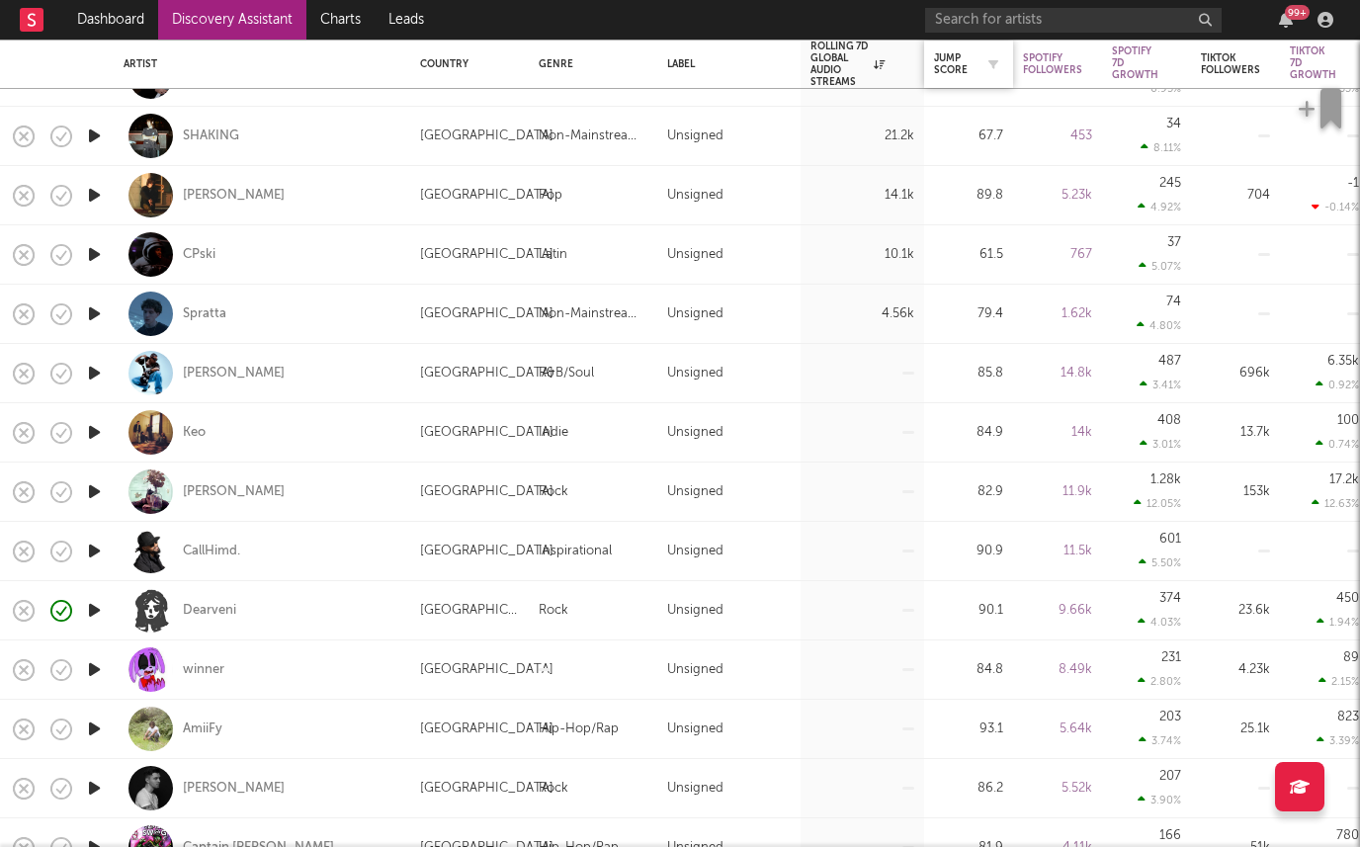
click at [955, 80] on div "Jump Score" at bounding box center [968, 64] width 69 height 42
click at [955, 73] on div "Jump Score" at bounding box center [954, 64] width 40 height 24
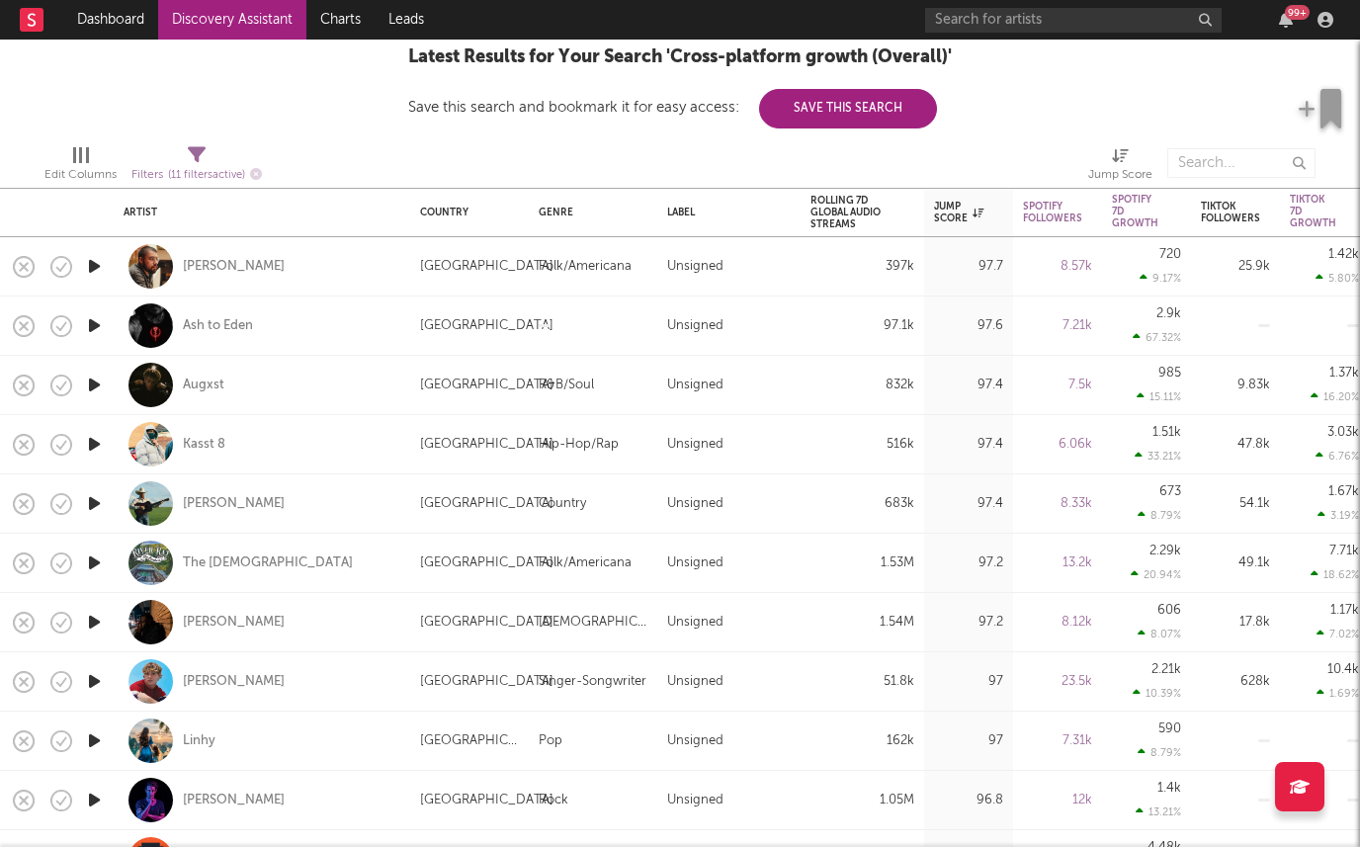
click at [93, 329] on icon "button" at bounding box center [94, 325] width 21 height 25
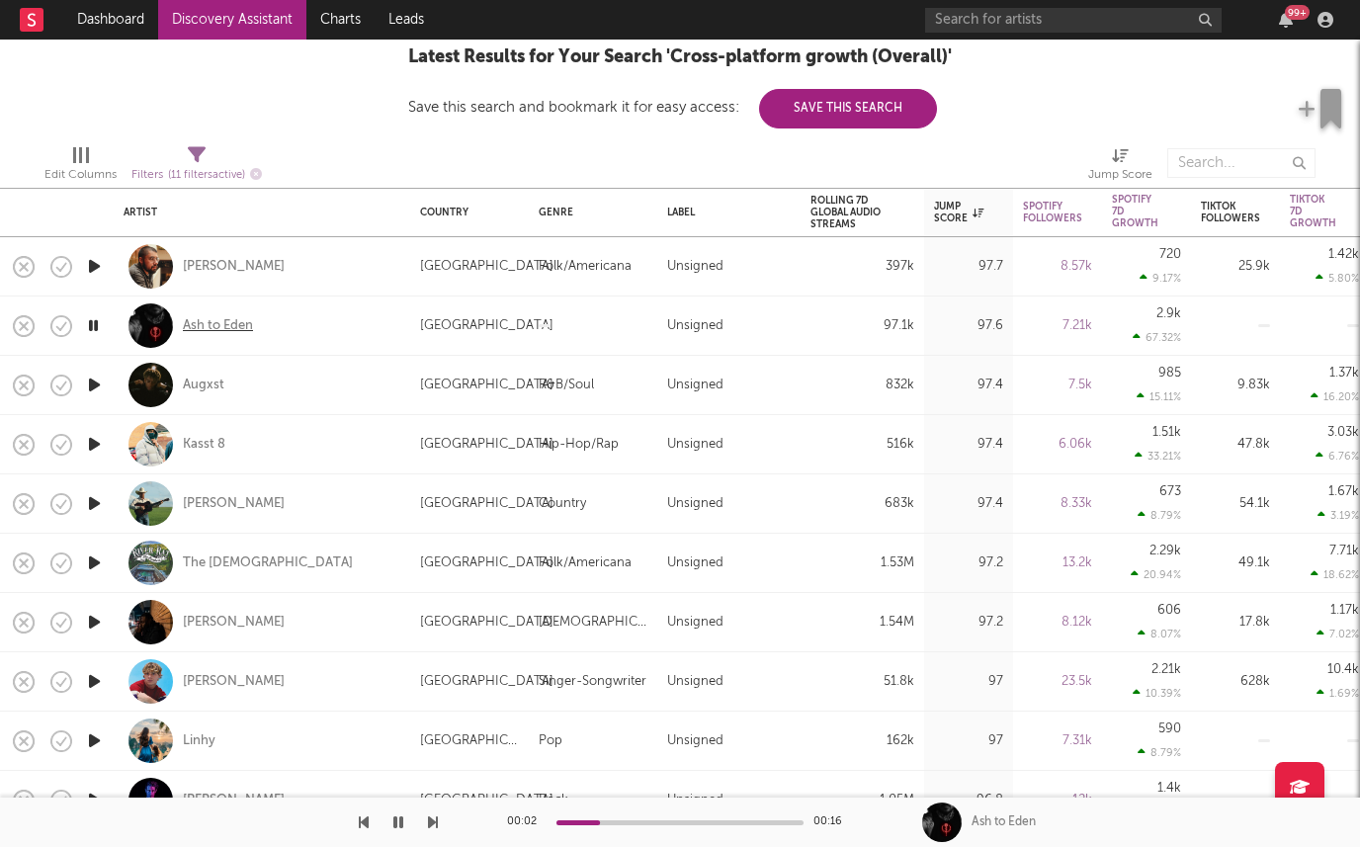
click at [195, 317] on div "Ash to Eden" at bounding box center [218, 326] width 70 height 18
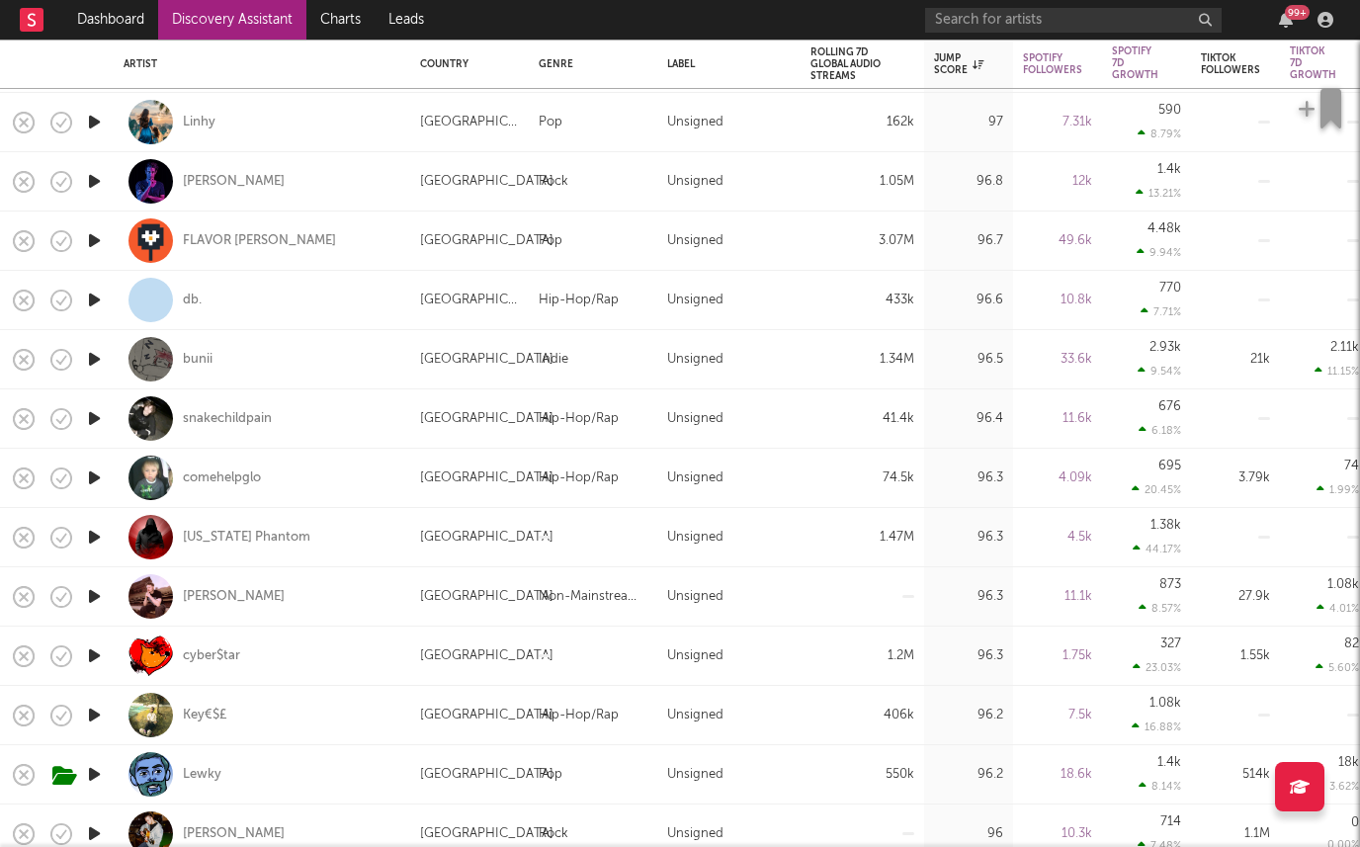
click at [87, 598] on icon "button" at bounding box center [94, 596] width 21 height 25
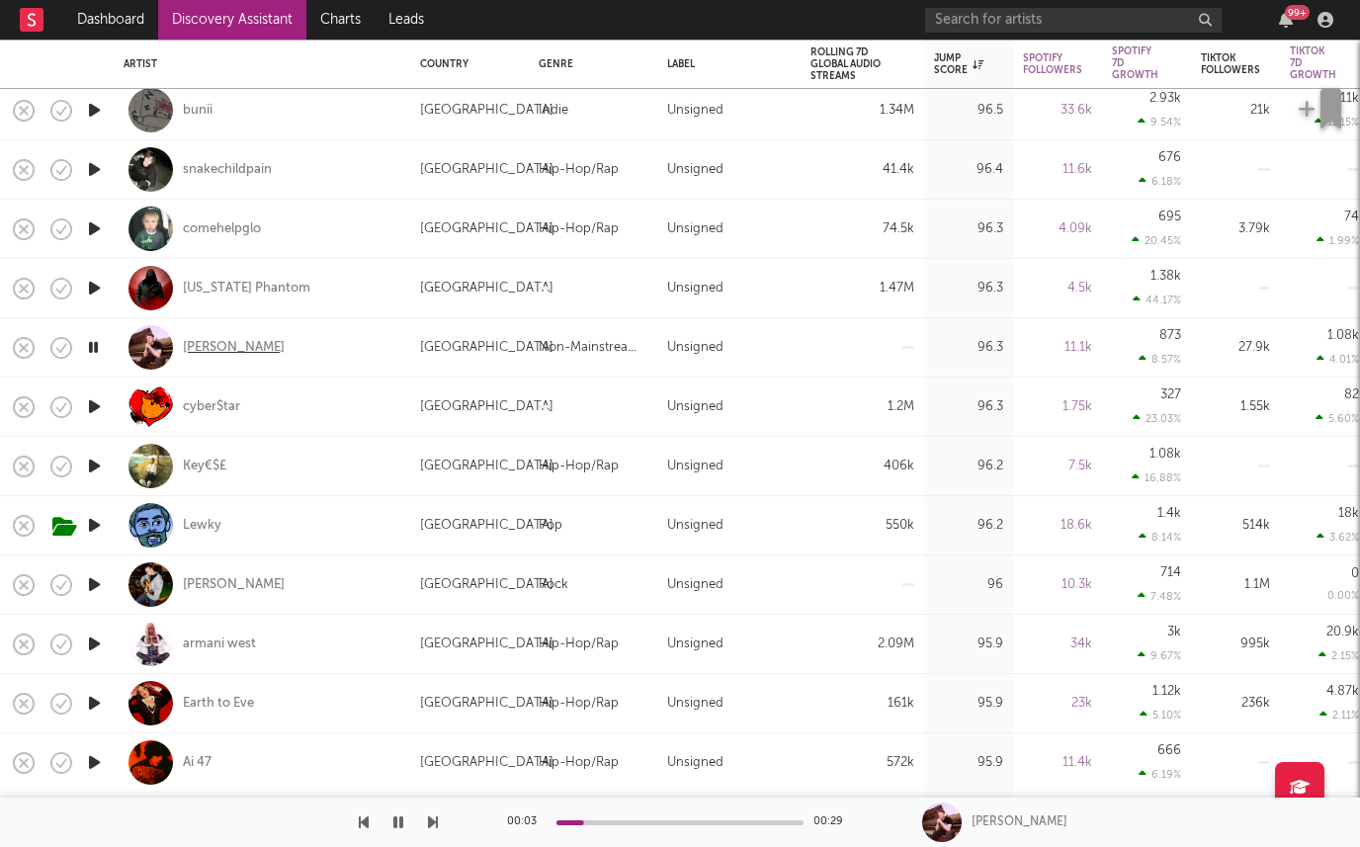
click at [205, 340] on div "AVELLO" at bounding box center [234, 348] width 102 height 18
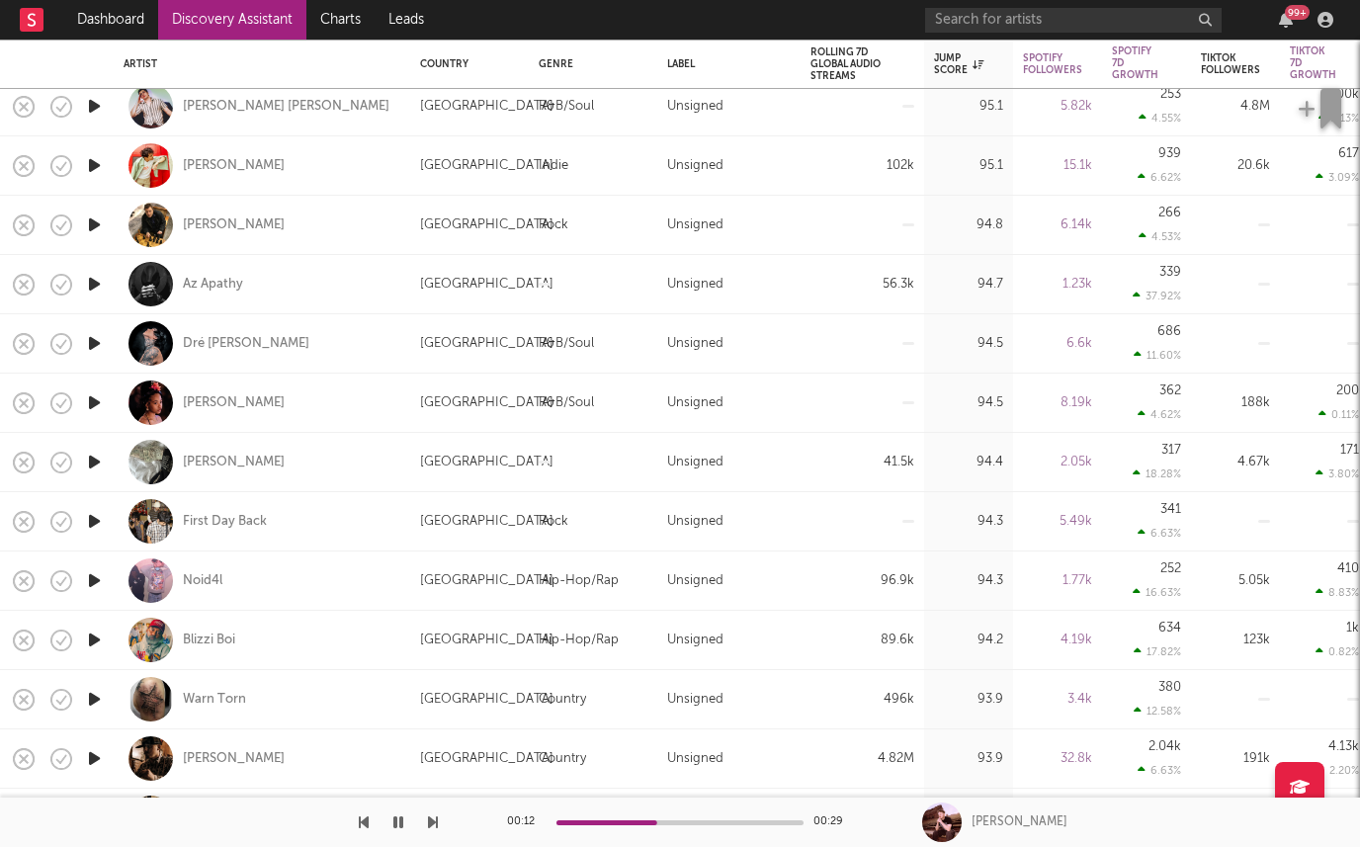
click at [86, 519] on icon "button" at bounding box center [94, 521] width 21 height 25
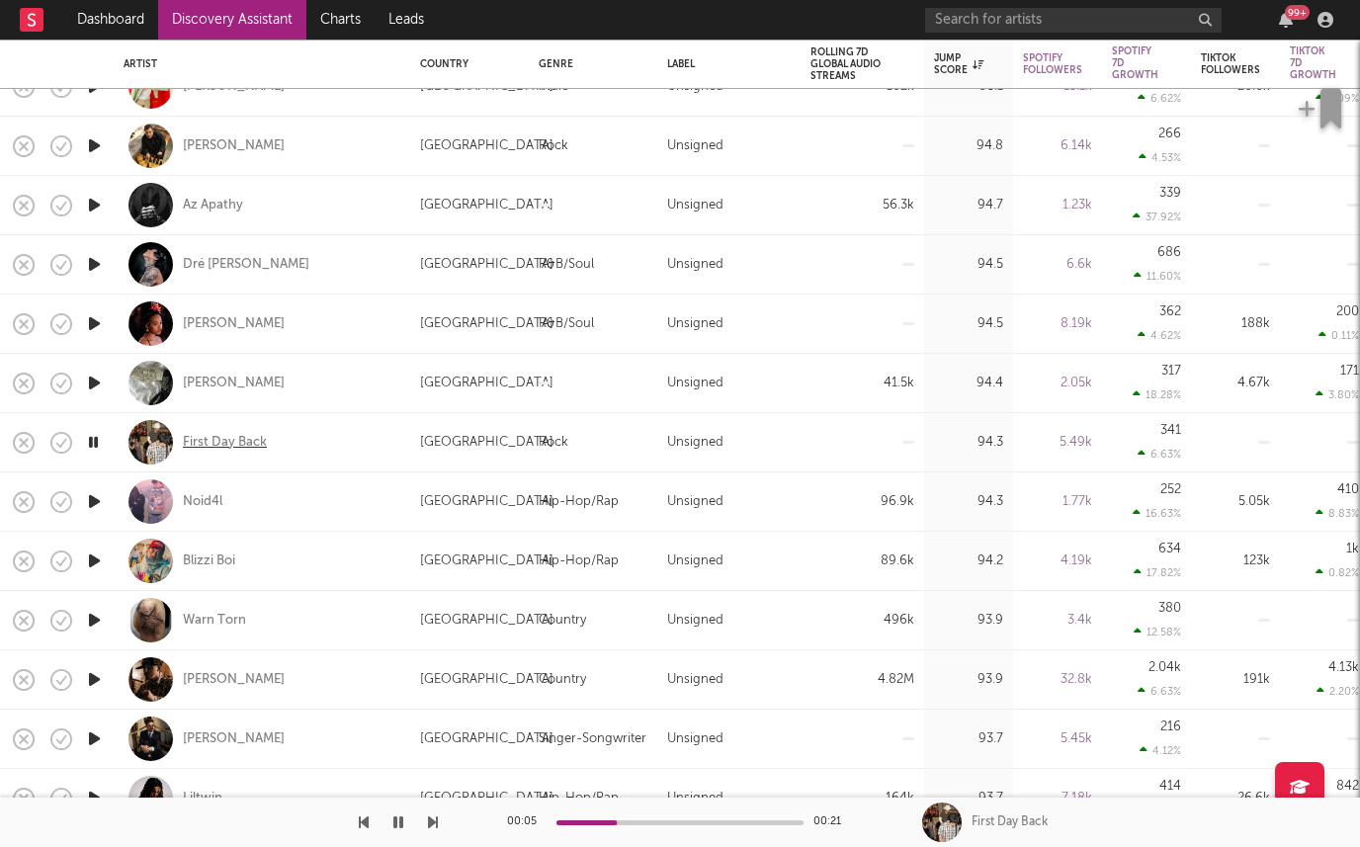
click at [232, 439] on div "First Day Back" at bounding box center [225, 443] width 84 height 18
click at [92, 371] on icon "button" at bounding box center [94, 383] width 21 height 25
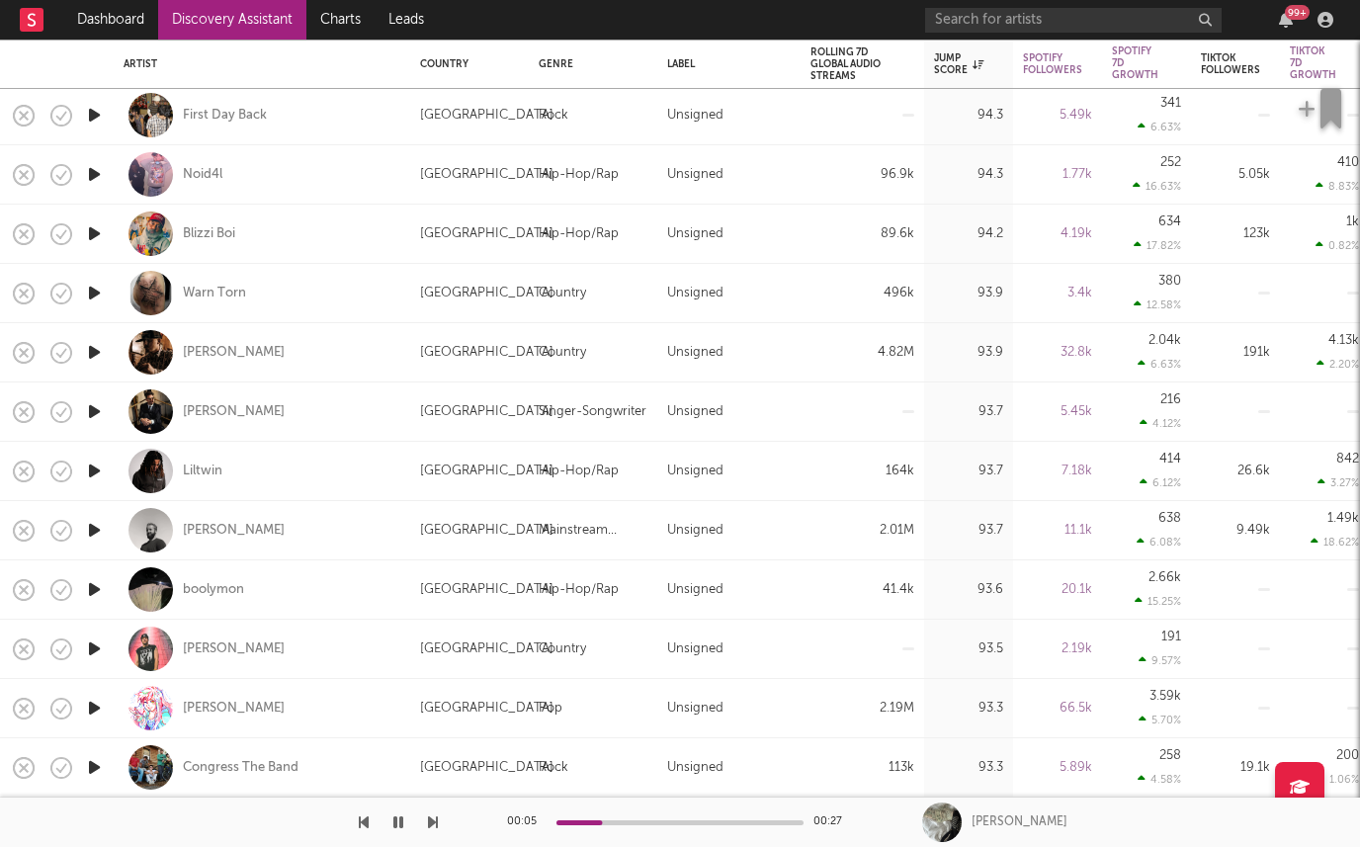
click at [96, 407] on icon "button" at bounding box center [94, 411] width 21 height 25
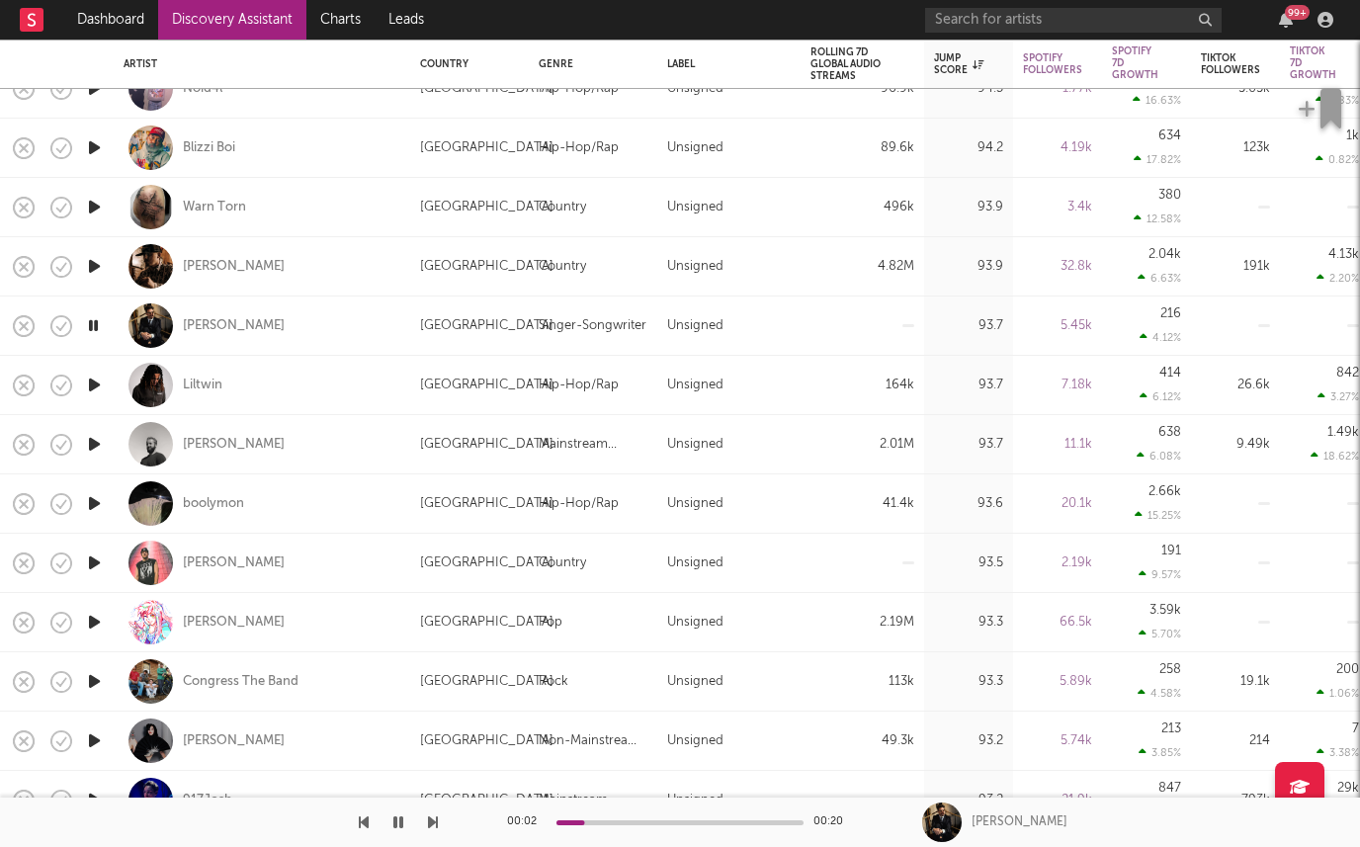
click at [94, 504] on icon "button" at bounding box center [94, 503] width 21 height 25
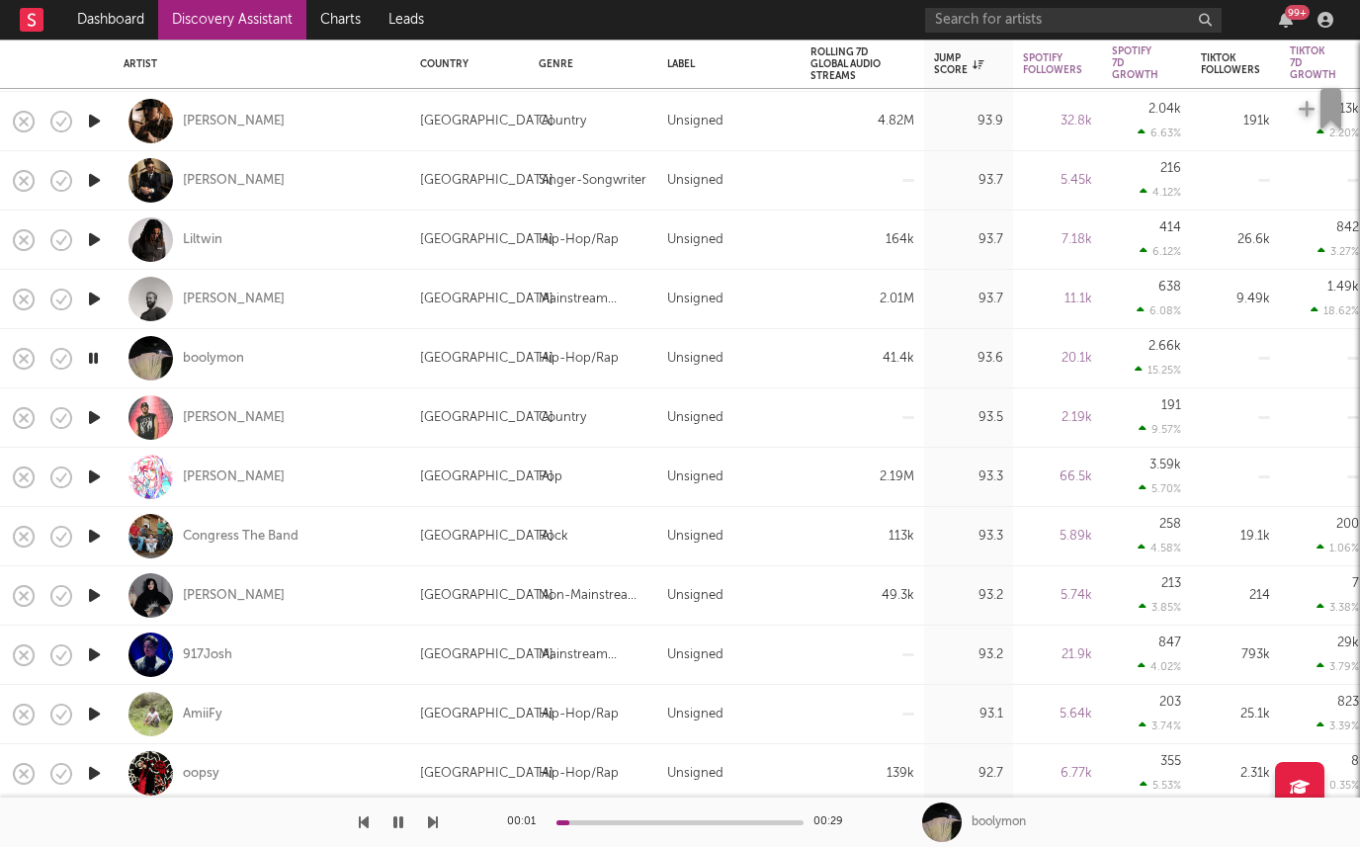
click at [92, 403] on div at bounding box center [94, 417] width 40 height 59
select select "1w"
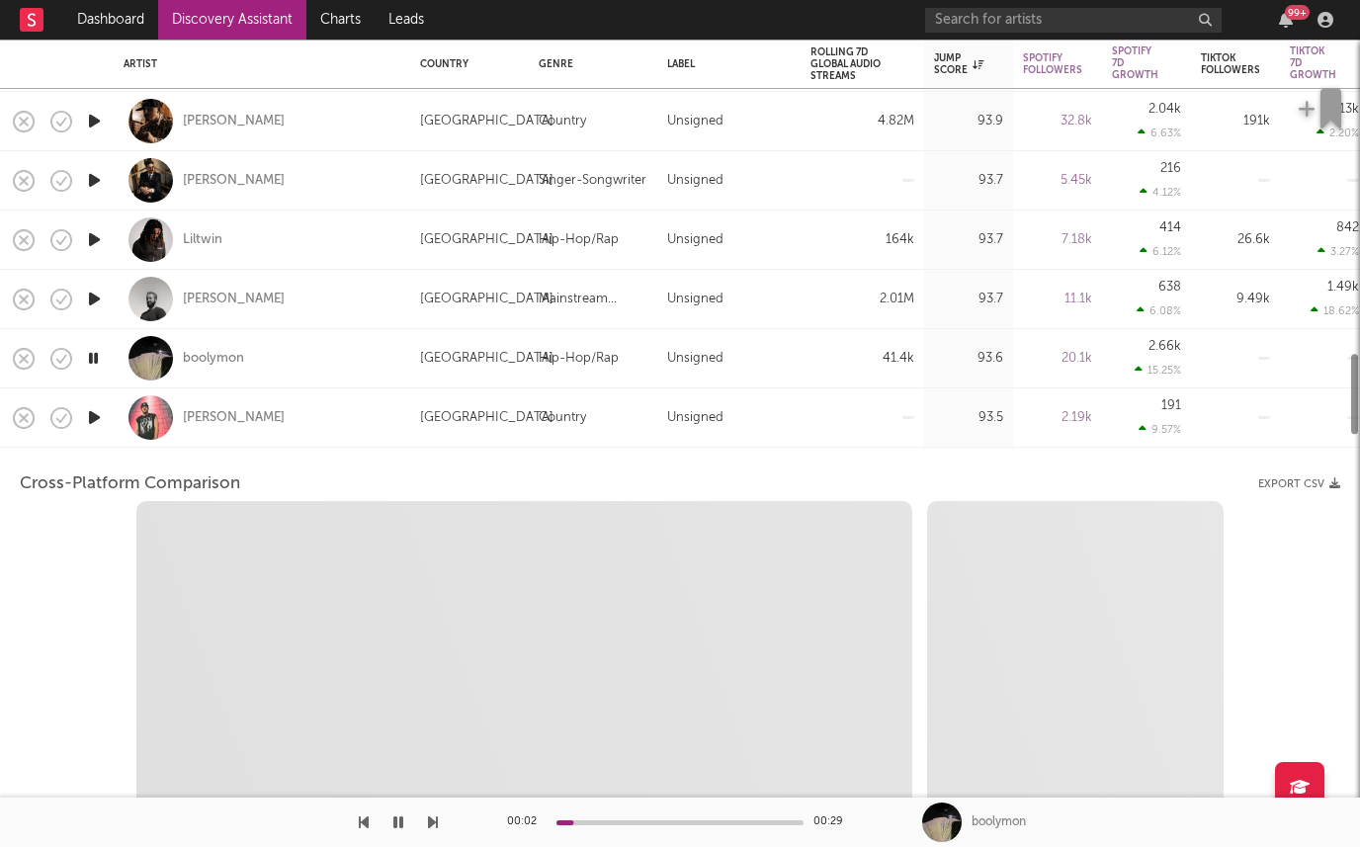
click at [95, 406] on icon "button" at bounding box center [94, 417] width 21 height 25
select select "1w"
click at [95, 416] on icon "button" at bounding box center [93, 417] width 19 height 25
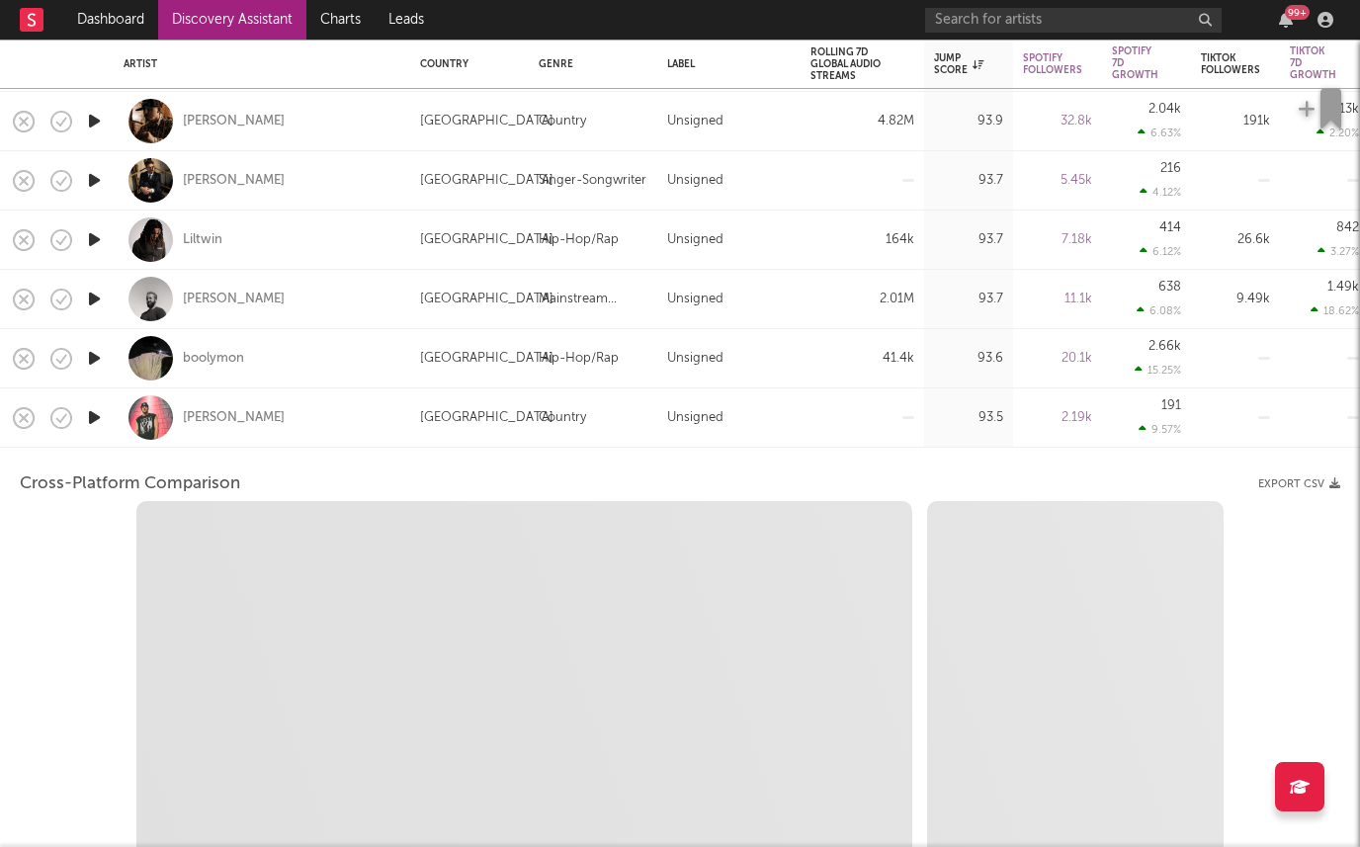
click at [95, 416] on icon "button" at bounding box center [94, 417] width 21 height 25
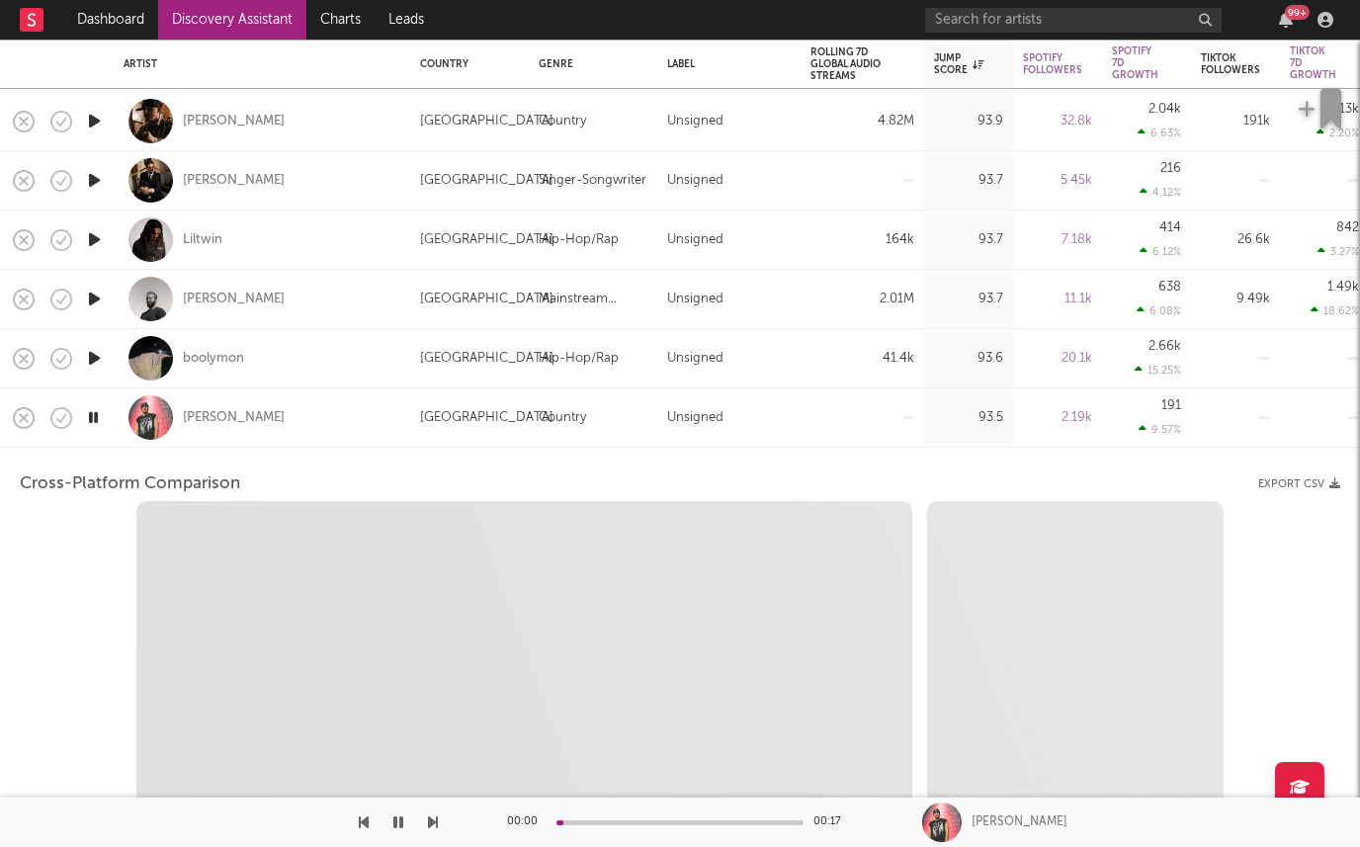
click at [277, 416] on div "Levi Todd" at bounding box center [262, 417] width 277 height 58
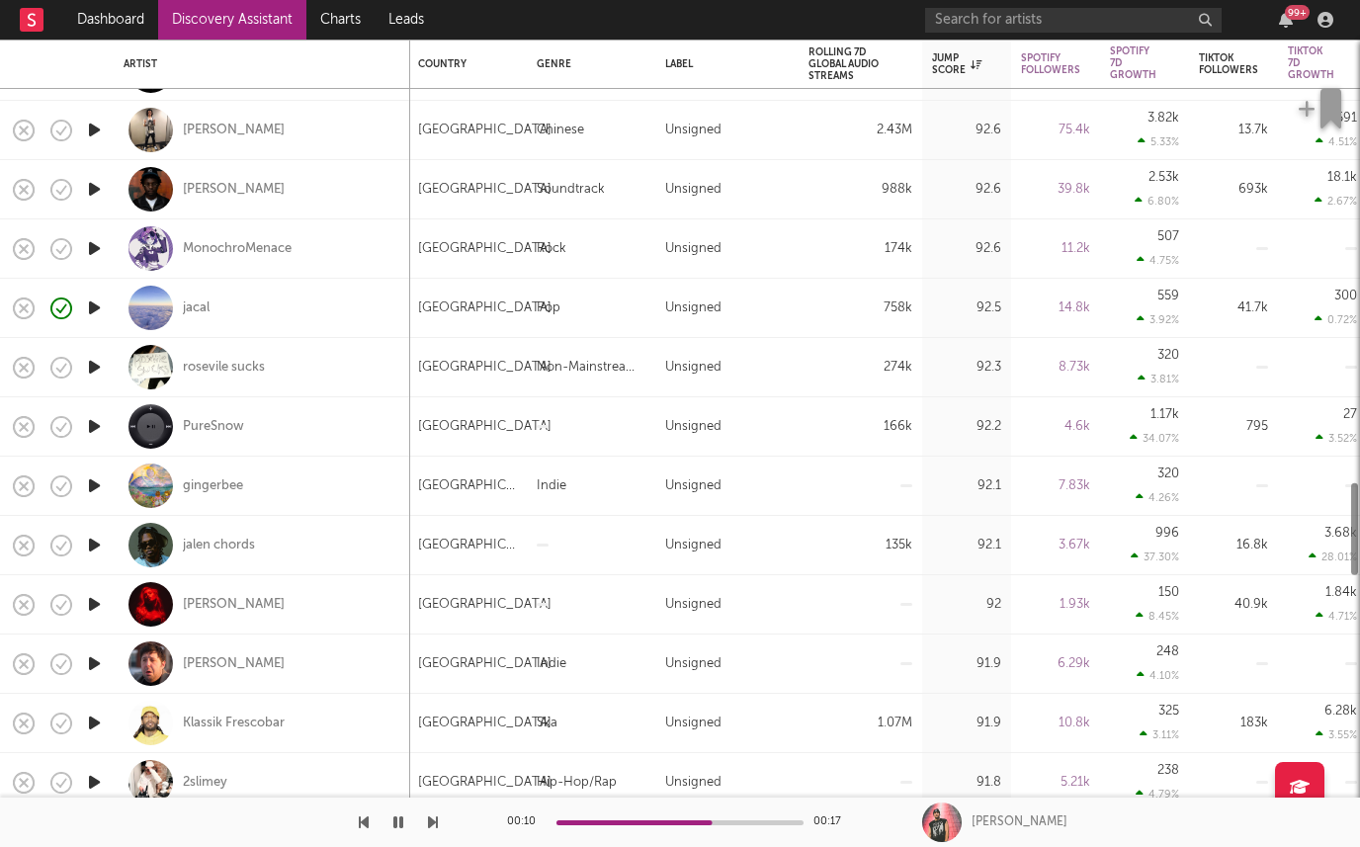
click at [95, 514] on div at bounding box center [94, 486] width 40 height 59
select select "1w"
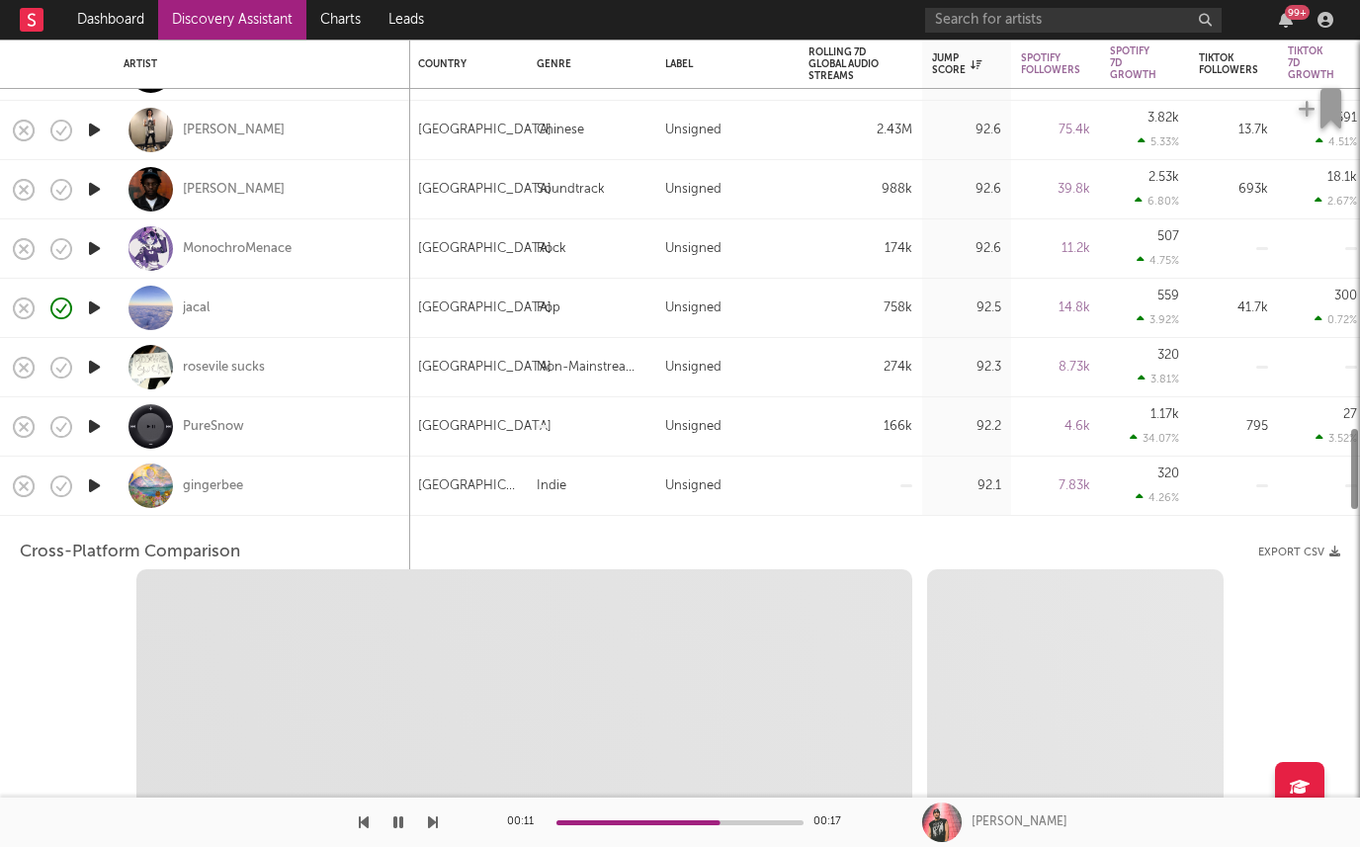
click at [95, 514] on div at bounding box center [94, 486] width 40 height 59
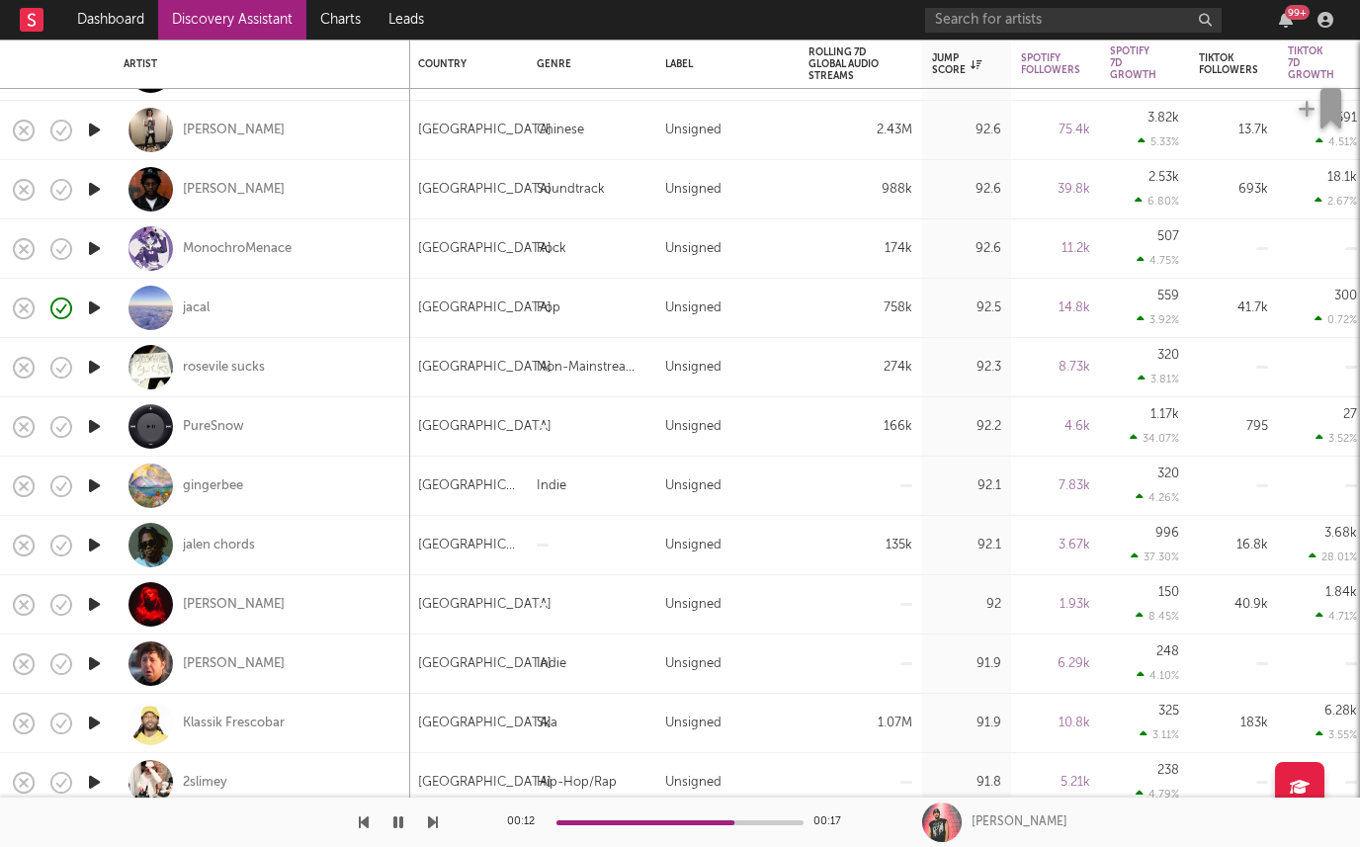
click at [94, 477] on icon "button" at bounding box center [94, 485] width 21 height 25
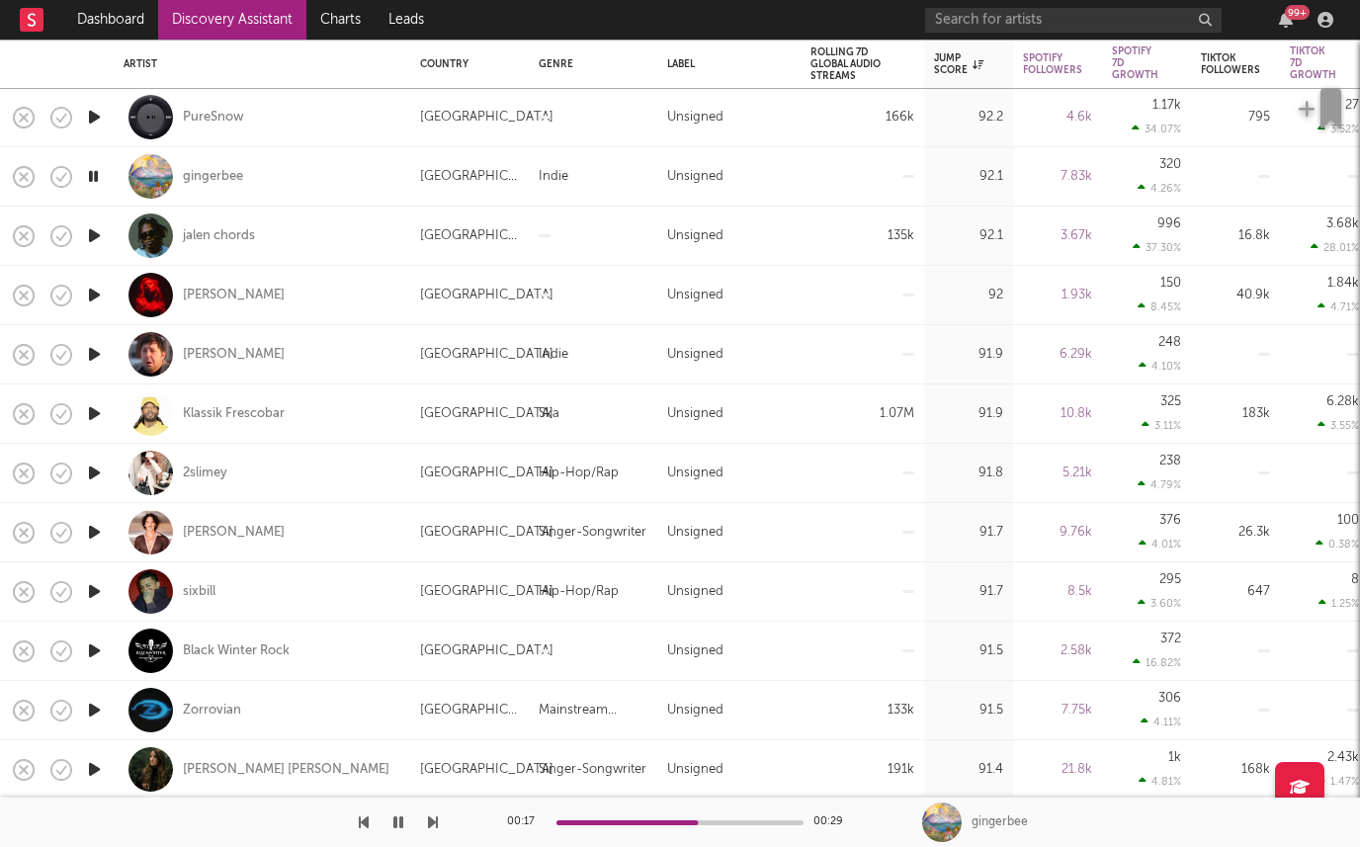
click at [92, 351] on icon "button" at bounding box center [94, 354] width 21 height 25
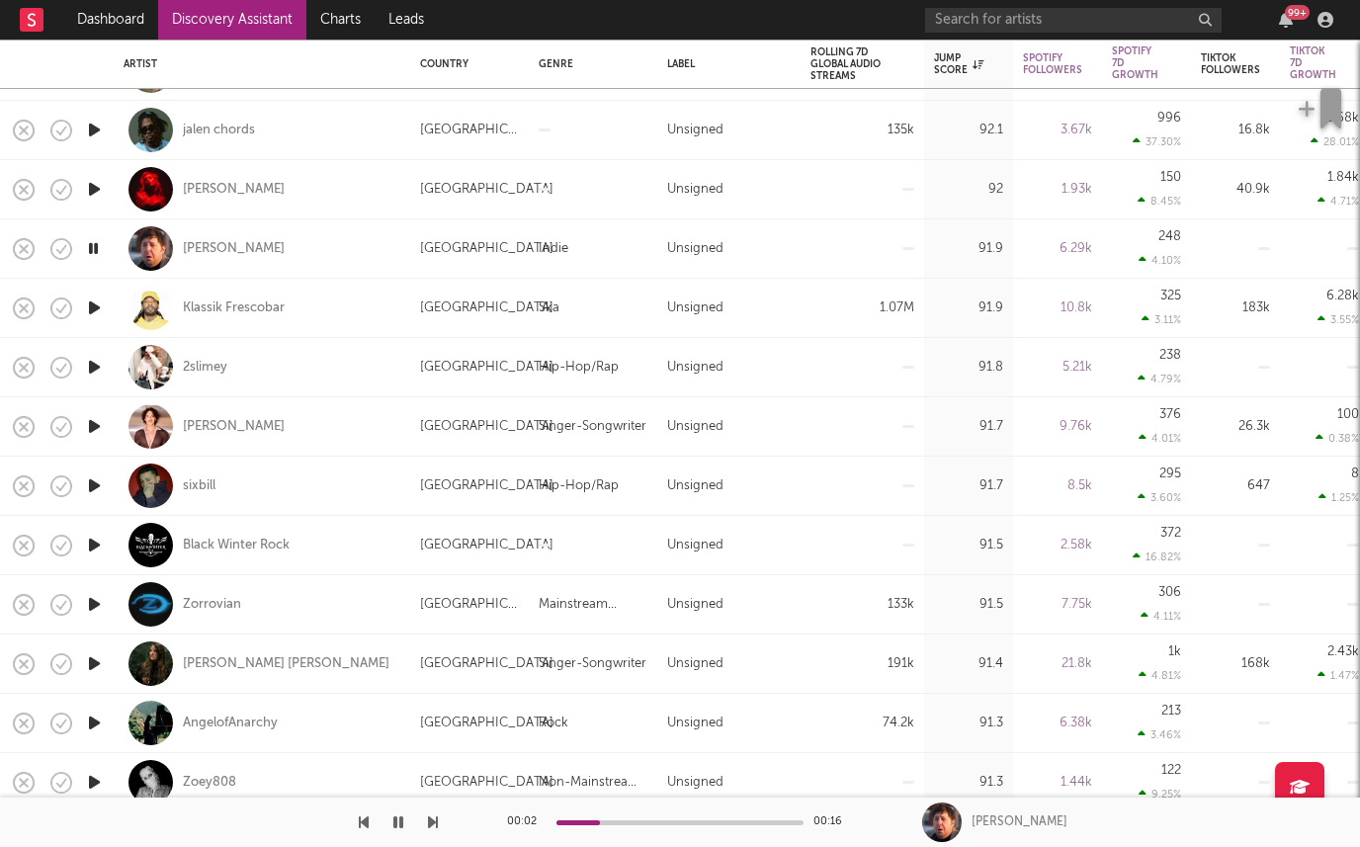
click at [91, 363] on icon "button" at bounding box center [94, 367] width 21 height 25
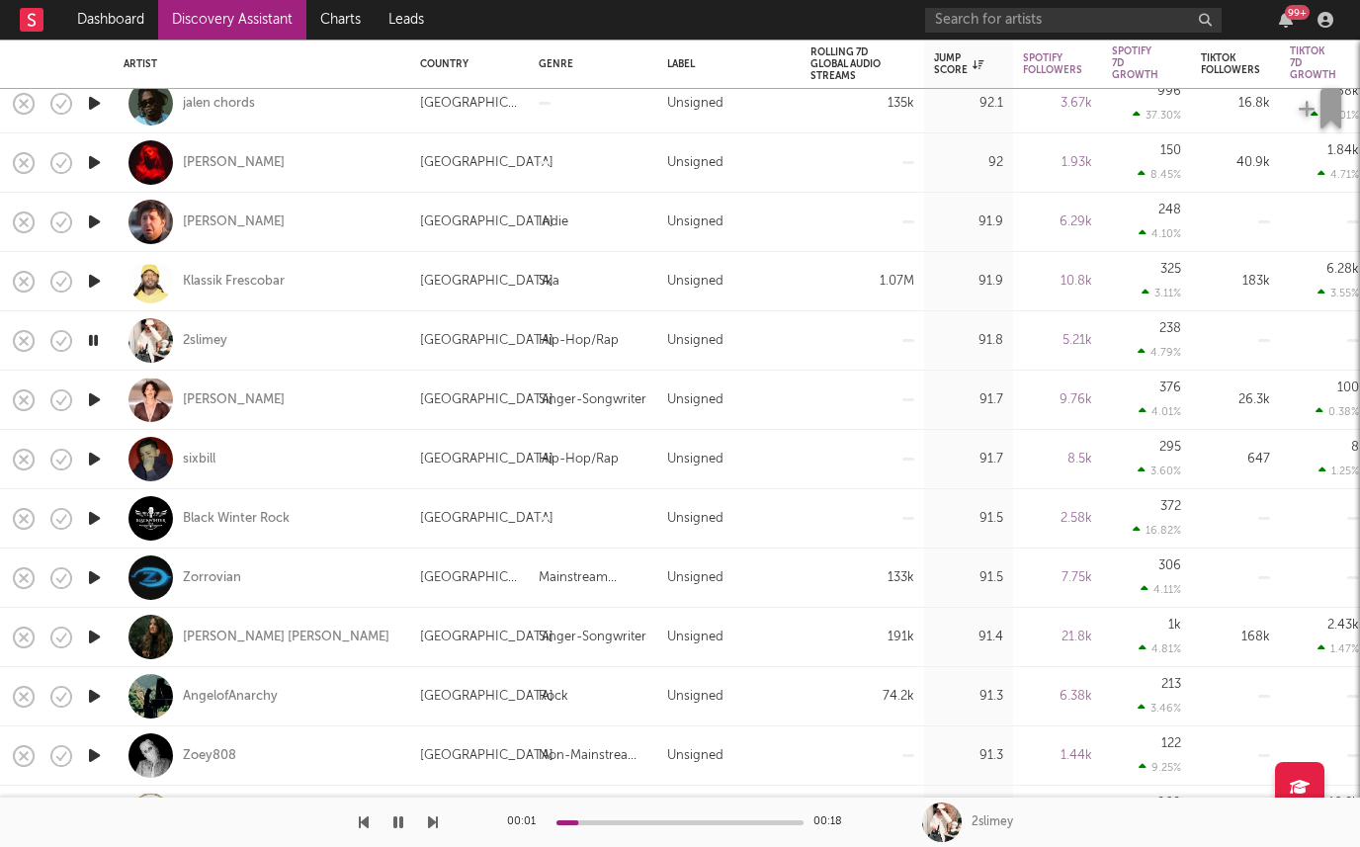
click at [86, 521] on icon "button" at bounding box center [94, 518] width 21 height 25
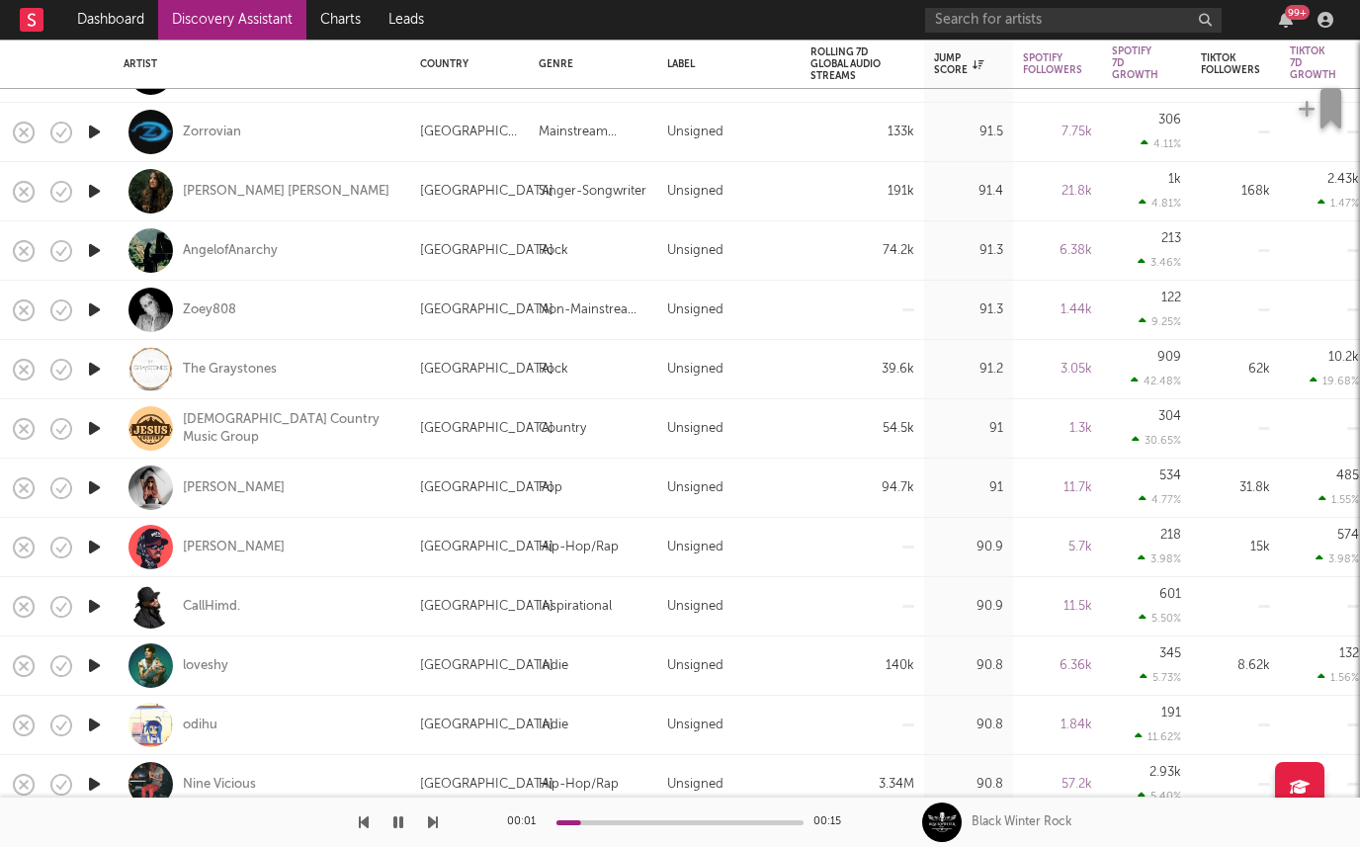
click at [98, 305] on icon "button" at bounding box center [94, 309] width 21 height 25
click at [100, 548] on icon "button" at bounding box center [94, 547] width 21 height 25
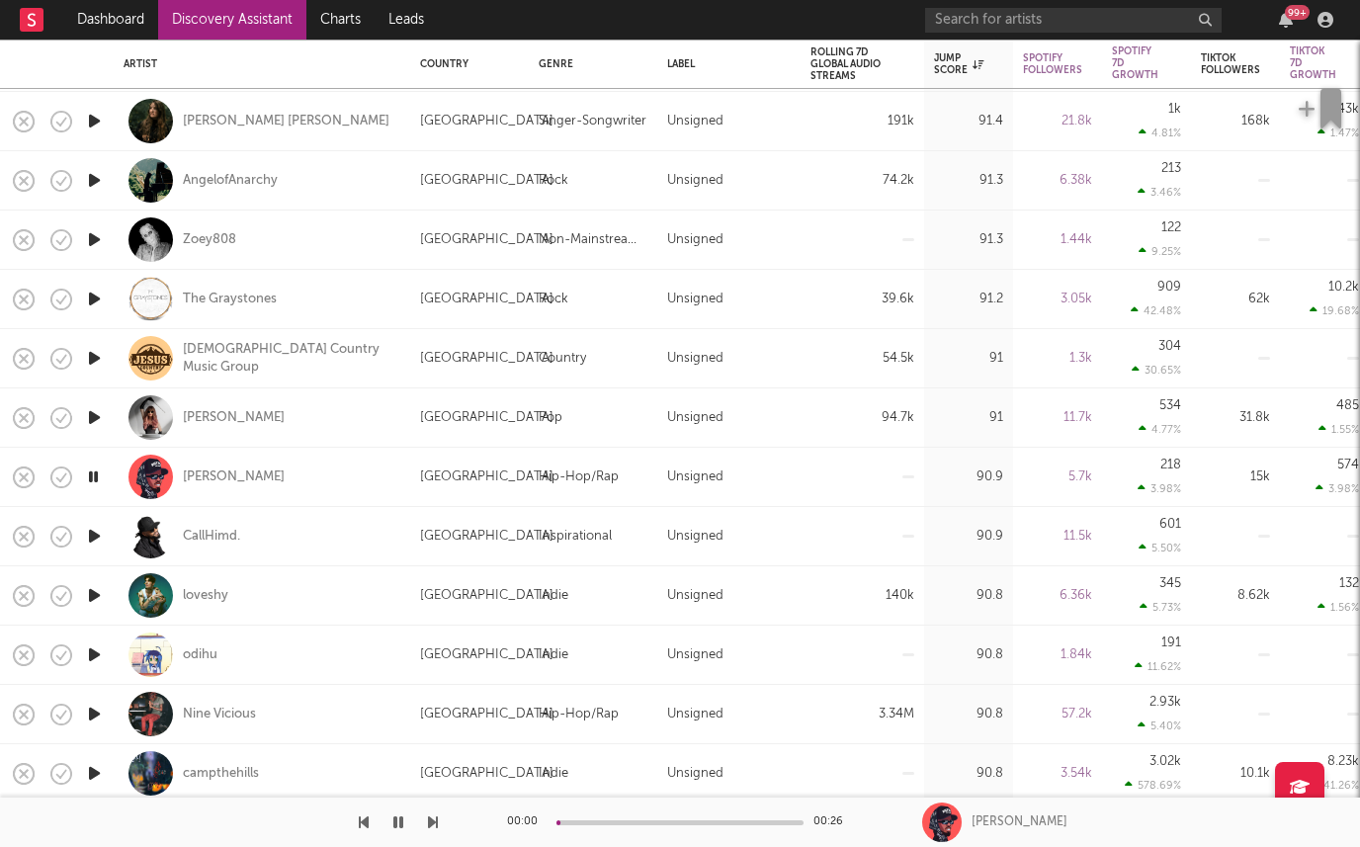
click at [100, 594] on icon "button" at bounding box center [94, 595] width 21 height 25
click at [91, 461] on div at bounding box center [94, 477] width 40 height 59
select select "1w"
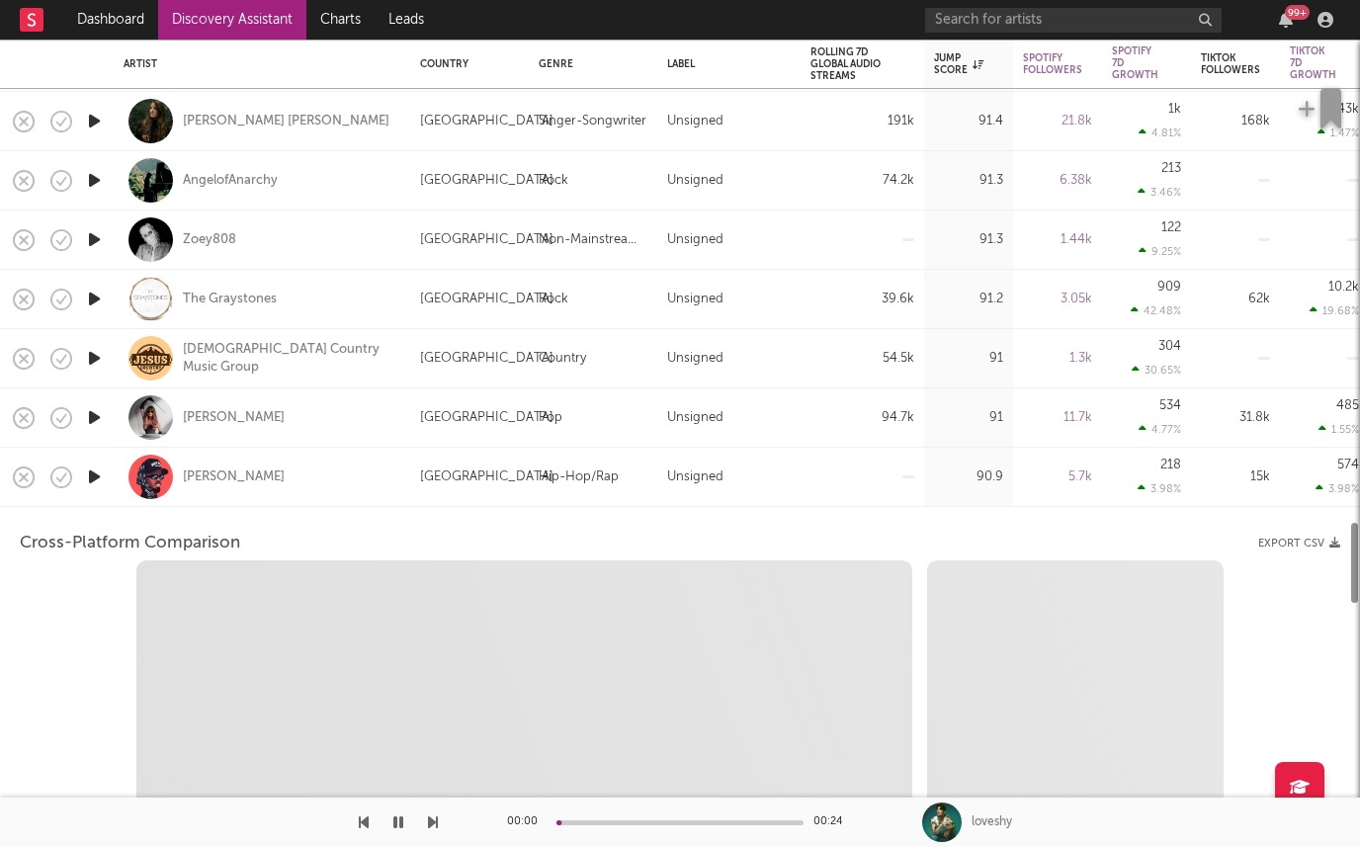
click at [91, 461] on div at bounding box center [94, 477] width 40 height 59
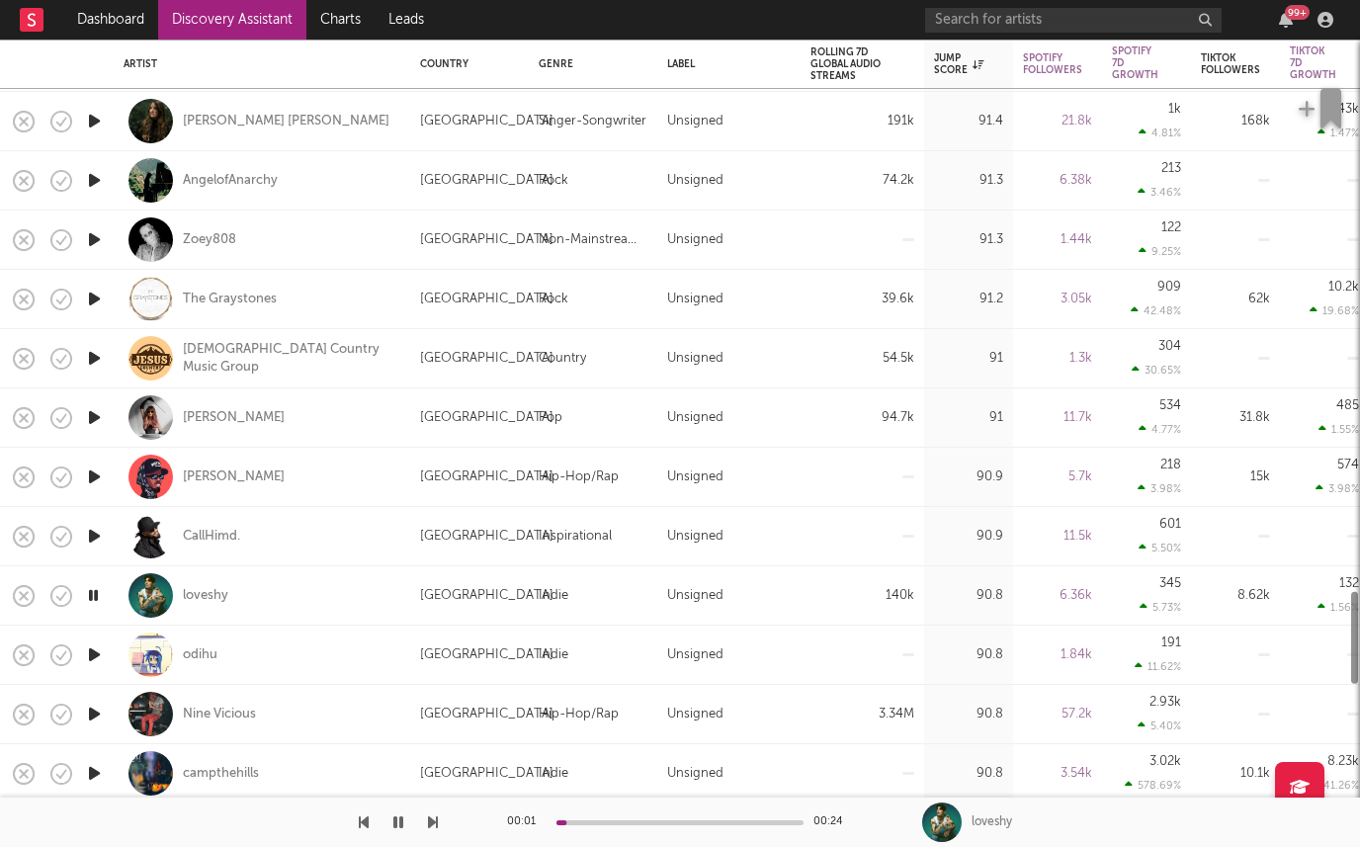
click at [91, 480] on icon "button" at bounding box center [94, 476] width 21 height 25
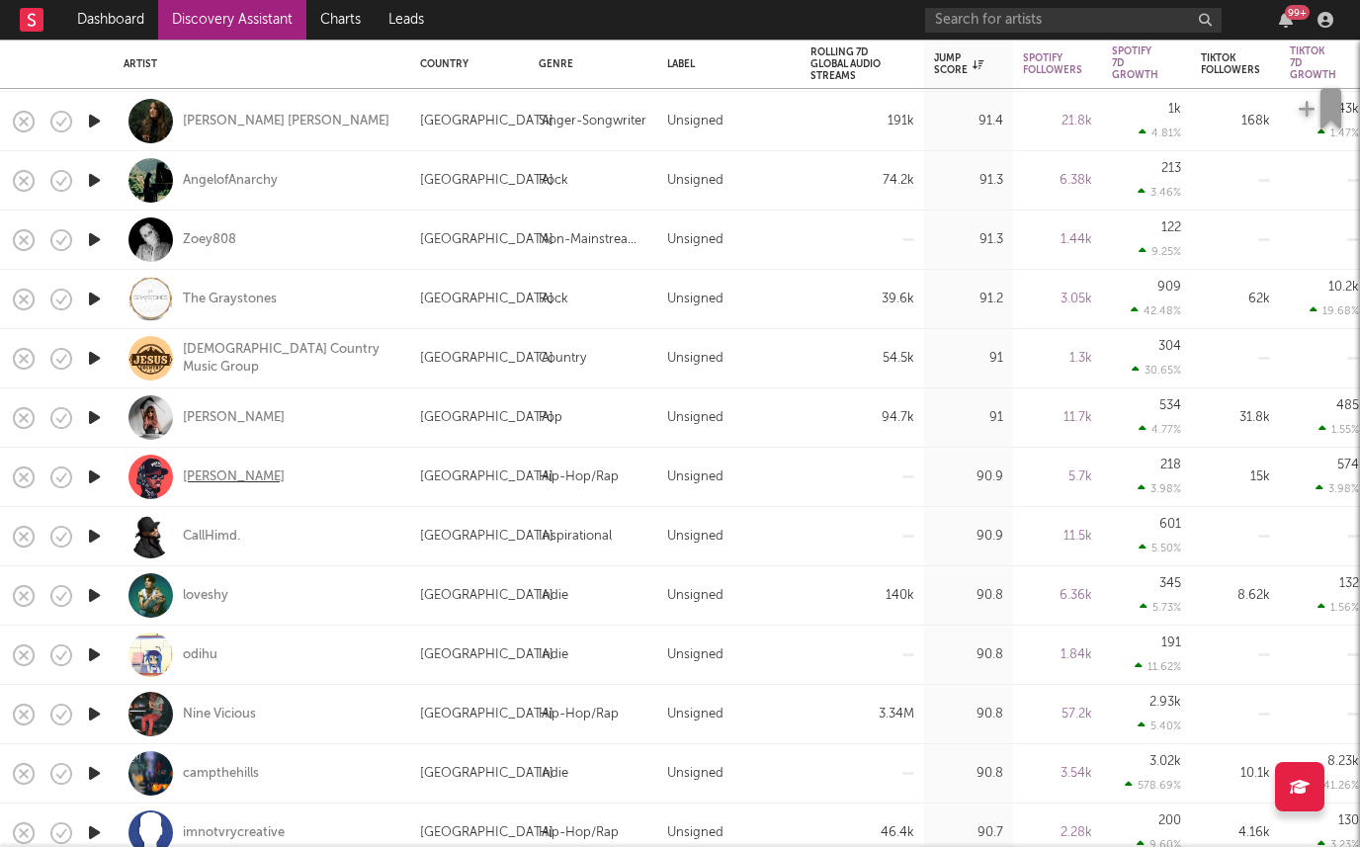
click at [244, 471] on div "Jordan Ramble" at bounding box center [234, 477] width 102 height 18
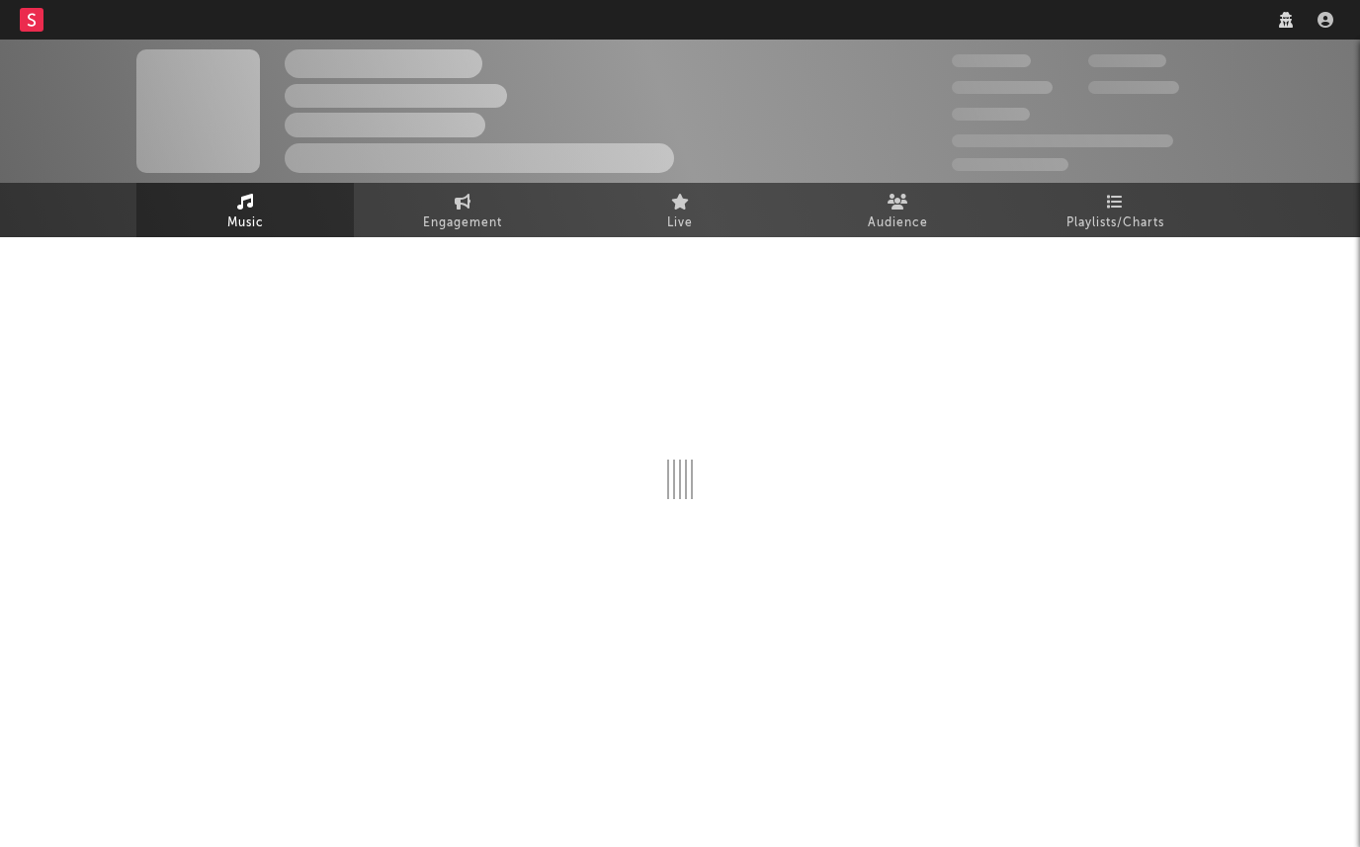
select select "1w"
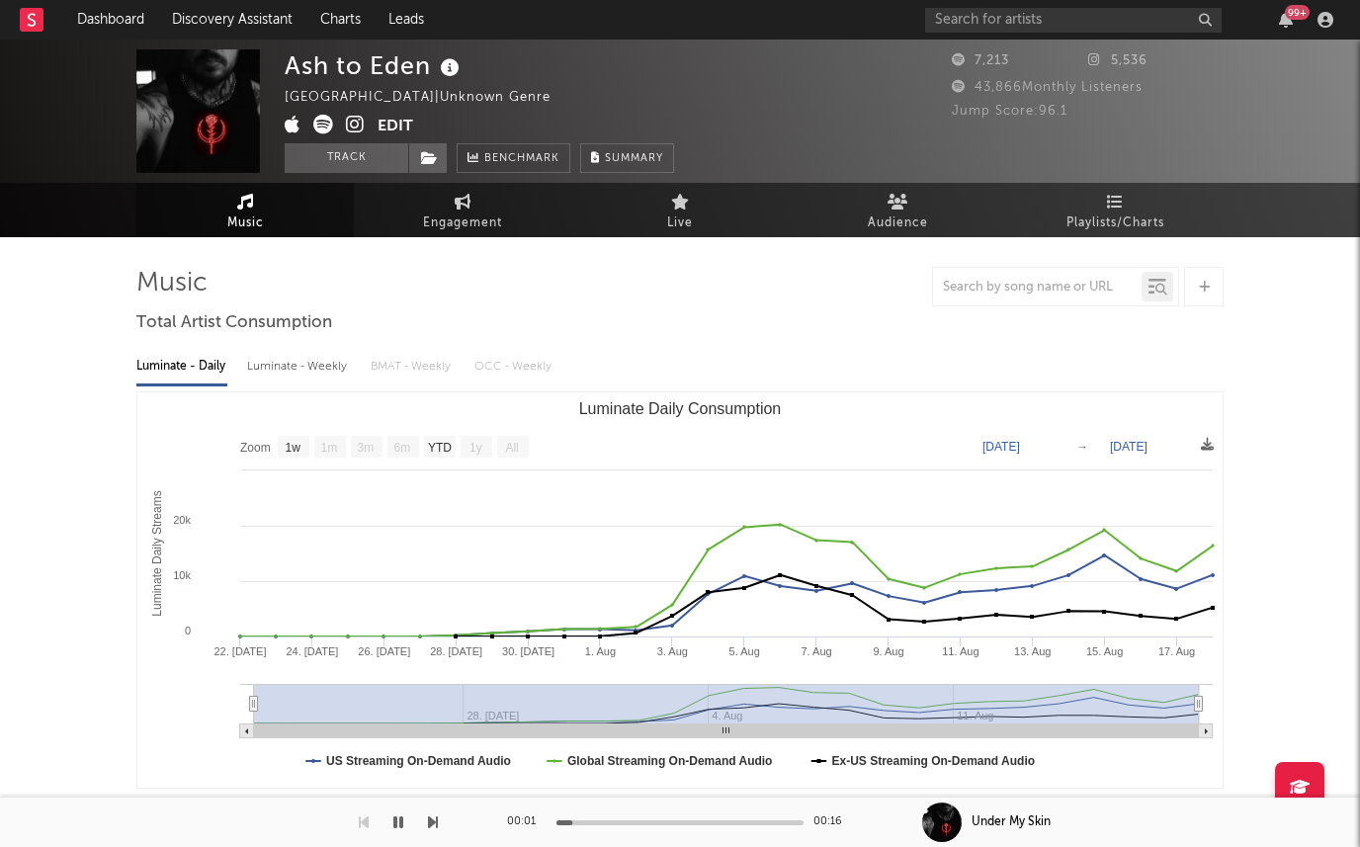
click at [291, 366] on div "Luminate - Weekly" at bounding box center [299, 367] width 104 height 34
select select "1w"
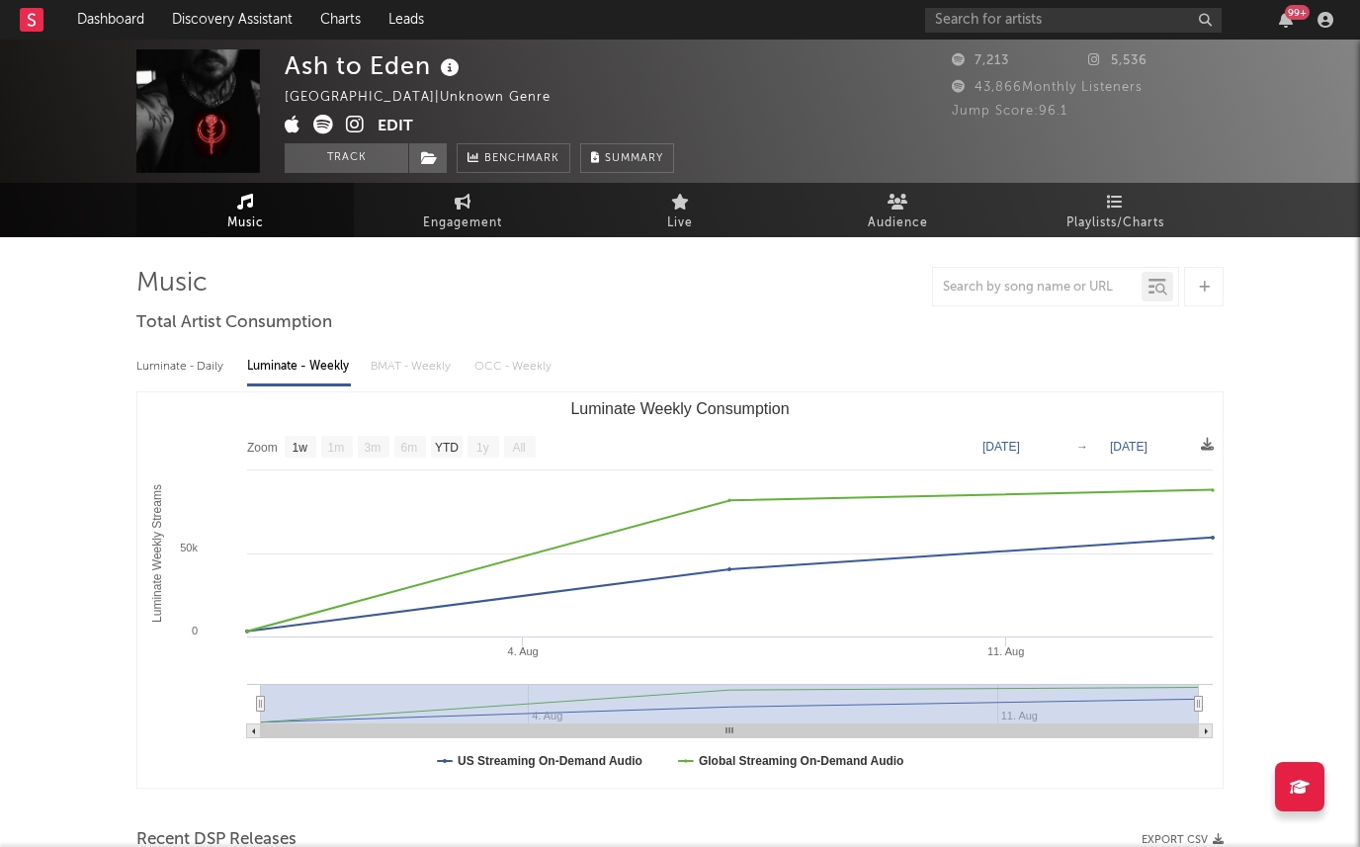
click at [356, 121] on icon at bounding box center [355, 125] width 19 height 20
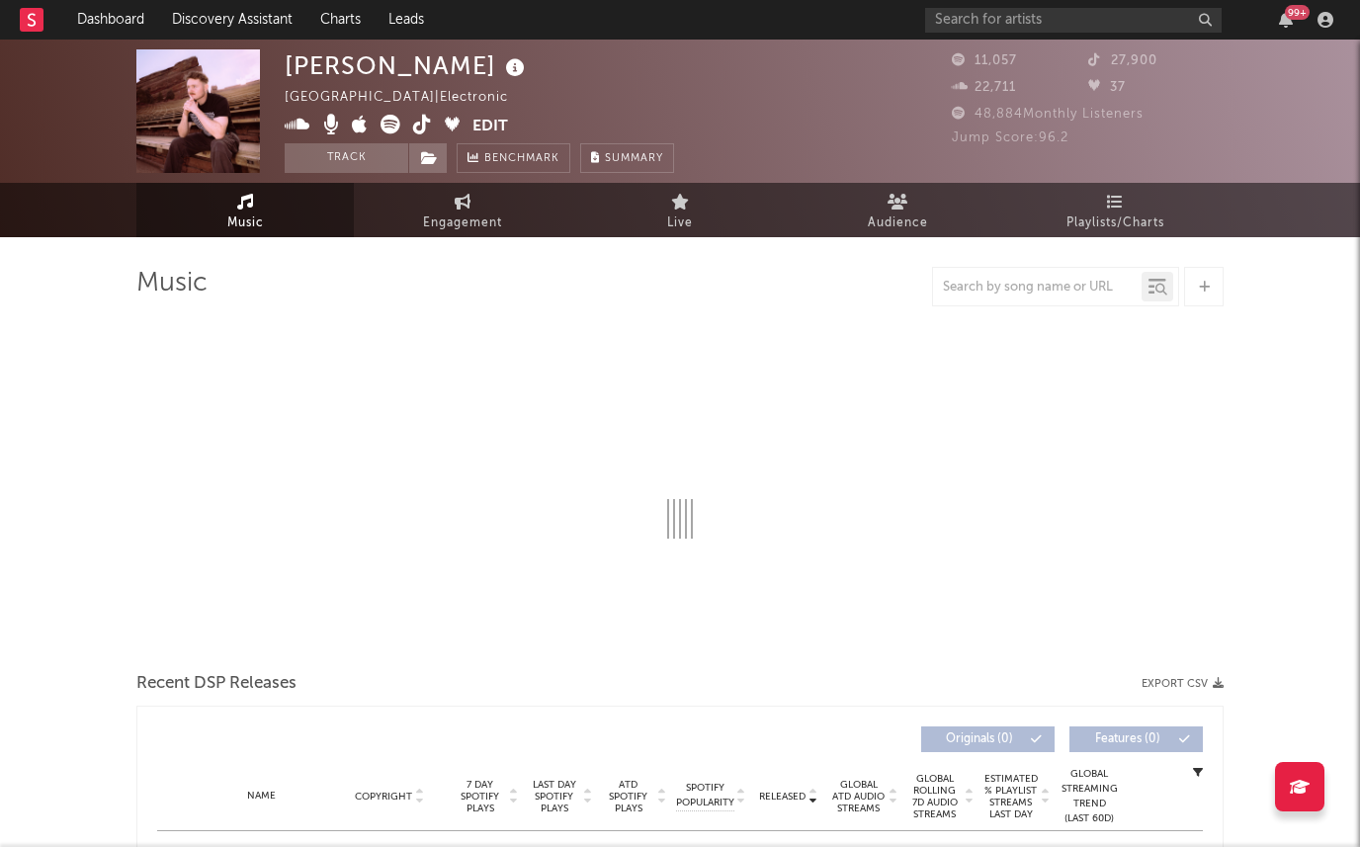
select select "6m"
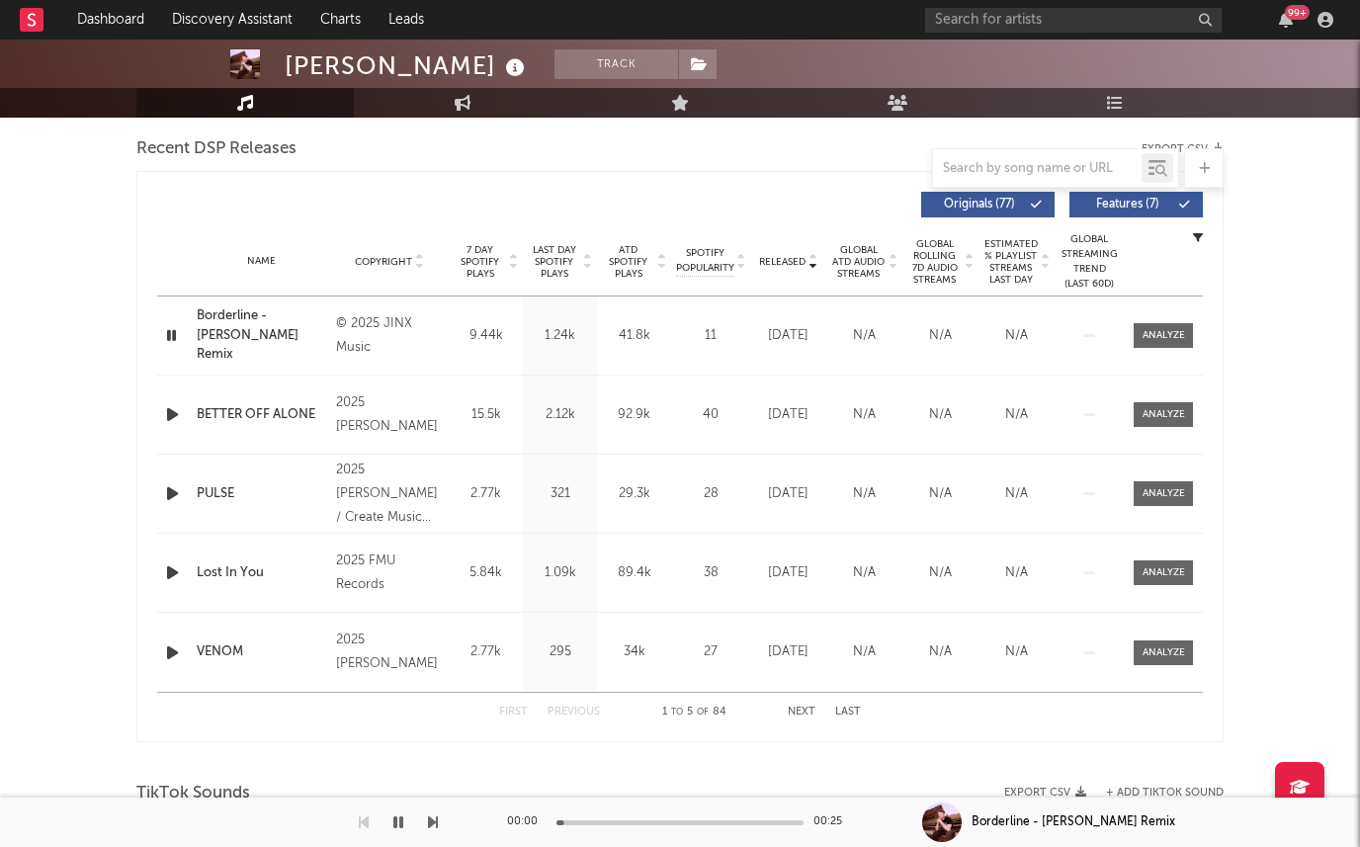
scroll to position [978, 0]
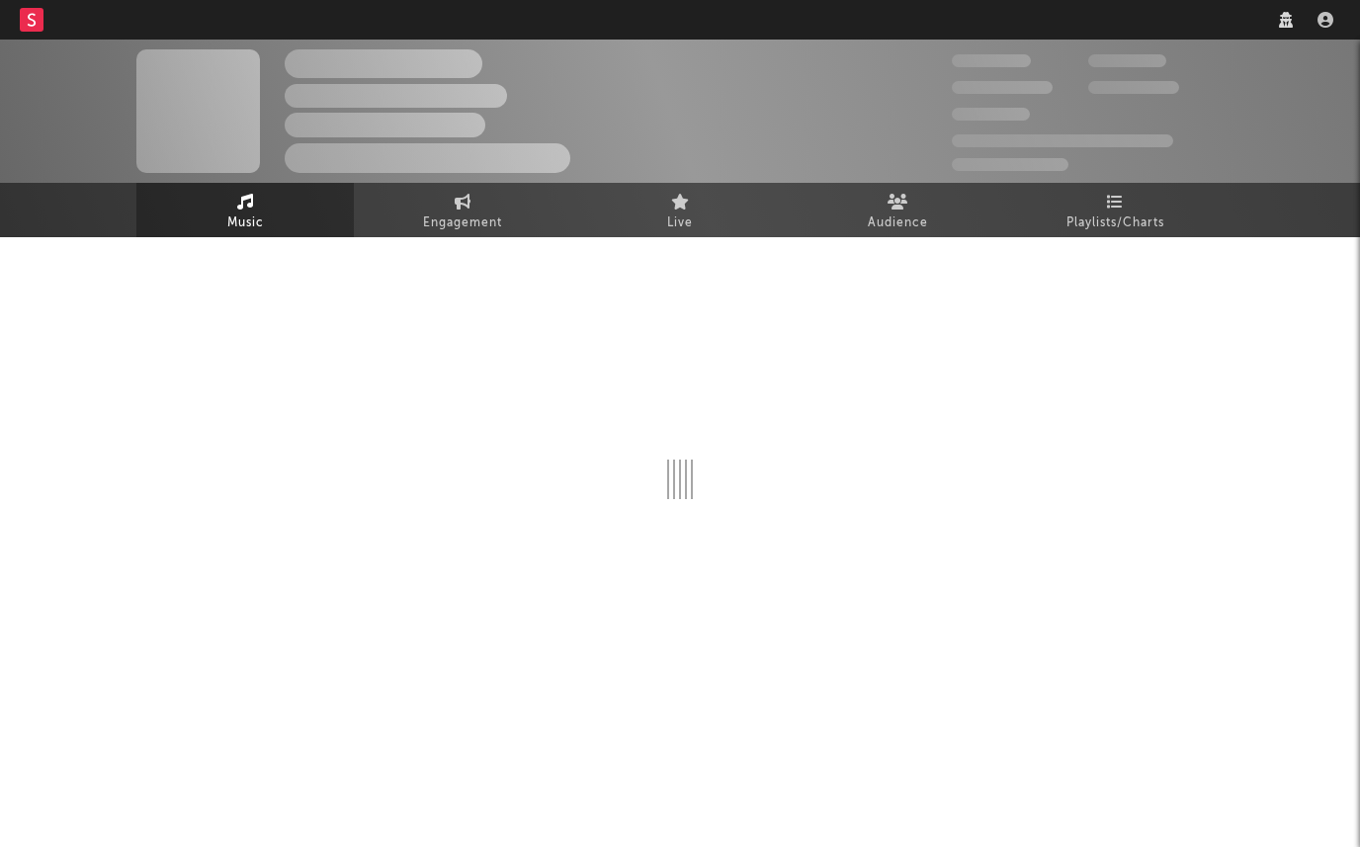
select select "1w"
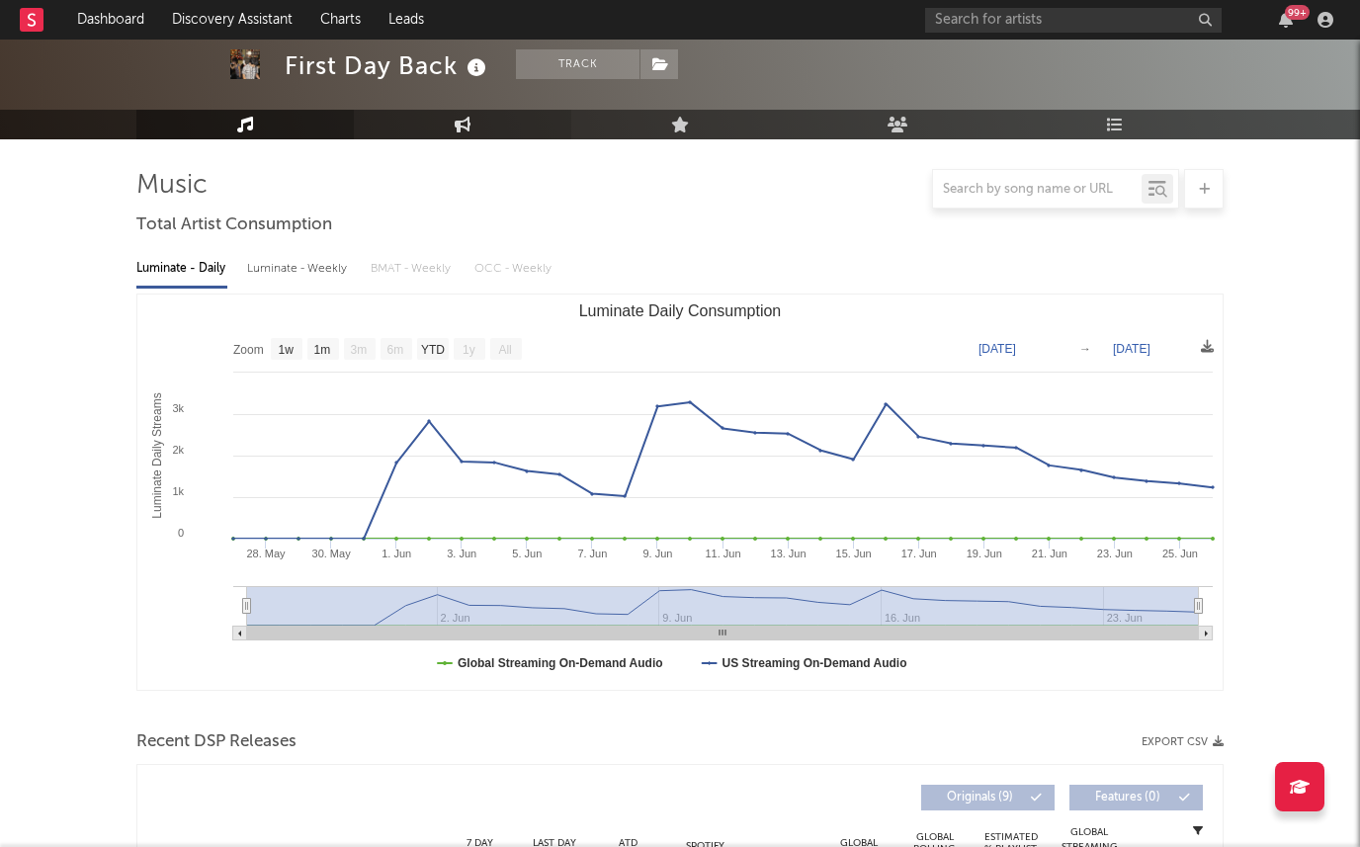
scroll to position [125, 0]
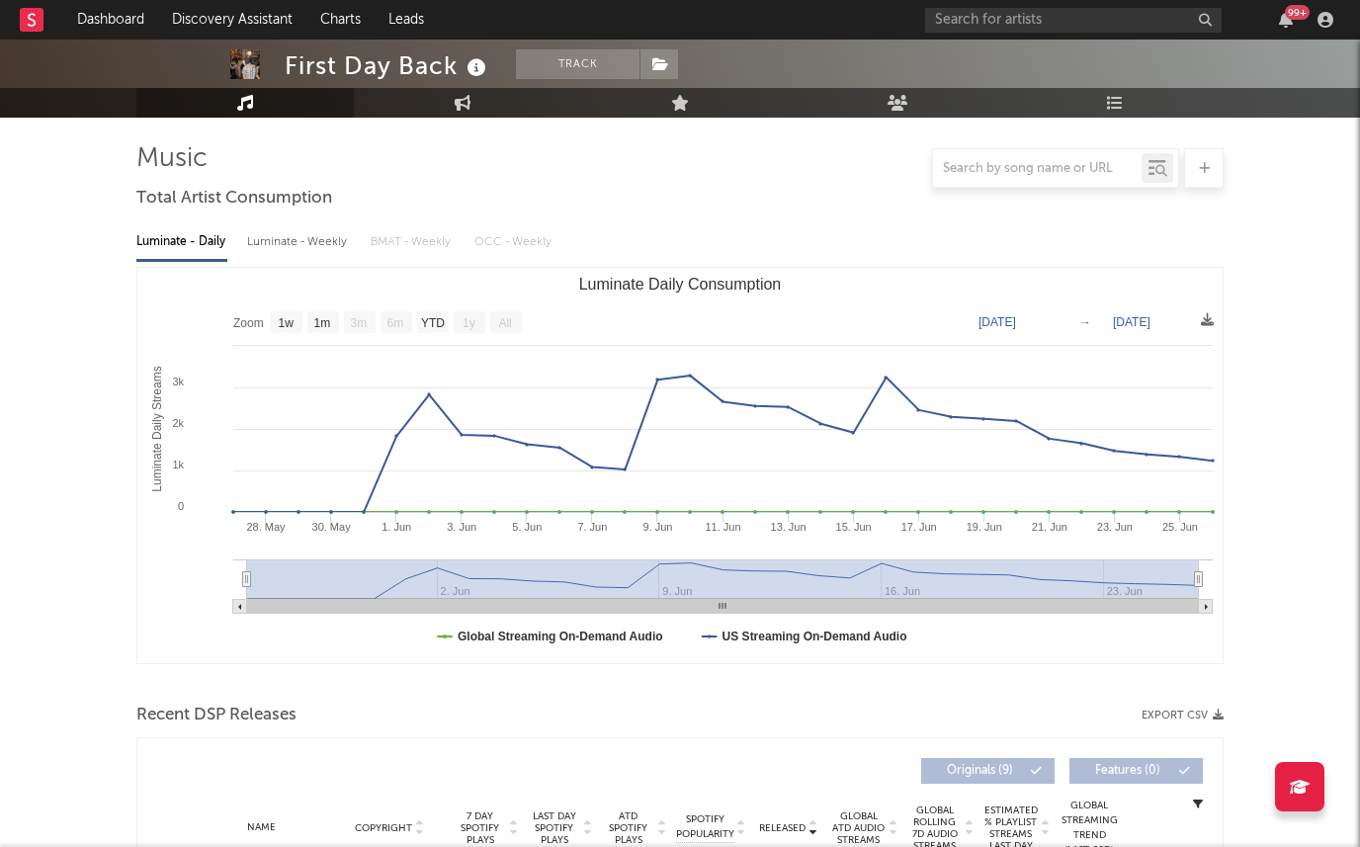
click at [318, 259] on div "Luminate - Daily Luminate - Weekly BMAT - Weekly OCC - Weekly Zoom 1w 1m 3m 6m …" at bounding box center [679, 442] width 1087 height 454
click at [318, 235] on div "Luminate - Weekly" at bounding box center [299, 242] width 104 height 34
select select "1w"
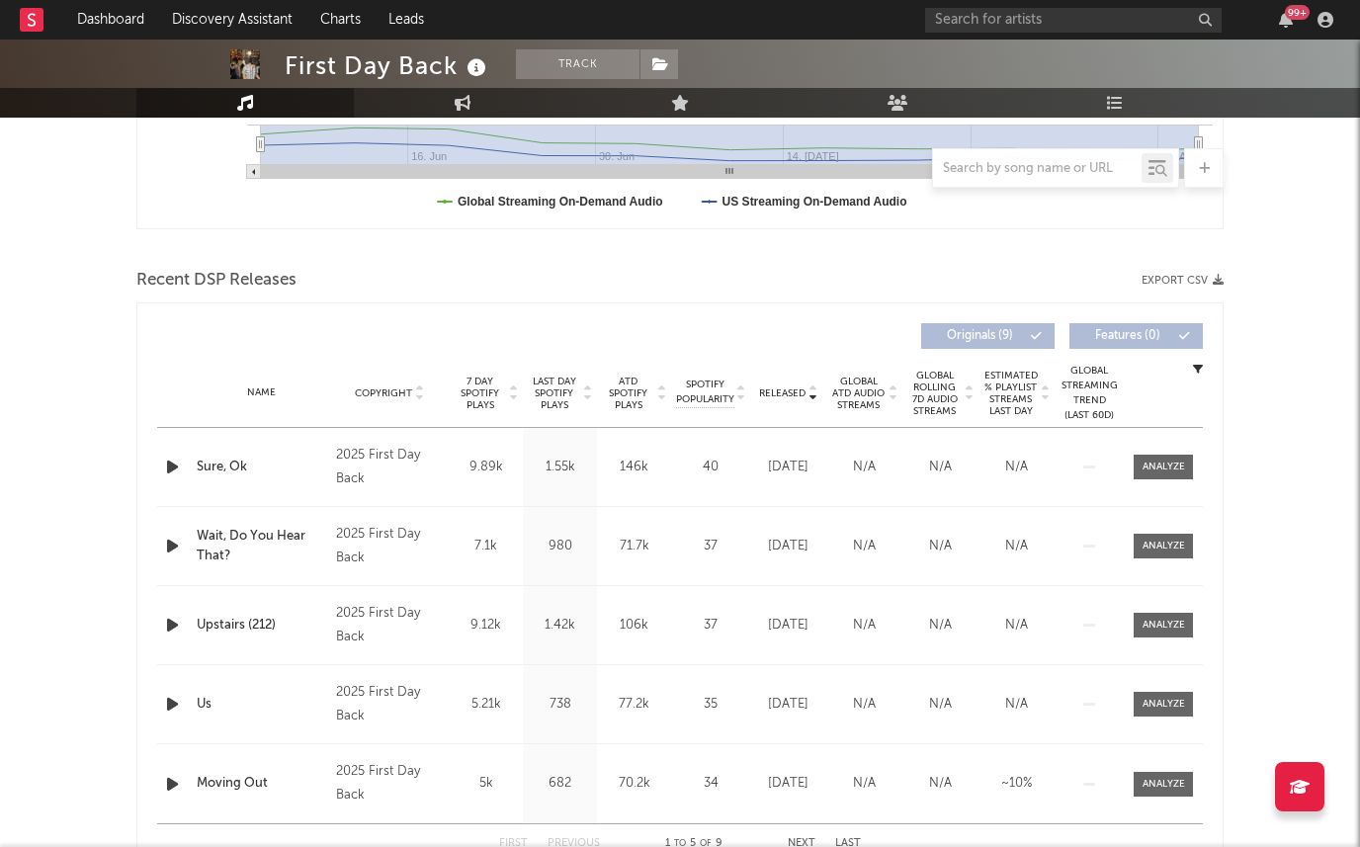
scroll to position [634, 0]
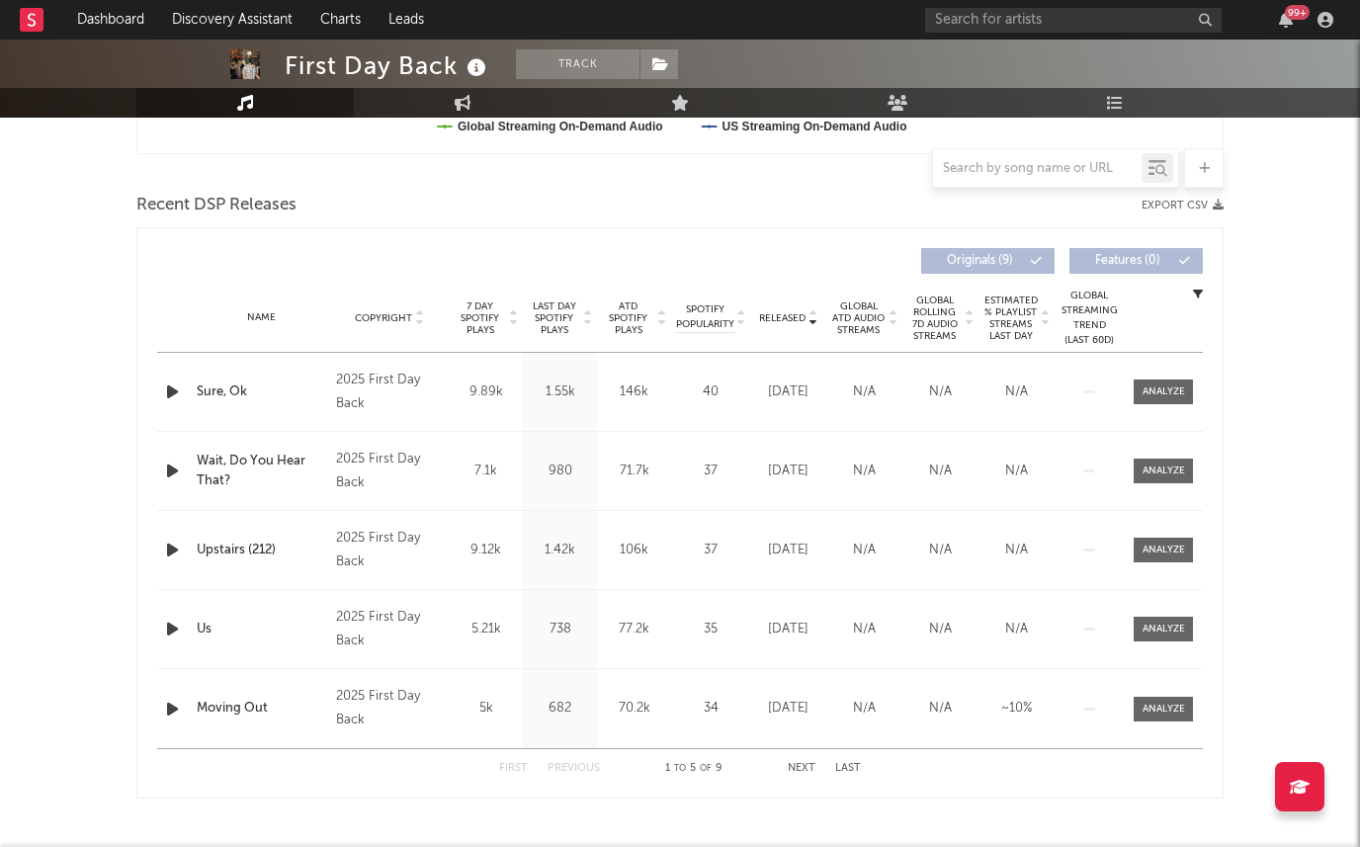
click at [568, 308] on span "Last Day Spotify Plays" at bounding box center [554, 318] width 52 height 36
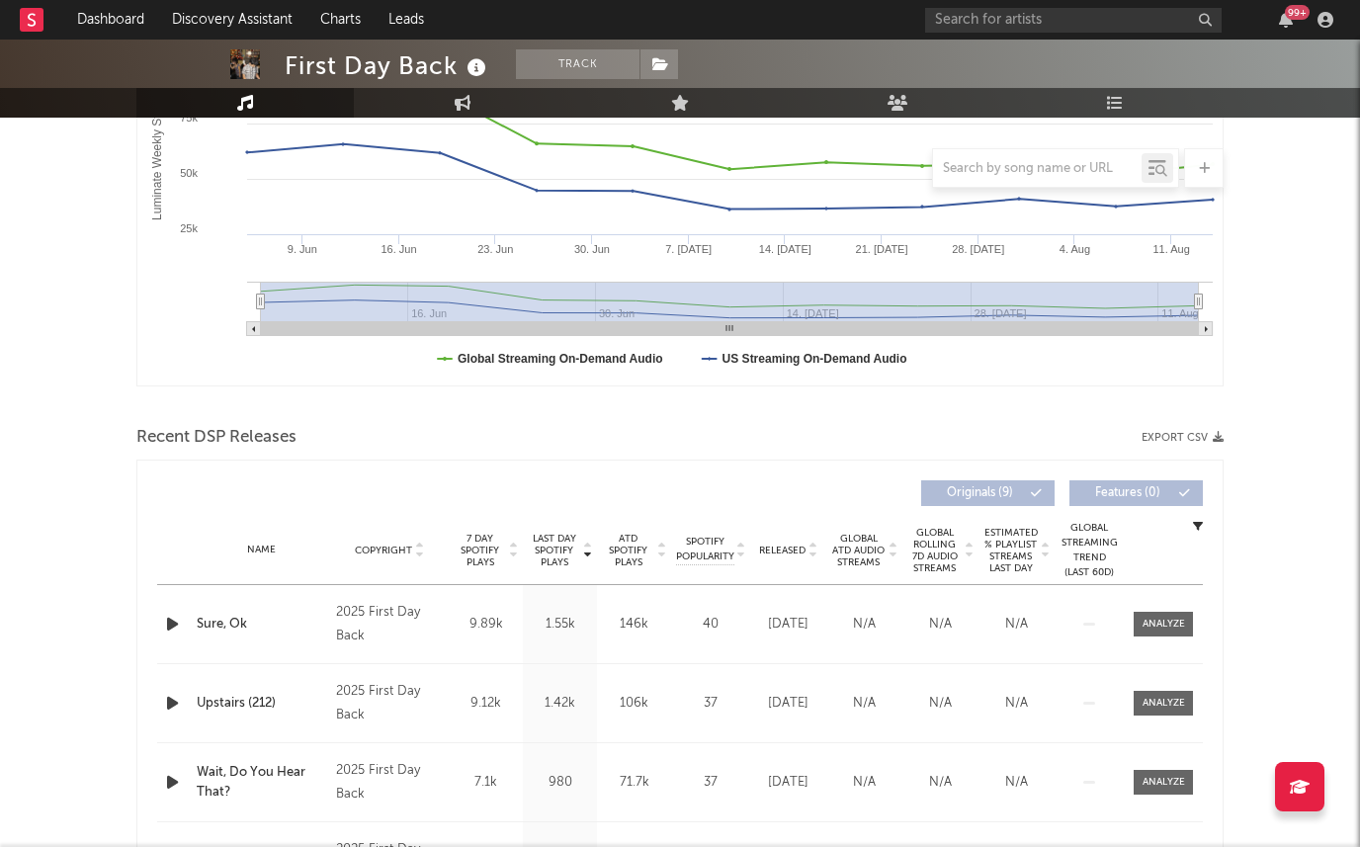
scroll to position [0, 0]
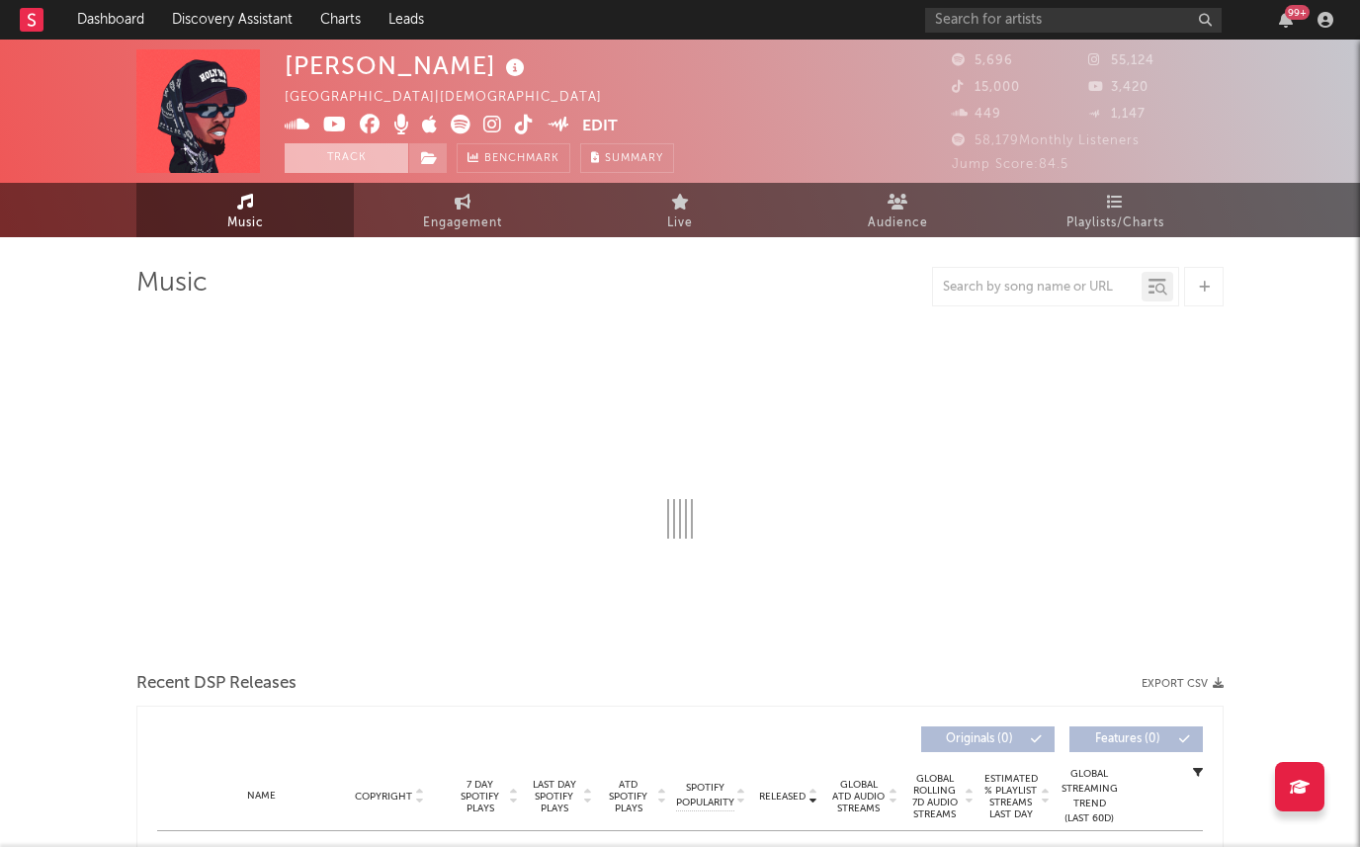
select select "6m"
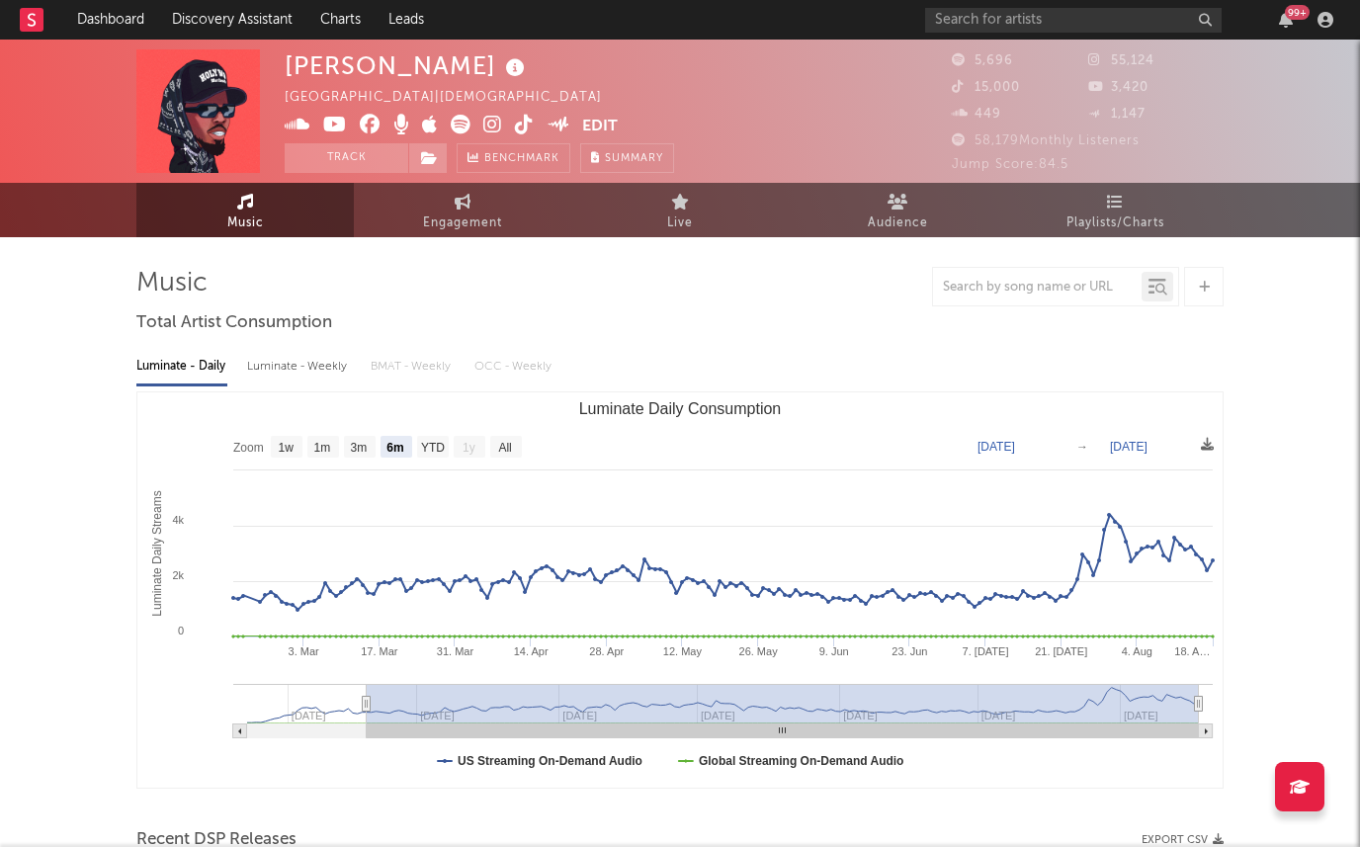
click at [457, 127] on icon at bounding box center [461, 125] width 20 height 20
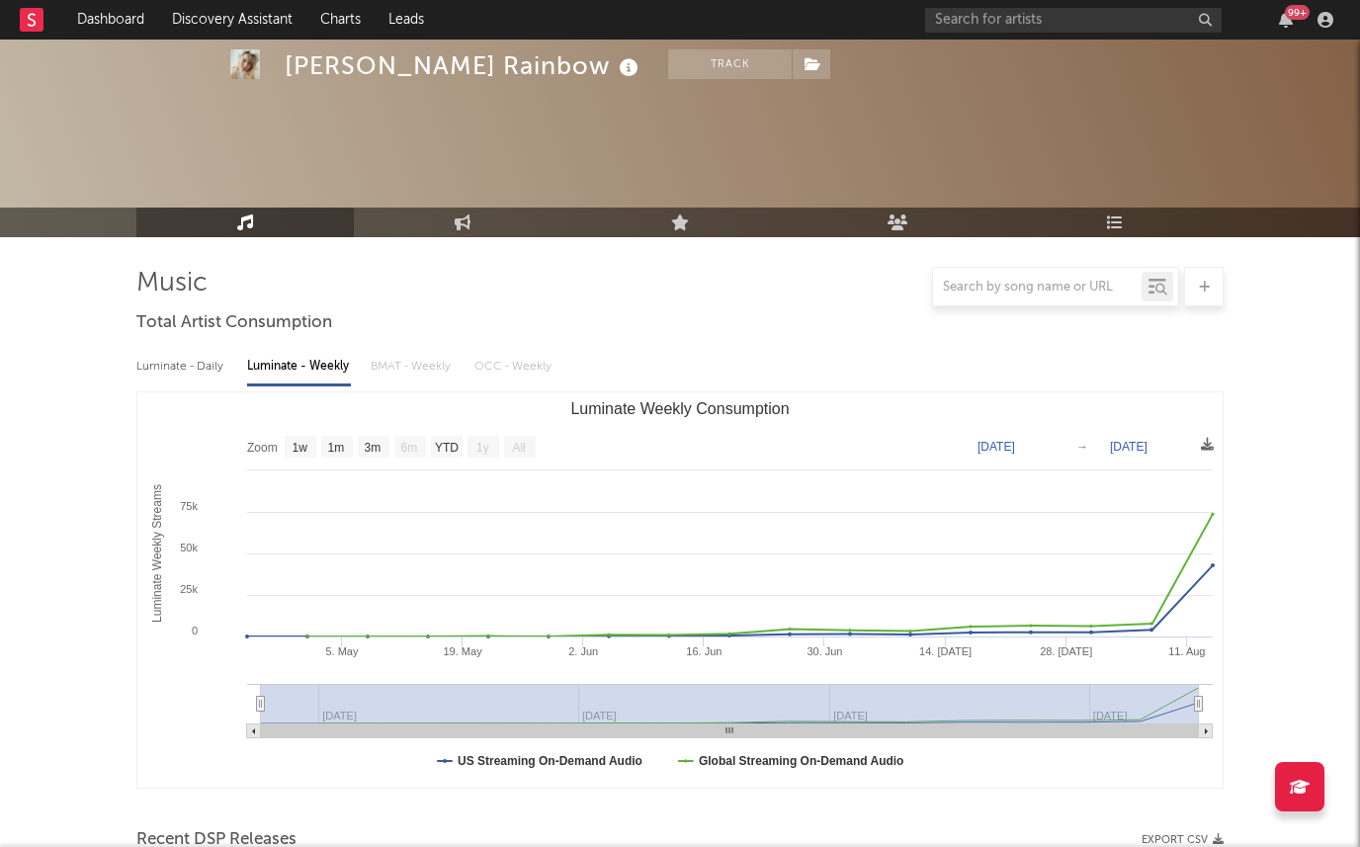
select select "1w"
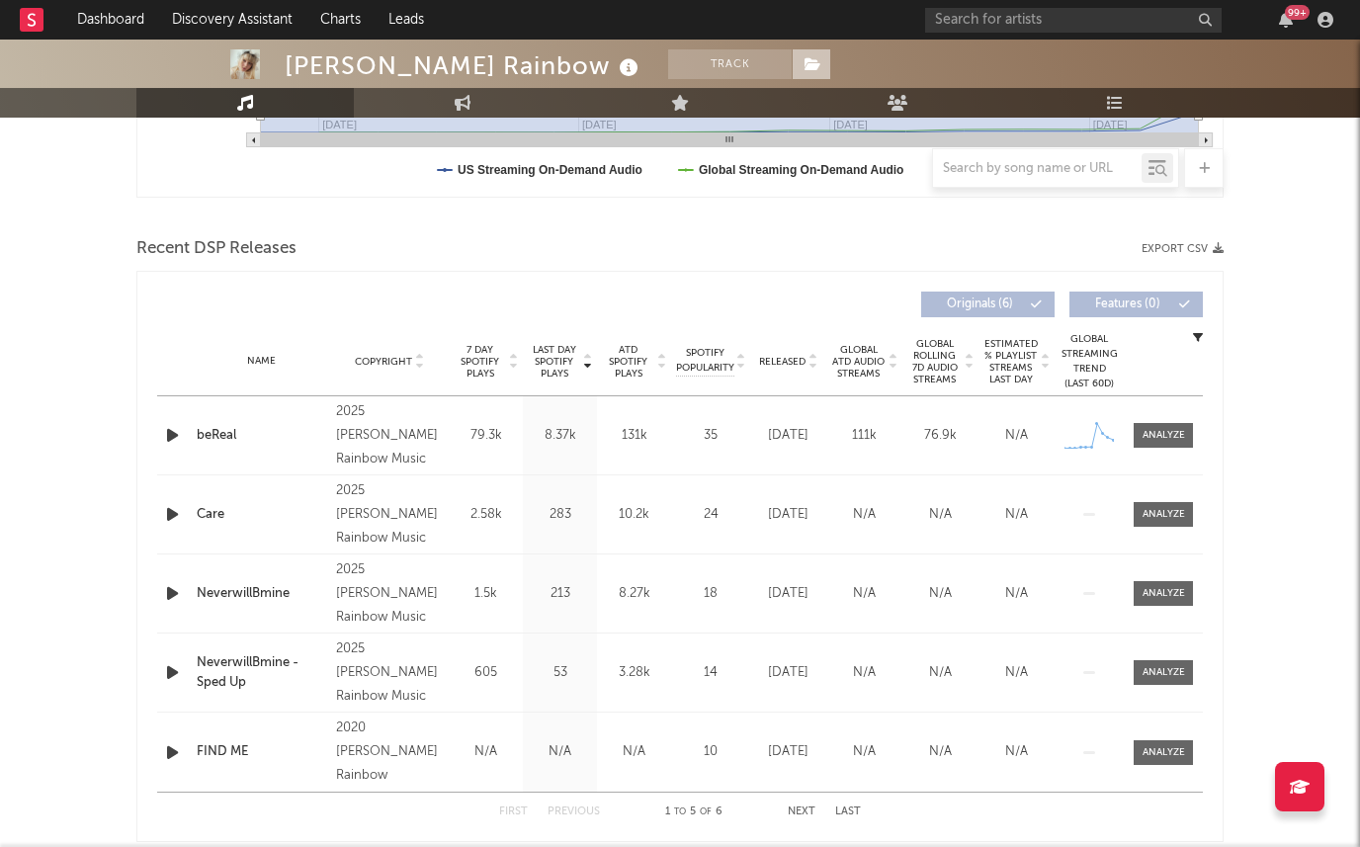
scroll to position [591, 0]
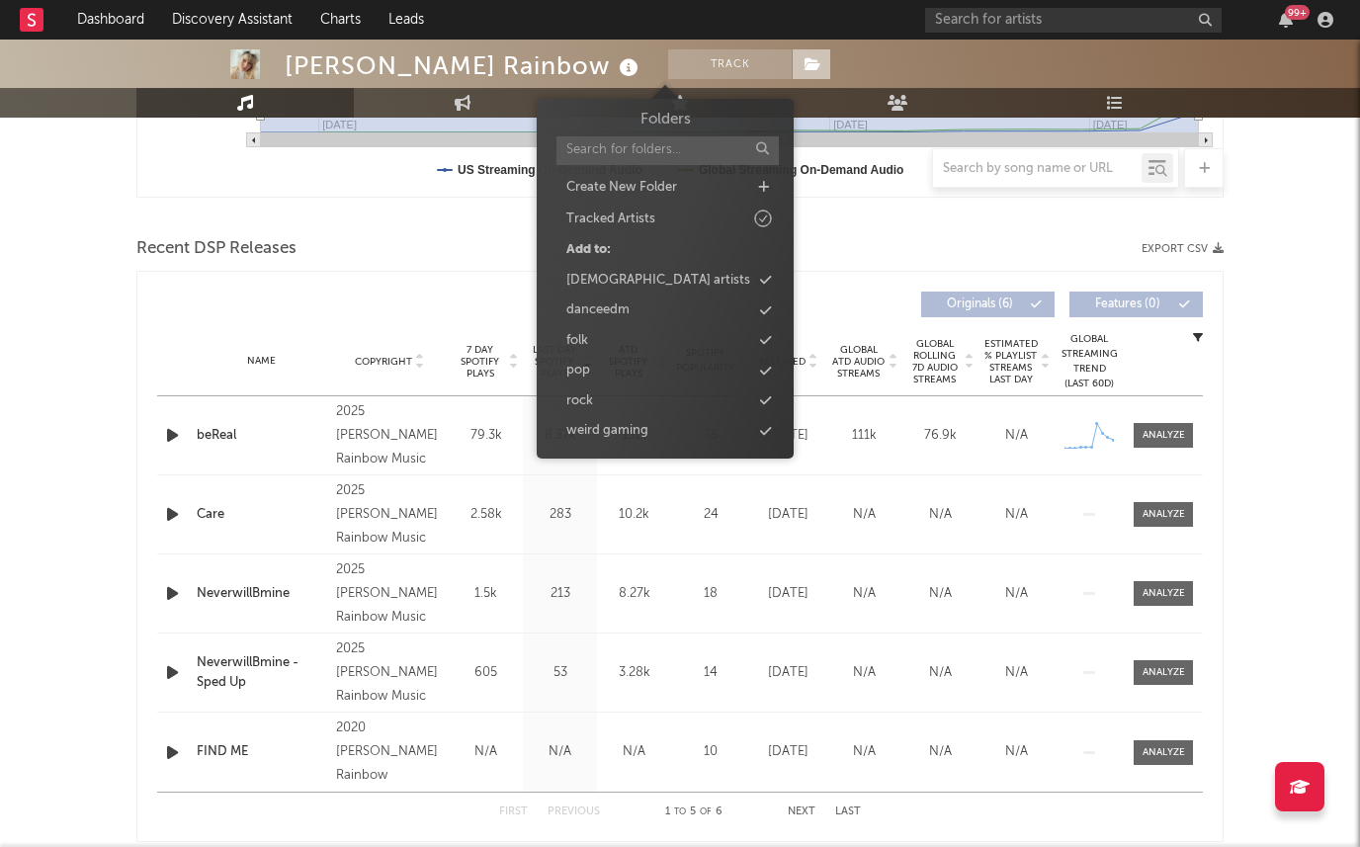
click at [804, 67] on icon at bounding box center [812, 64] width 17 height 14
click at [776, 375] on div "pop" at bounding box center [664, 371] width 227 height 26
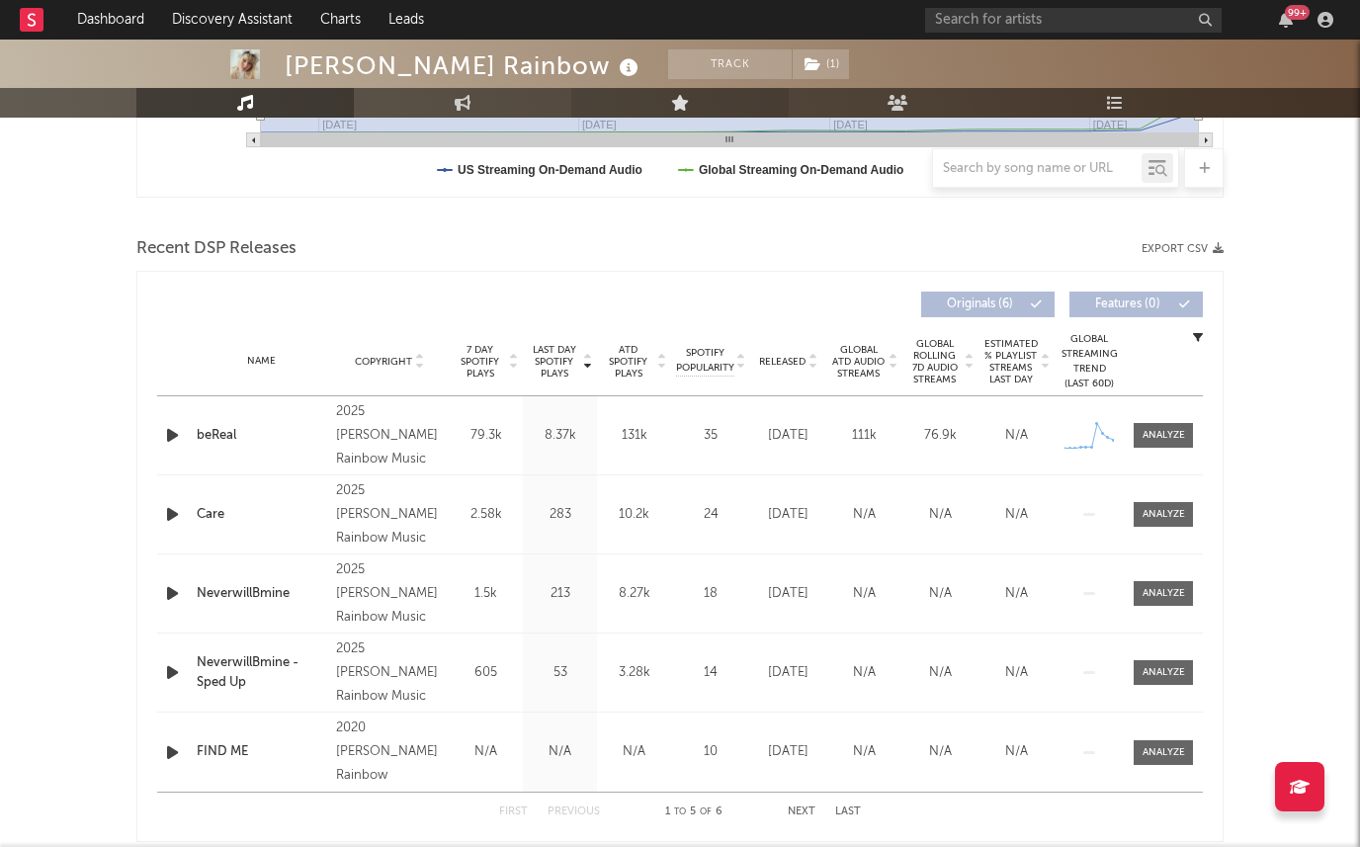
click at [780, 94] on link "Live" at bounding box center [679, 103] width 217 height 30
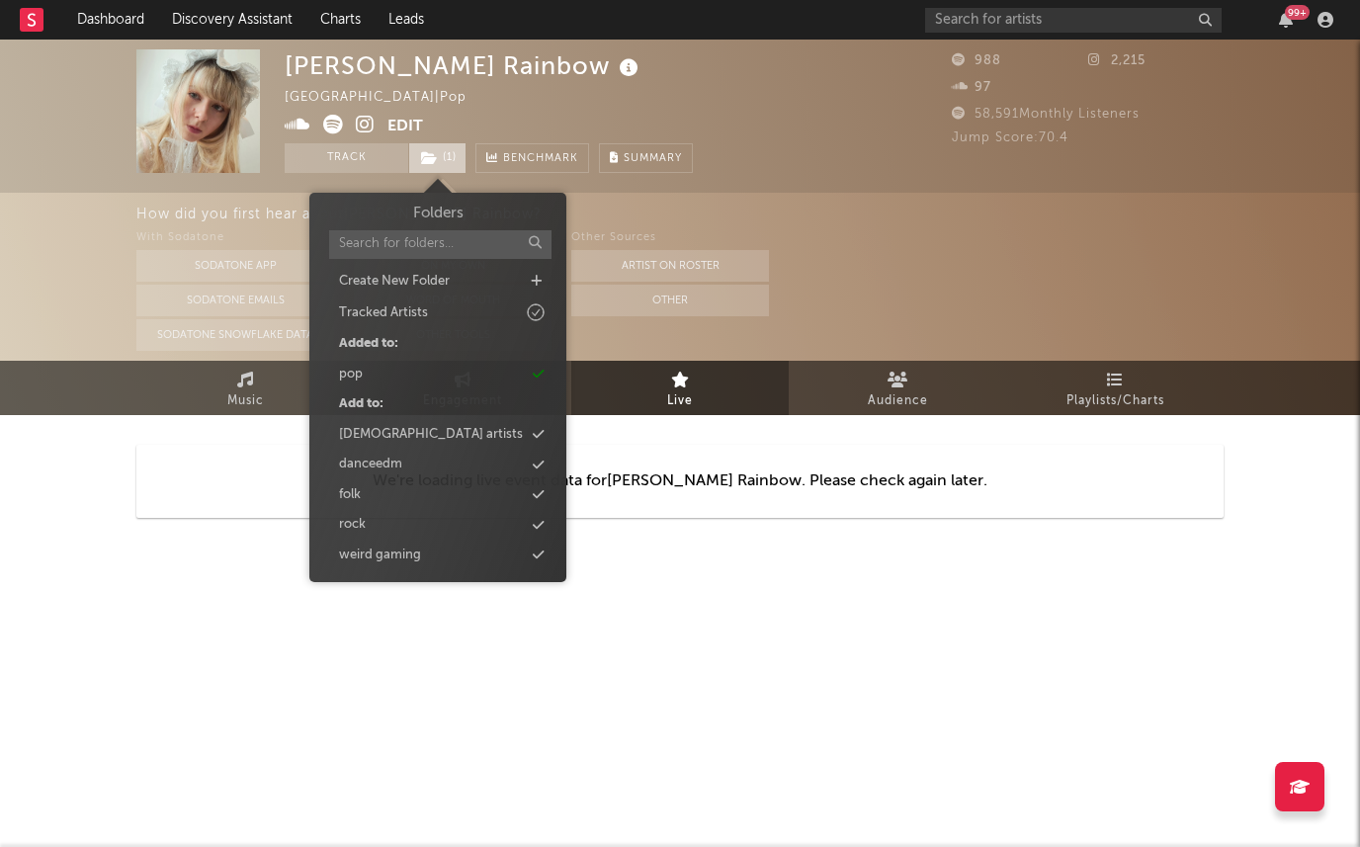
click at [428, 154] on icon at bounding box center [429, 158] width 17 height 14
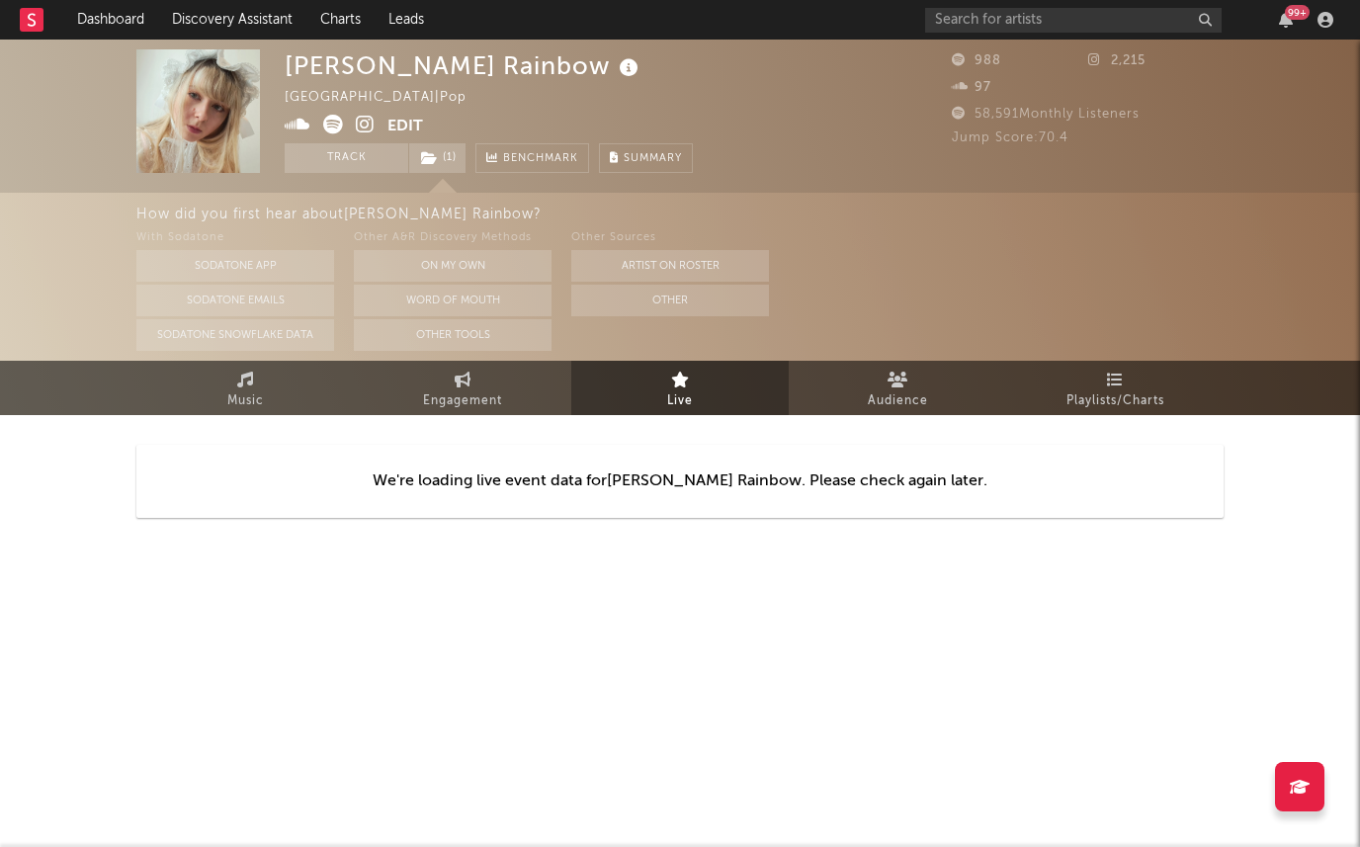
click at [785, 146] on div "Clark Rainbow United Kingdom | Pop Edit Track ( 1 ) Benchmark Summary" at bounding box center [606, 111] width 642 height 124
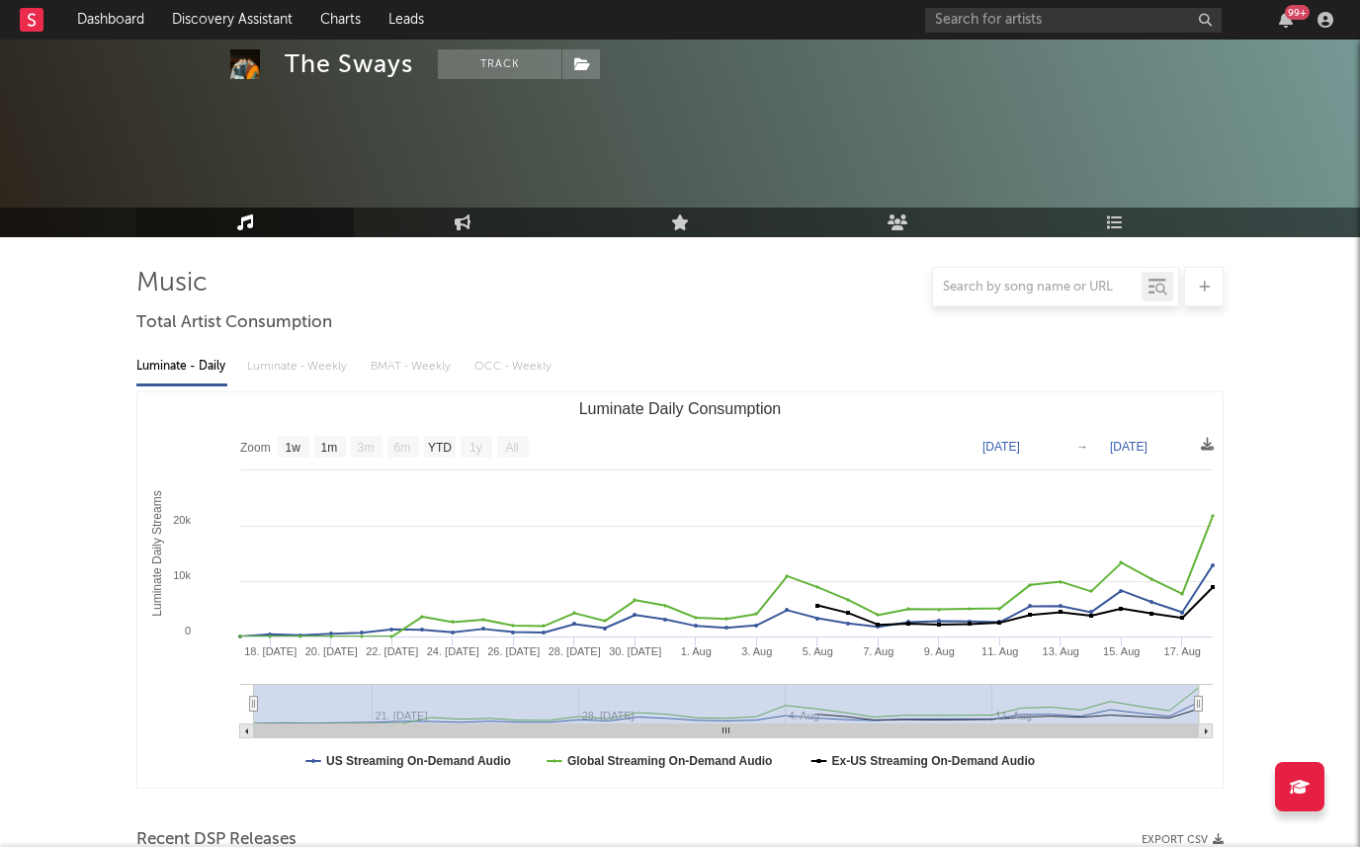
select select "1w"
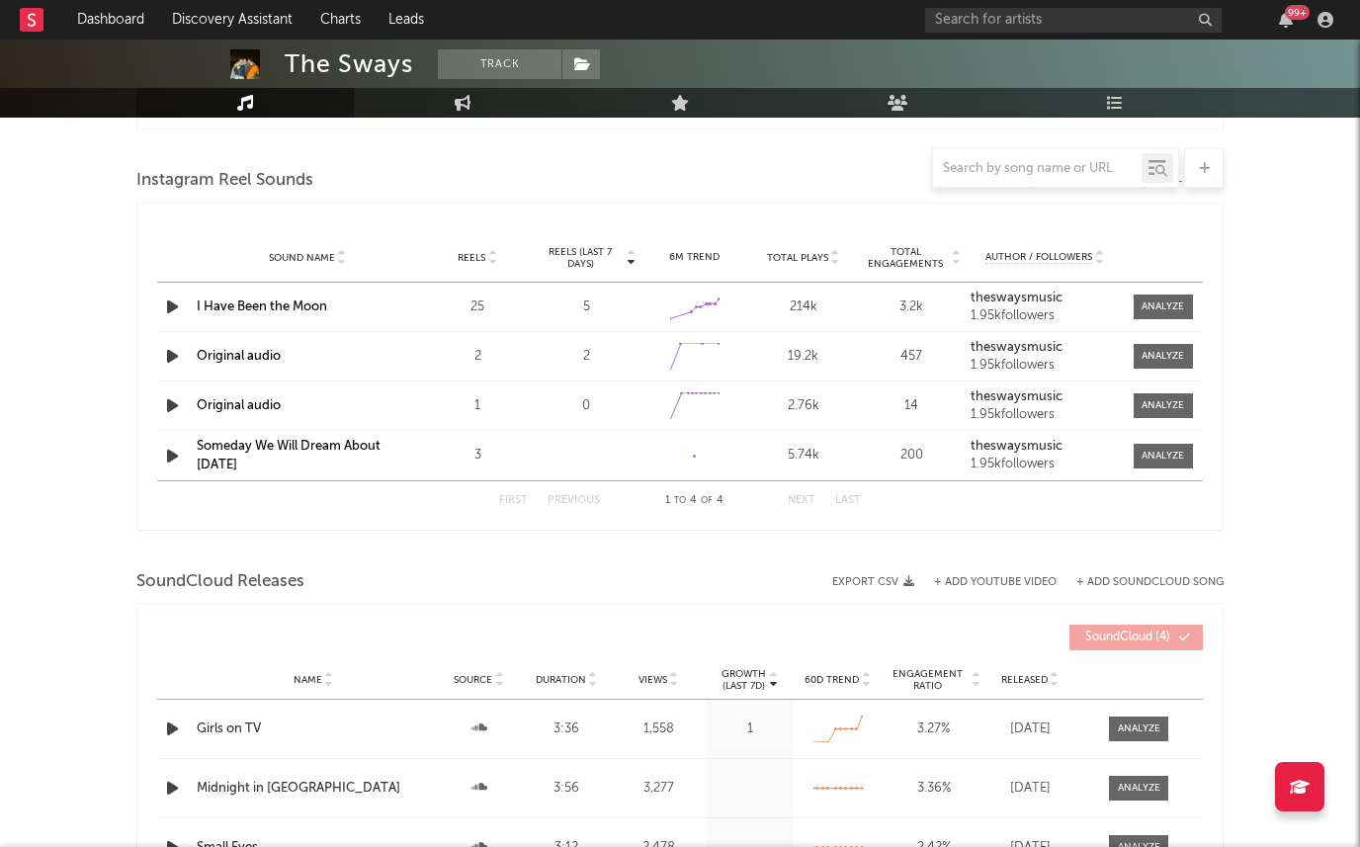
scroll to position [1066, 0]
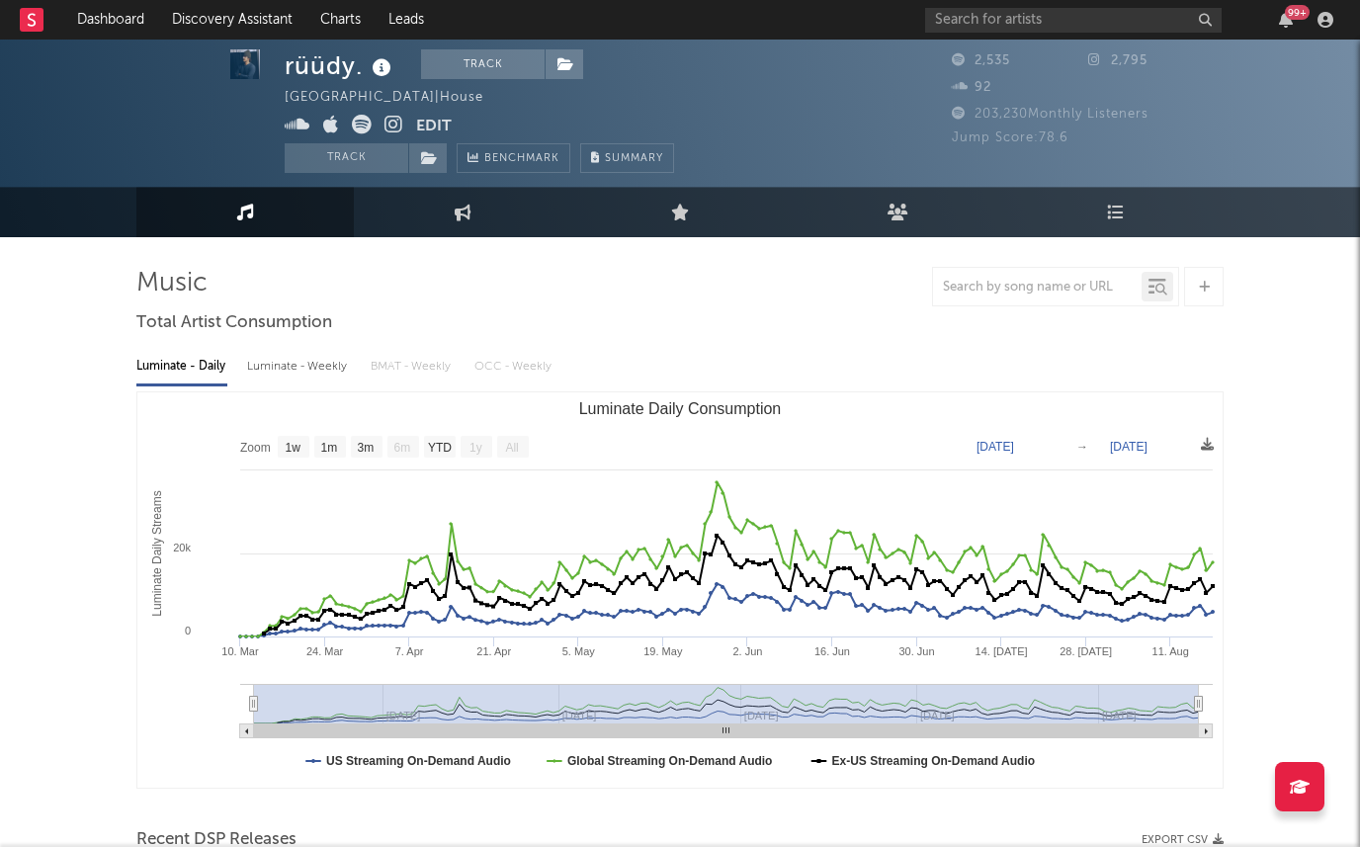
select select "1w"
